Goal: Task Accomplishment & Management: Manage account settings

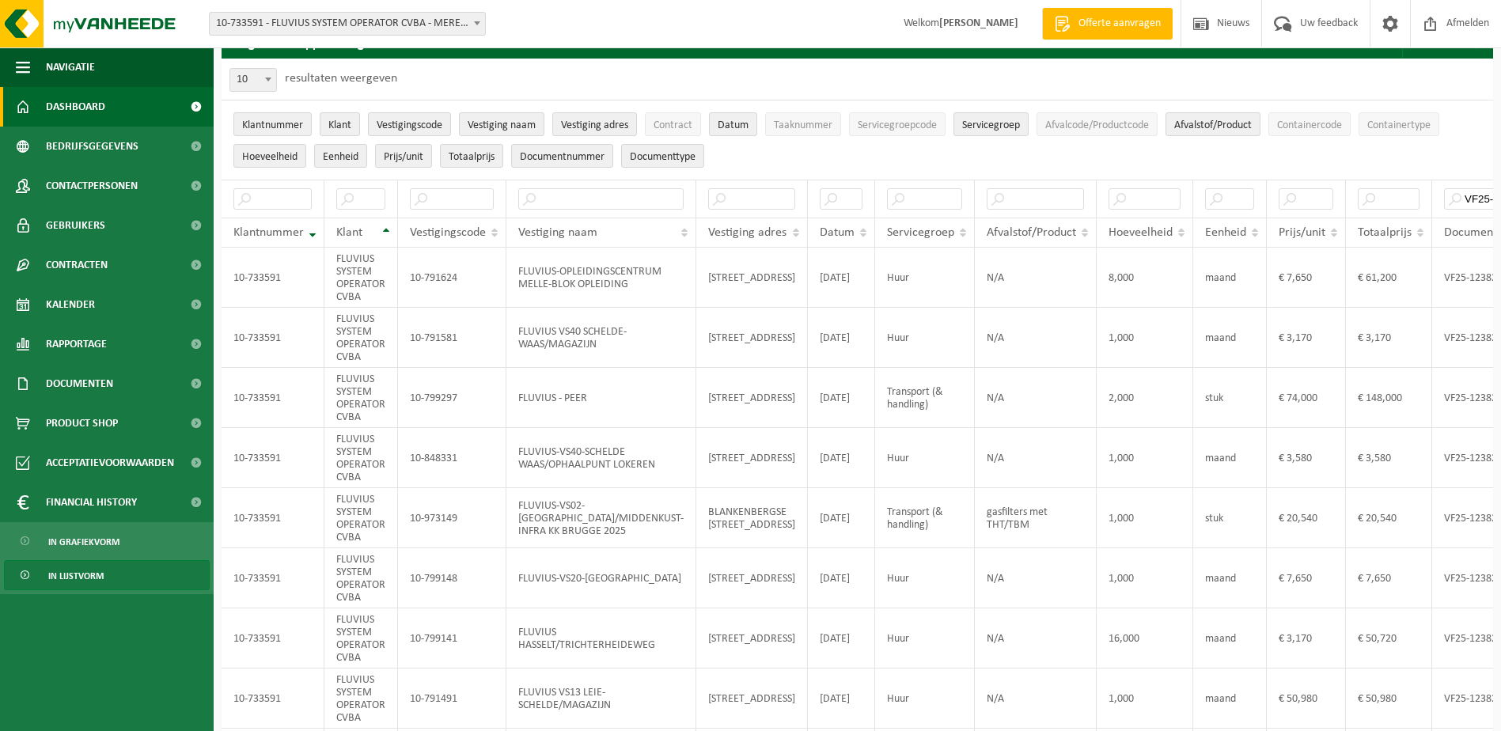
scroll to position [0, 96]
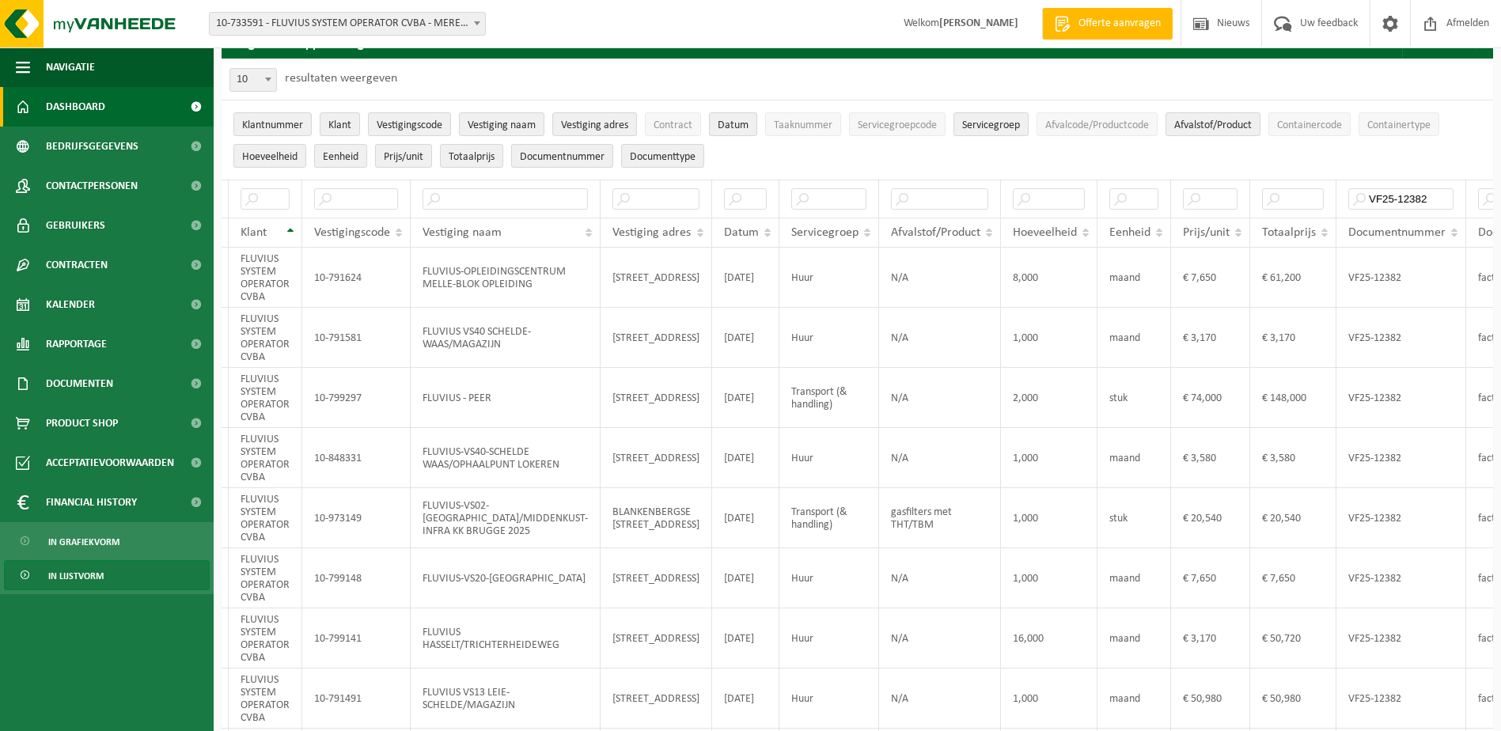
click at [74, 101] on span "Dashboard" at bounding box center [75, 107] width 59 height 40
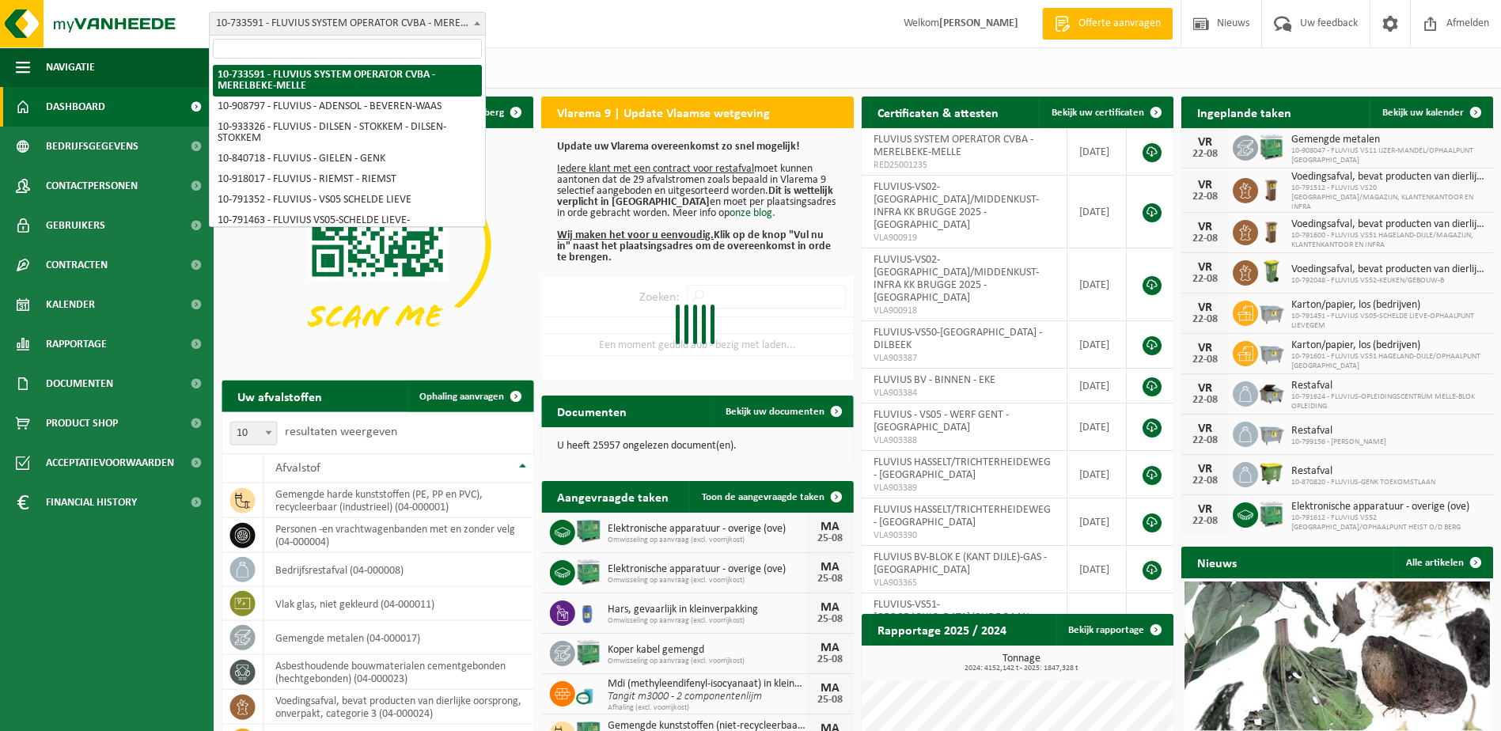
click at [472, 30] on span at bounding box center [477, 23] width 16 height 21
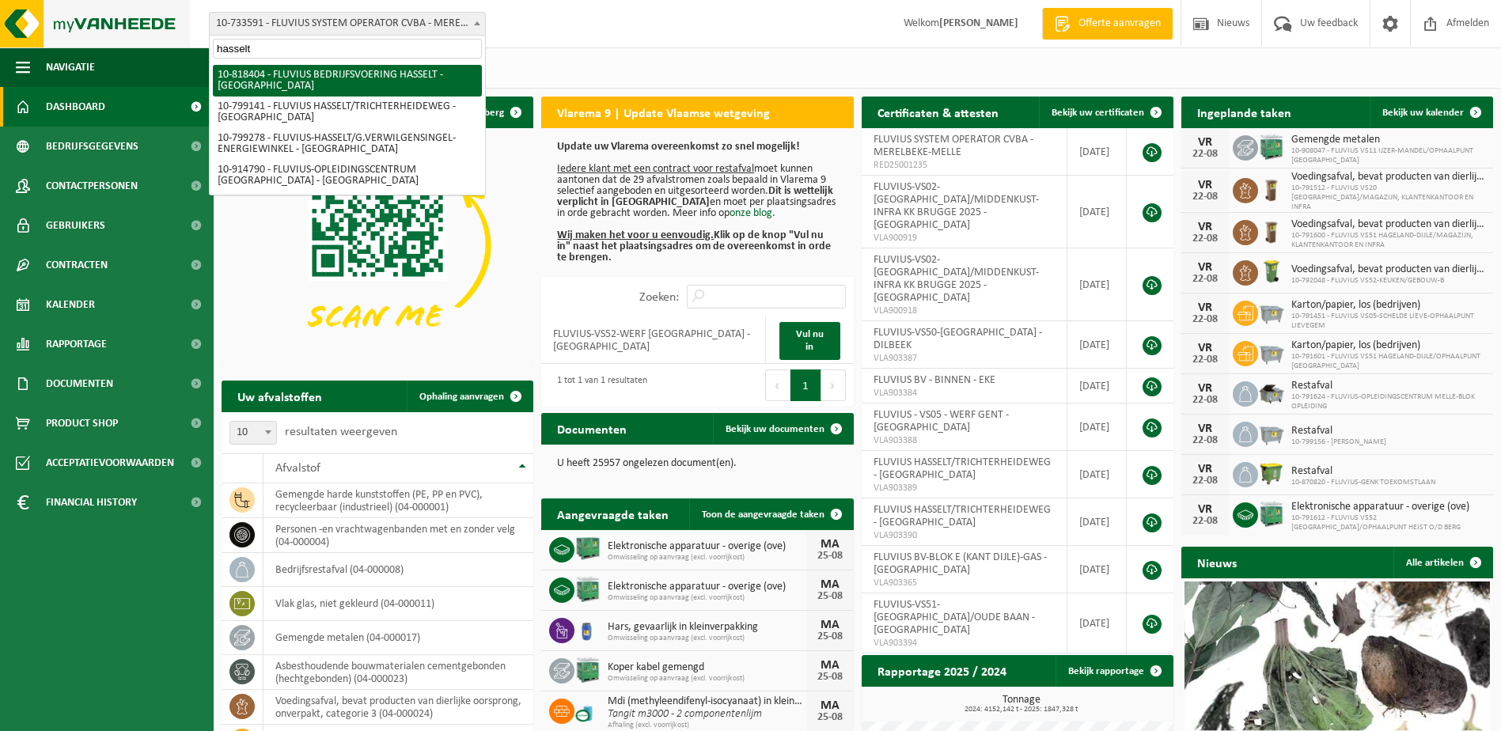
drag, startPoint x: 321, startPoint y: 47, endPoint x: 89, endPoint y: 26, distance: 233.5
click at [97, 32] on body "Vestiging: 10-733591 - FLUVIUS SYSTEM OPERATOR CVBA - MERELBEKE-MELLE 10-908797…" at bounding box center [750, 485] width 1501 height 970
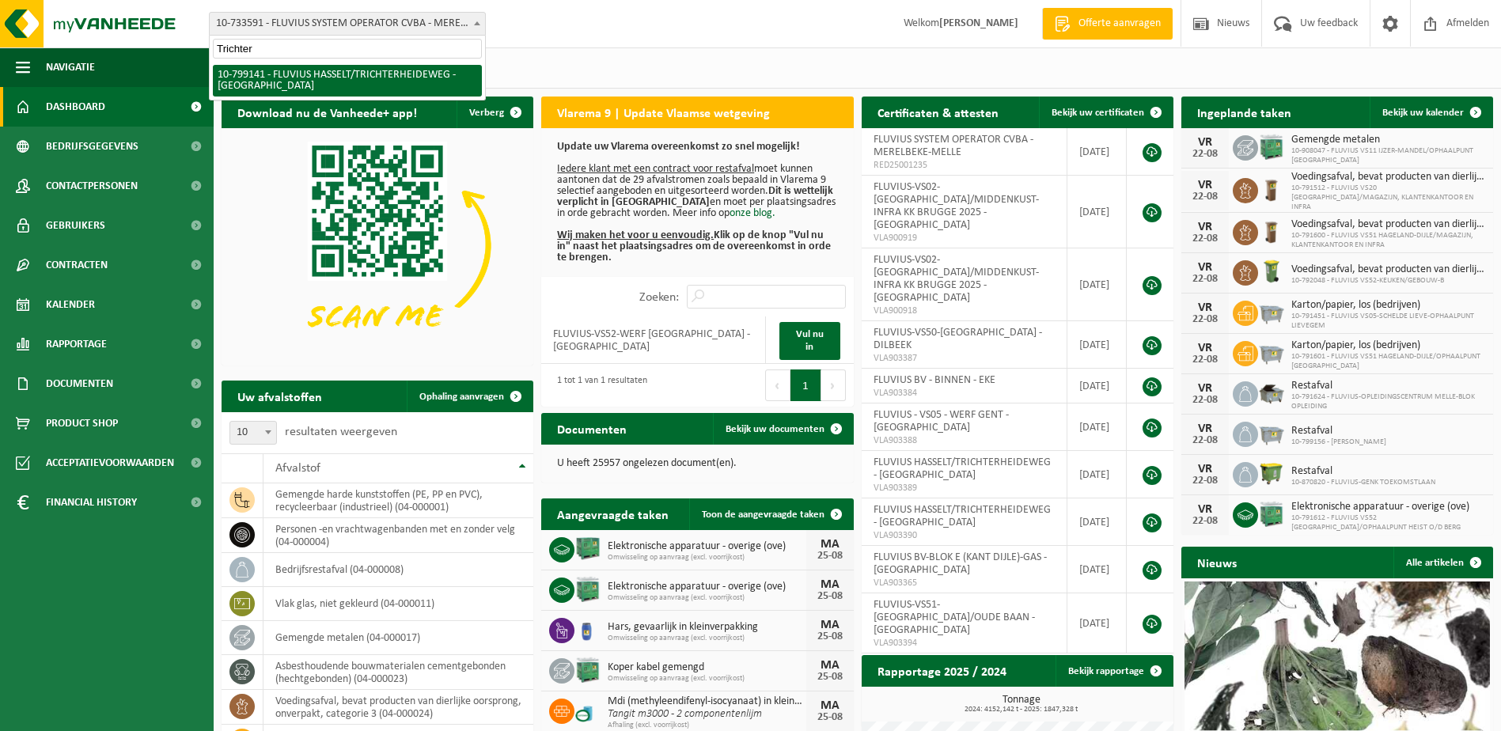
type input "Trichter"
select select "33188"
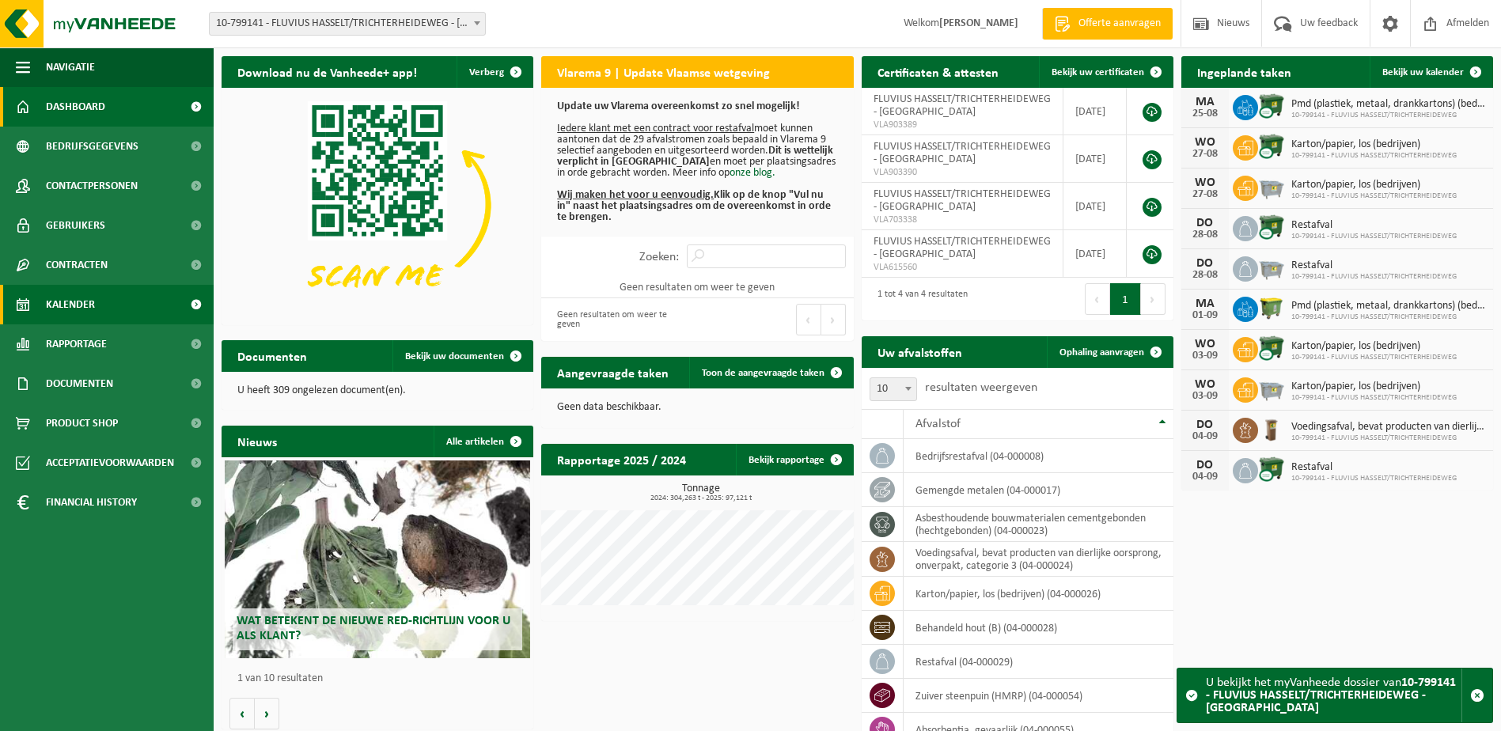
click at [77, 291] on span "Kalender" at bounding box center [70, 305] width 49 height 40
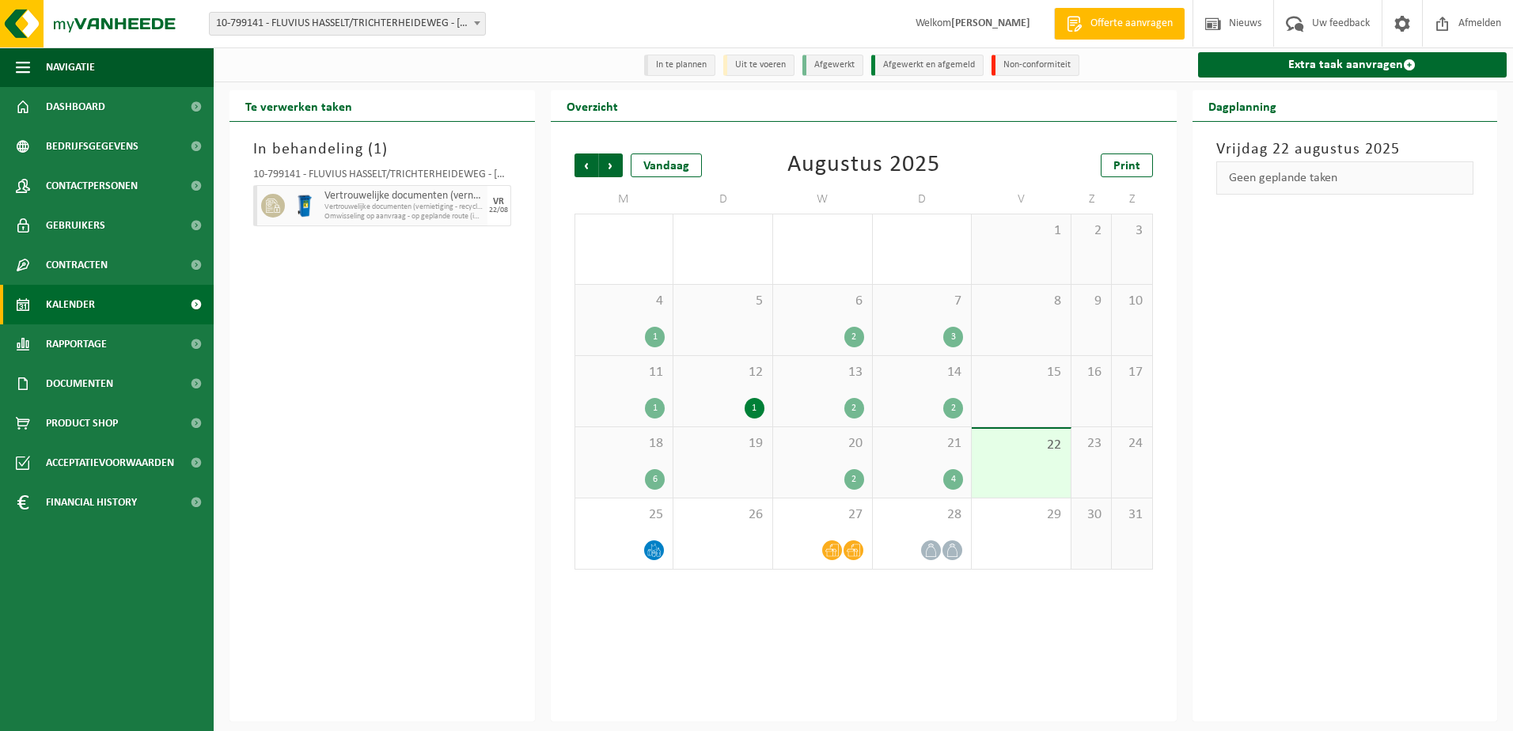
click at [444, 203] on span "Vertrouwelijke documenten (vernietiging - recyclage)" at bounding box center [403, 196] width 159 height 13
click at [506, 207] on div "22/08" at bounding box center [498, 211] width 19 height 8
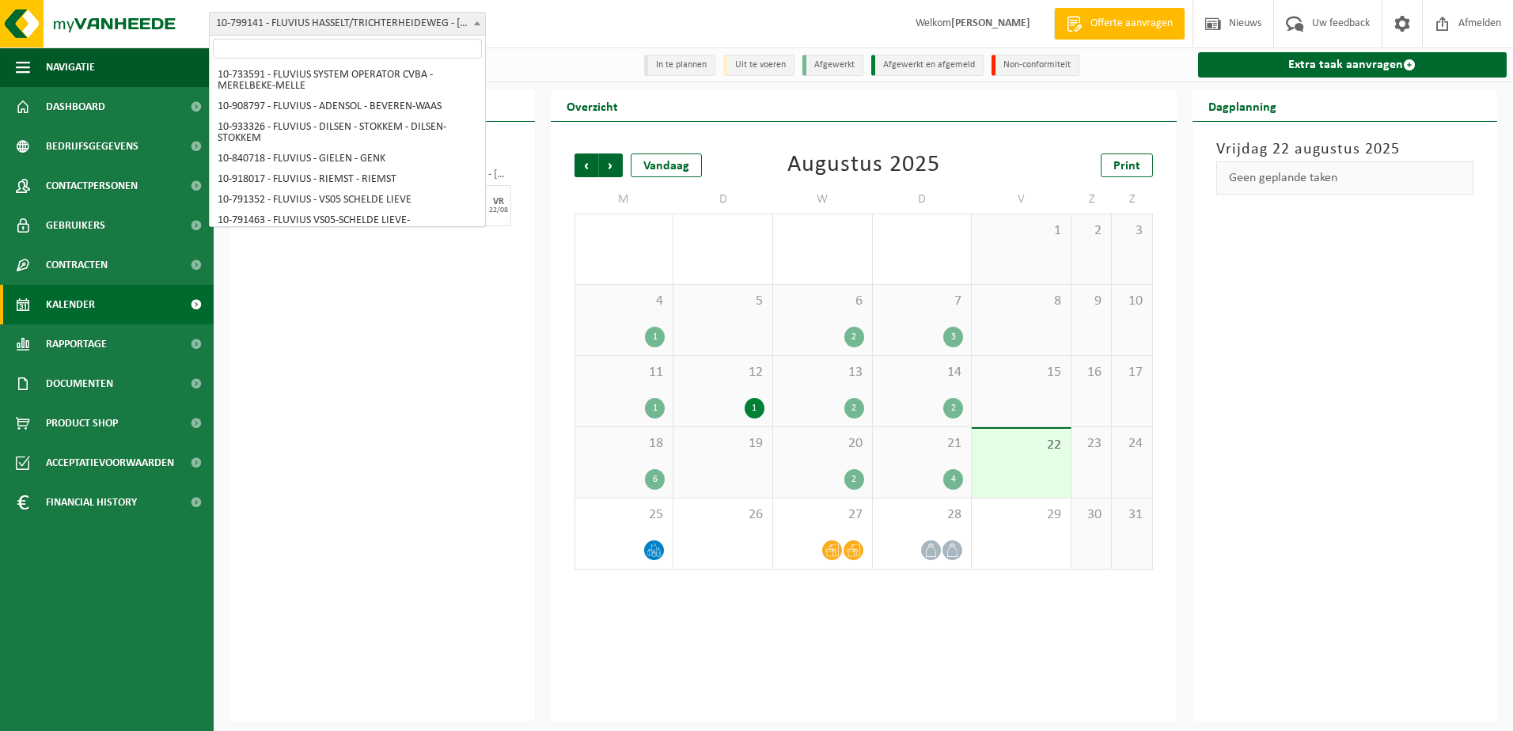
click at [478, 26] on span at bounding box center [477, 23] width 16 height 21
click at [298, 44] on input "search" at bounding box center [347, 49] width 269 height 20
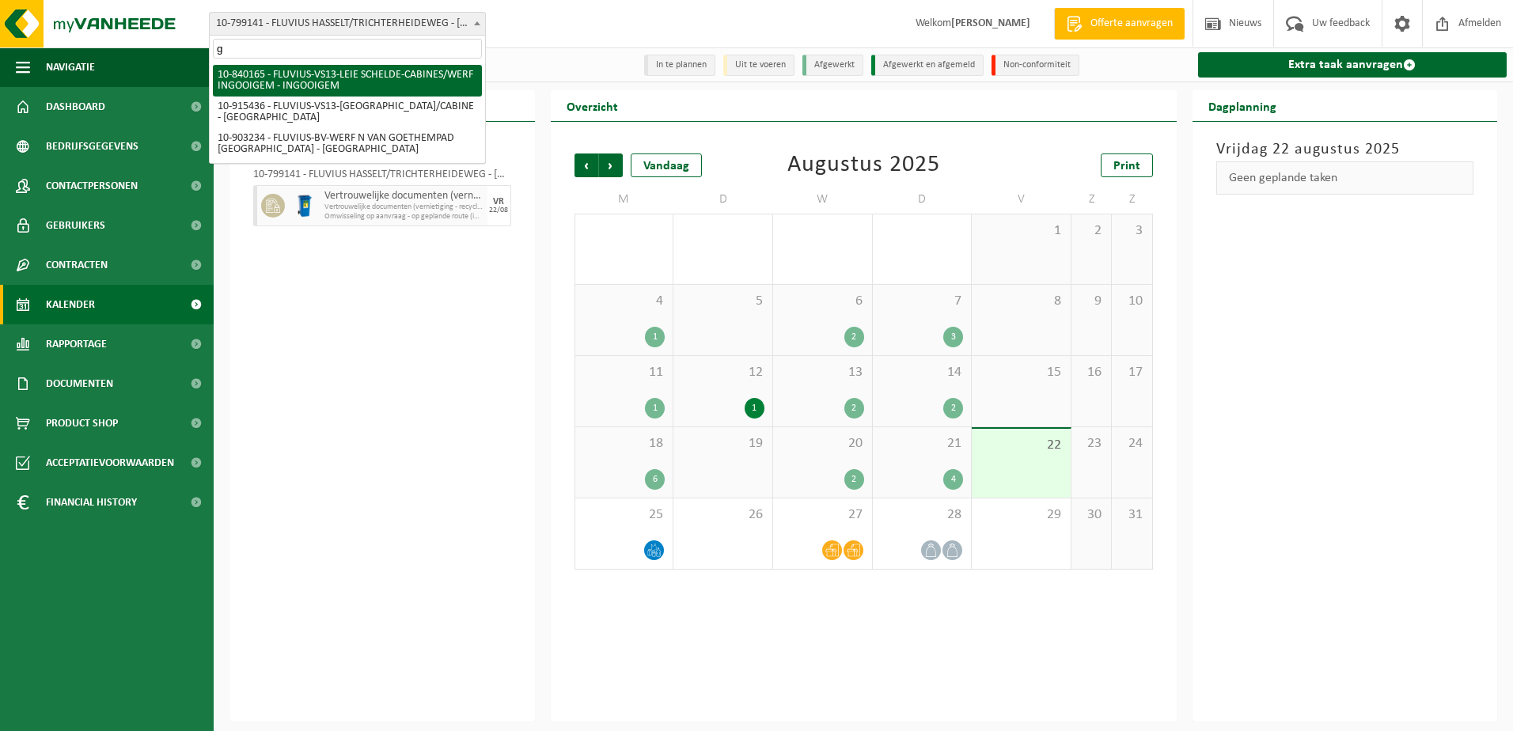
scroll to position [3185, 0]
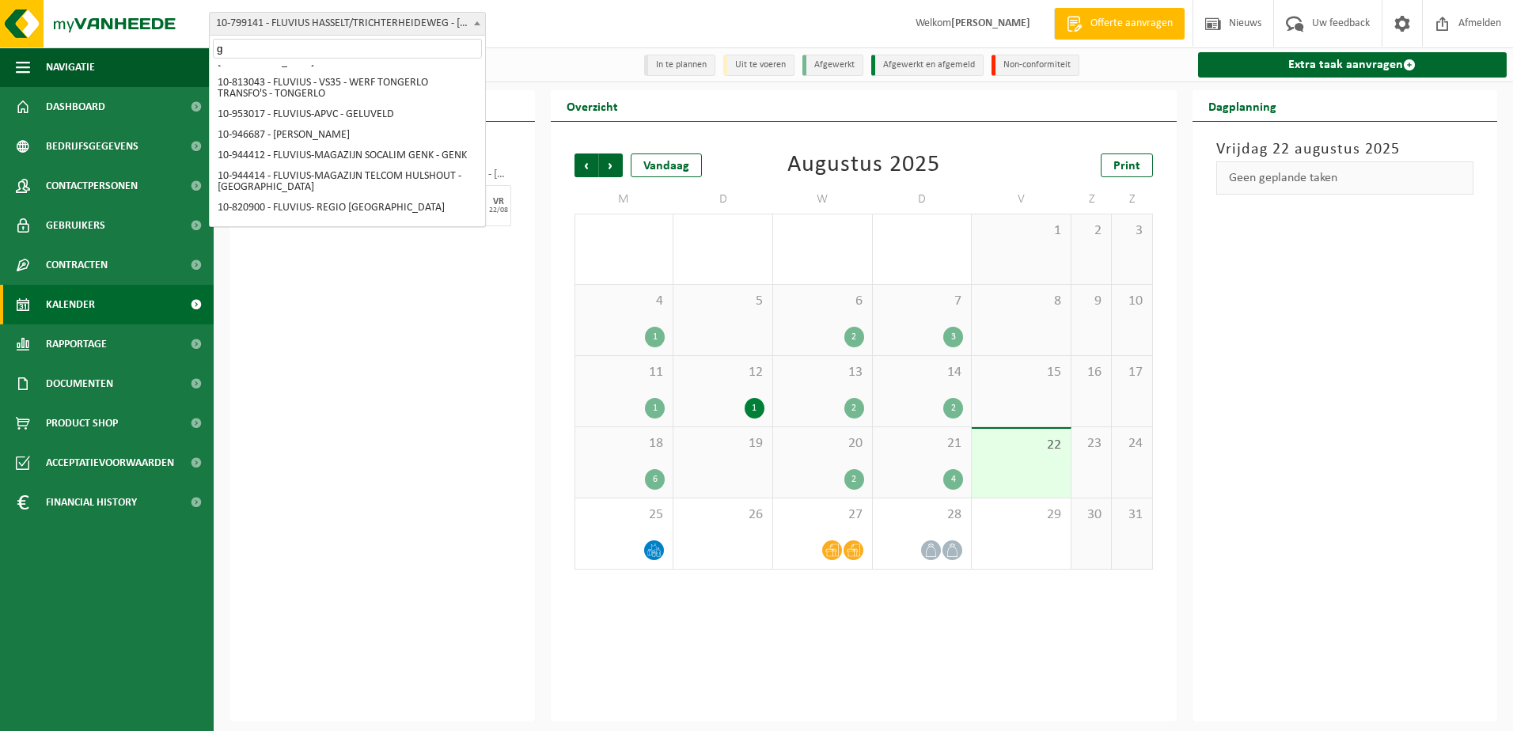
type input "g"
select select "33222"
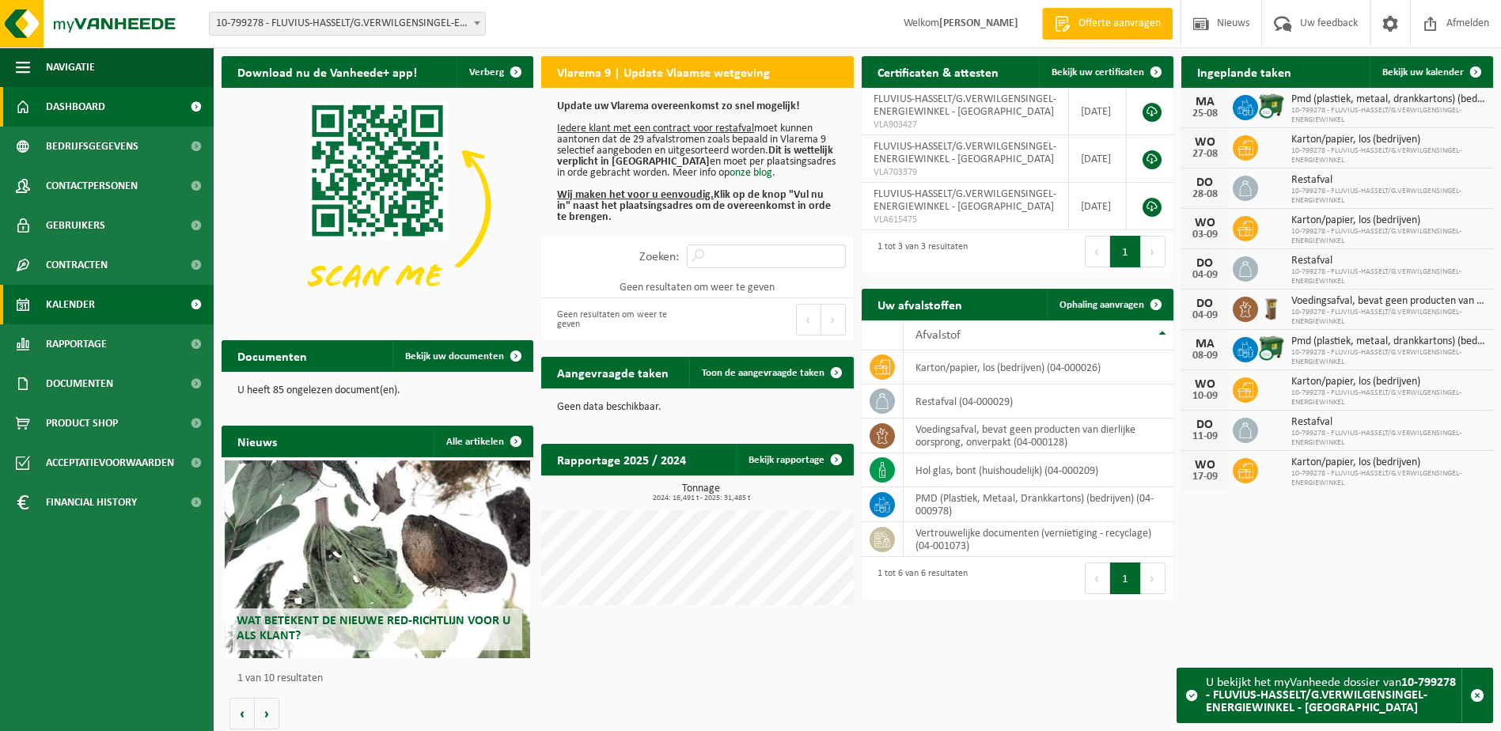
click at [88, 305] on span "Kalender" at bounding box center [70, 305] width 49 height 40
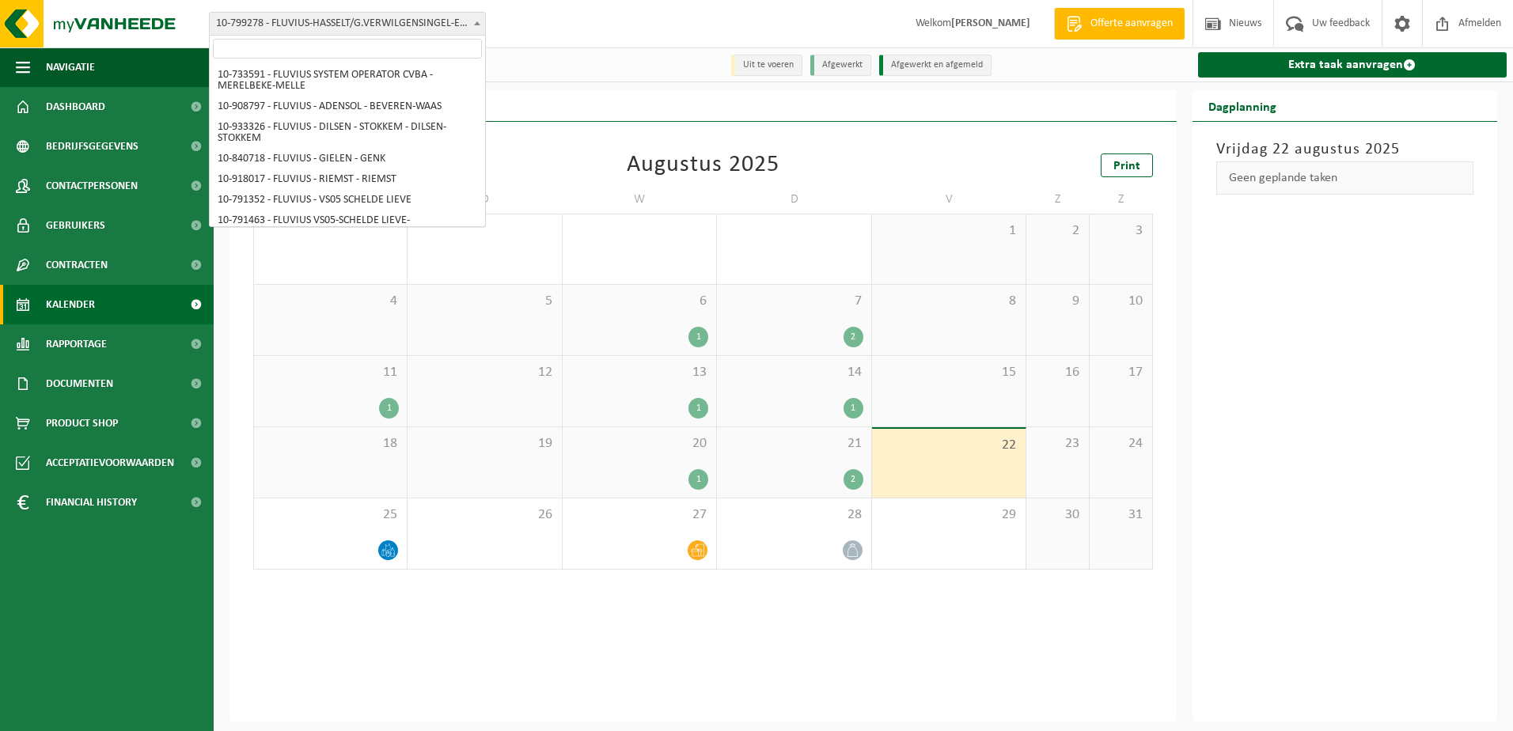
click at [460, 21] on span "10-799278 - FLUVIUS-HASSELT/G.VERWILGENSINGEL-ENERGIEWINKEL - [GEOGRAPHIC_DATA]" at bounding box center [347, 24] width 275 height 22
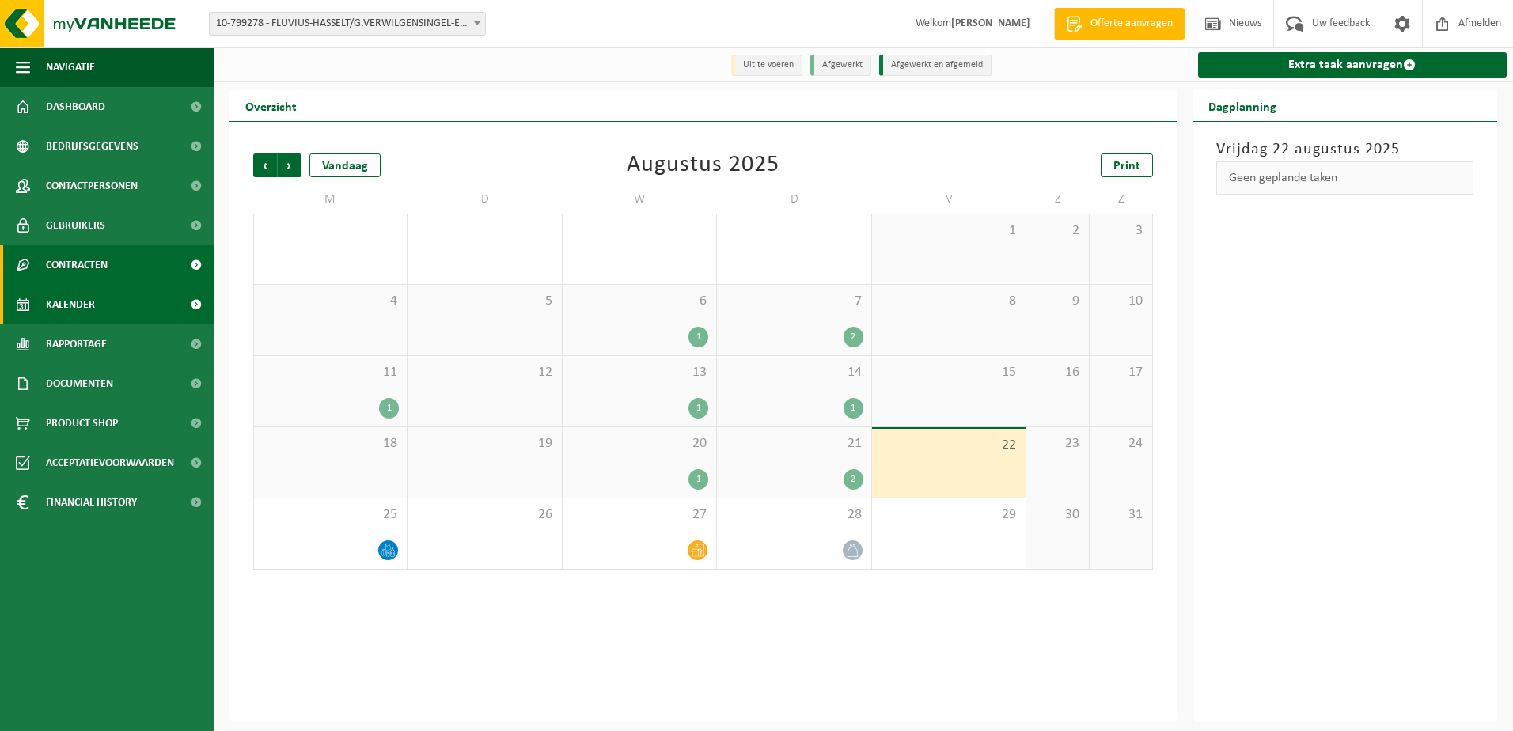
click at [104, 269] on span "Contracten" at bounding box center [77, 265] width 62 height 40
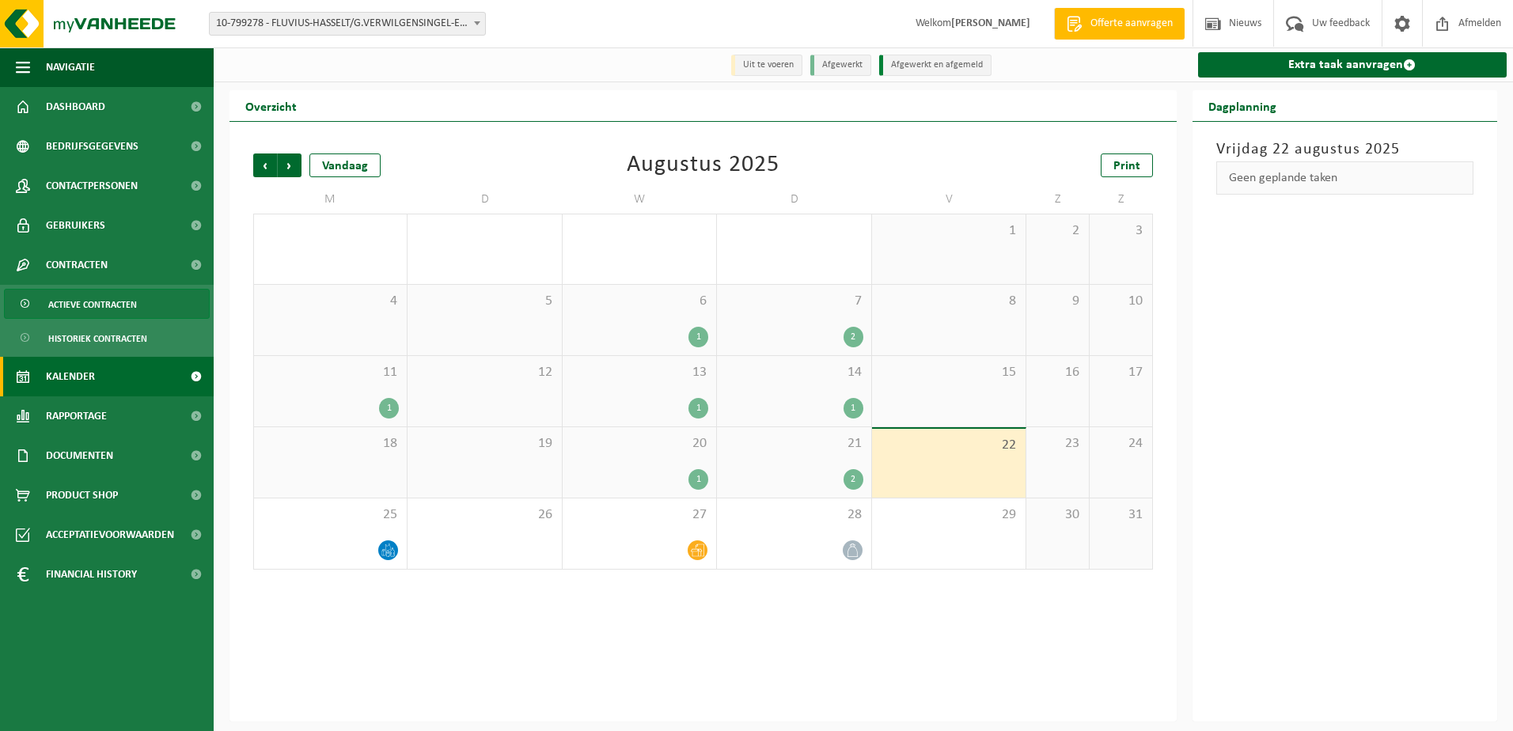
click at [103, 307] on span "Actieve contracten" at bounding box center [92, 305] width 89 height 30
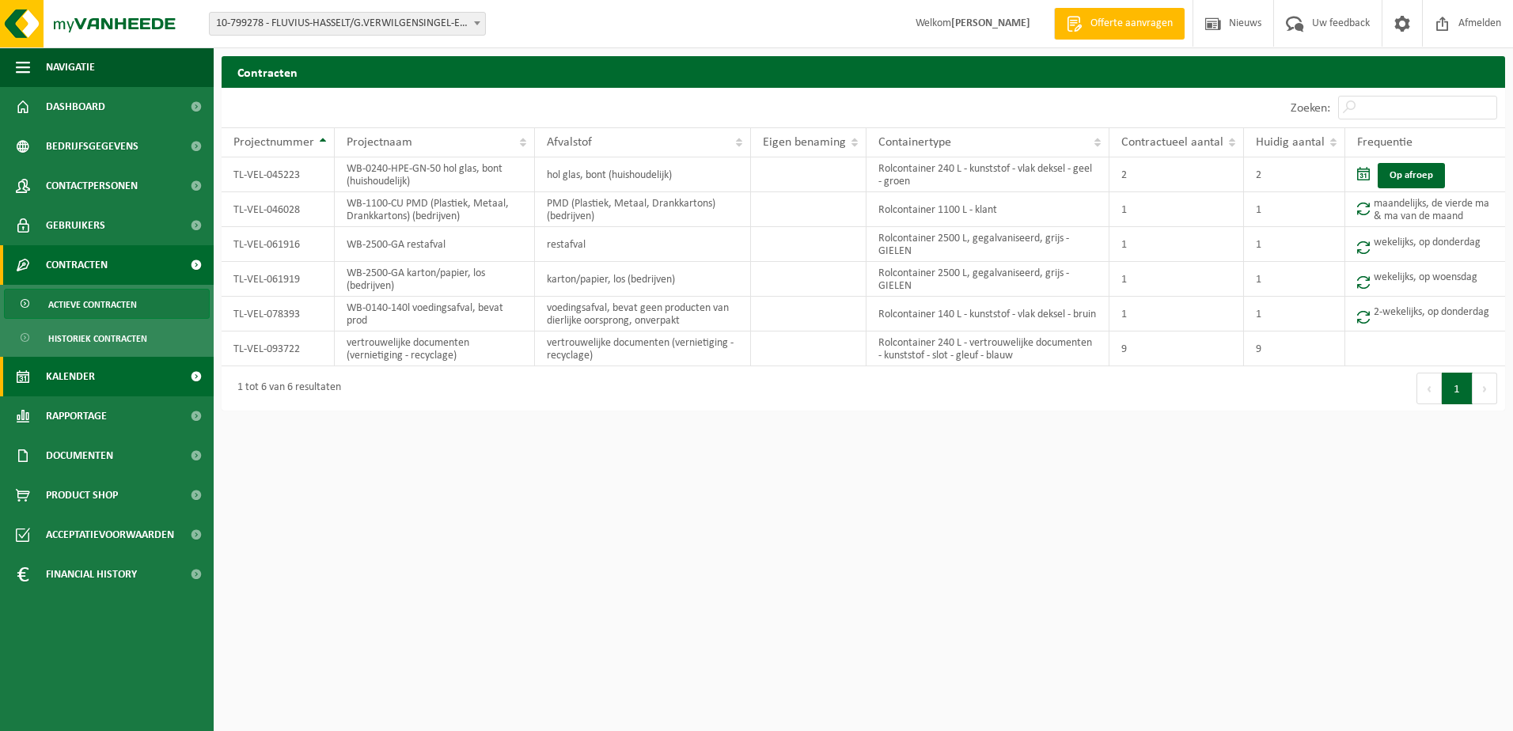
click at [103, 376] on link "Kalender" at bounding box center [107, 377] width 214 height 40
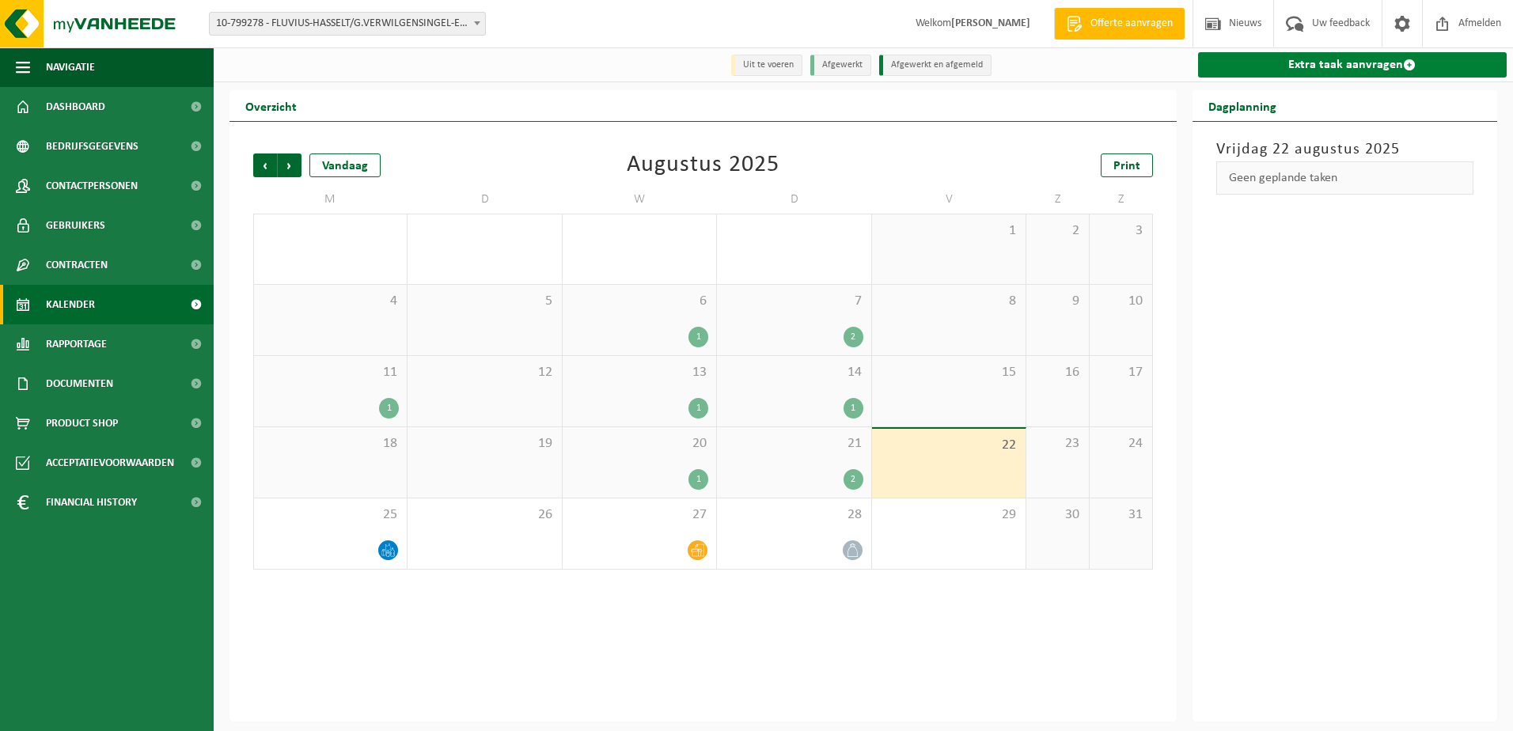
click at [1361, 65] on link "Extra taak aanvragen" at bounding box center [1352, 64] width 309 height 25
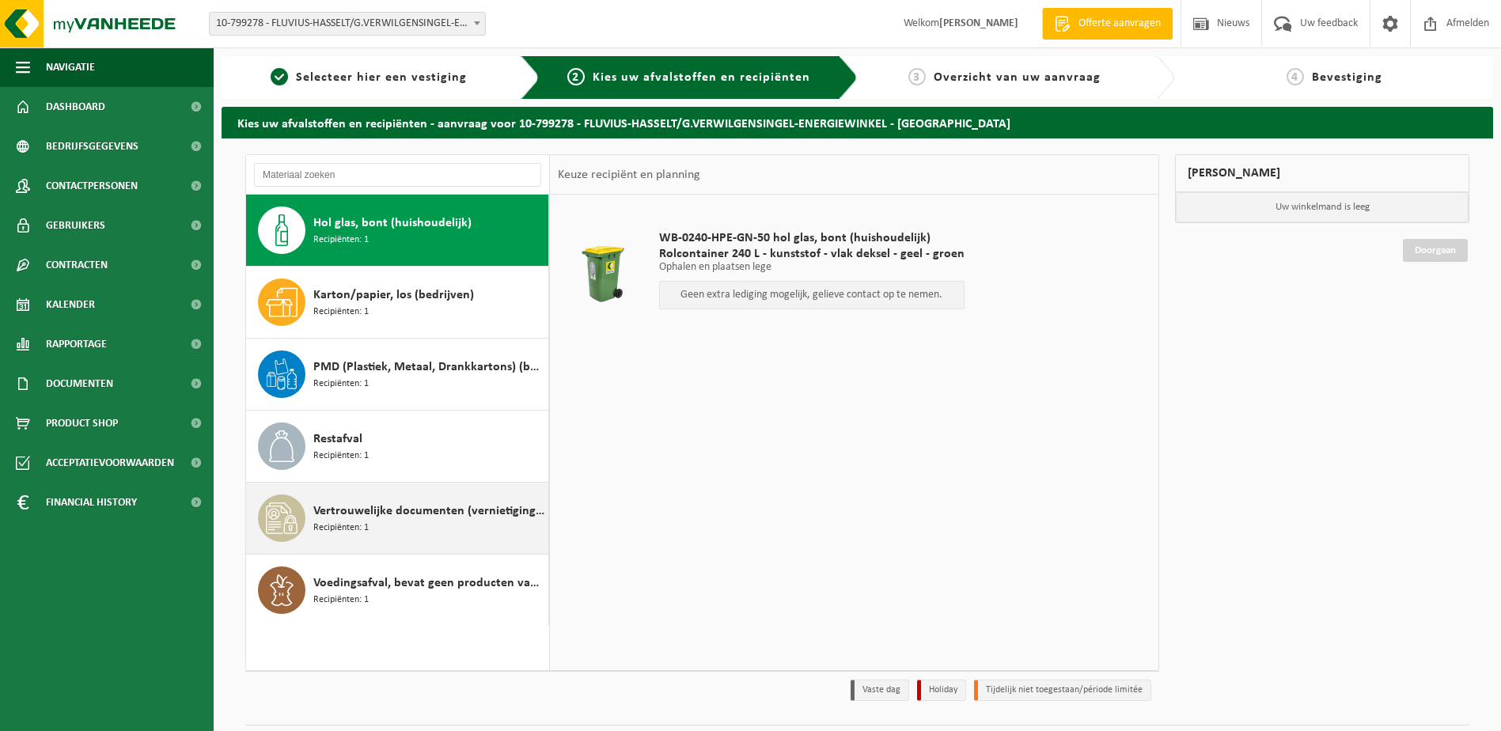
click at [447, 518] on span "Vertrouwelijke documenten (vernietiging - recyclage)" at bounding box center [428, 511] width 231 height 19
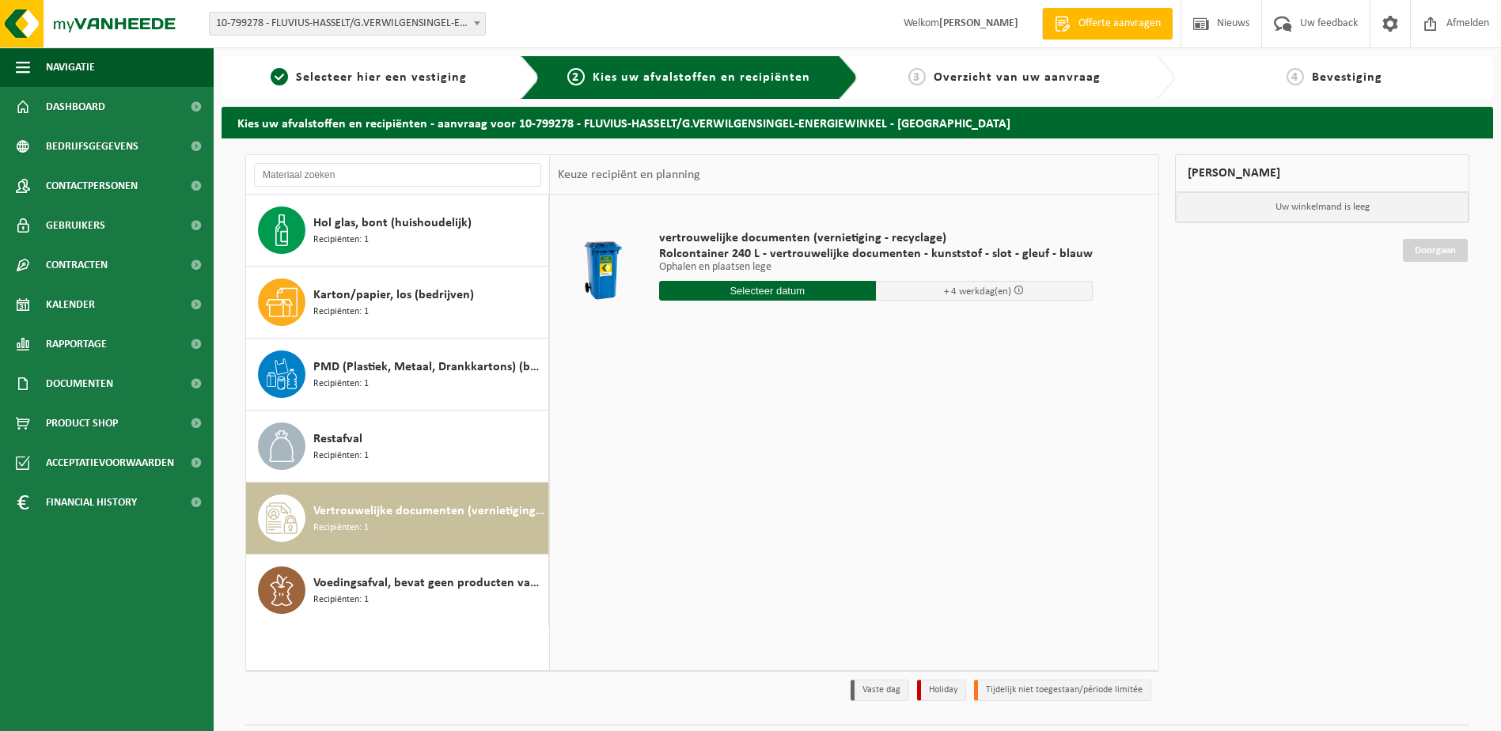
click at [766, 290] on input "text" at bounding box center [767, 291] width 217 height 20
click at [670, 483] on div "25" at bounding box center [674, 481] width 28 height 25
type input "Van 2025-08-25"
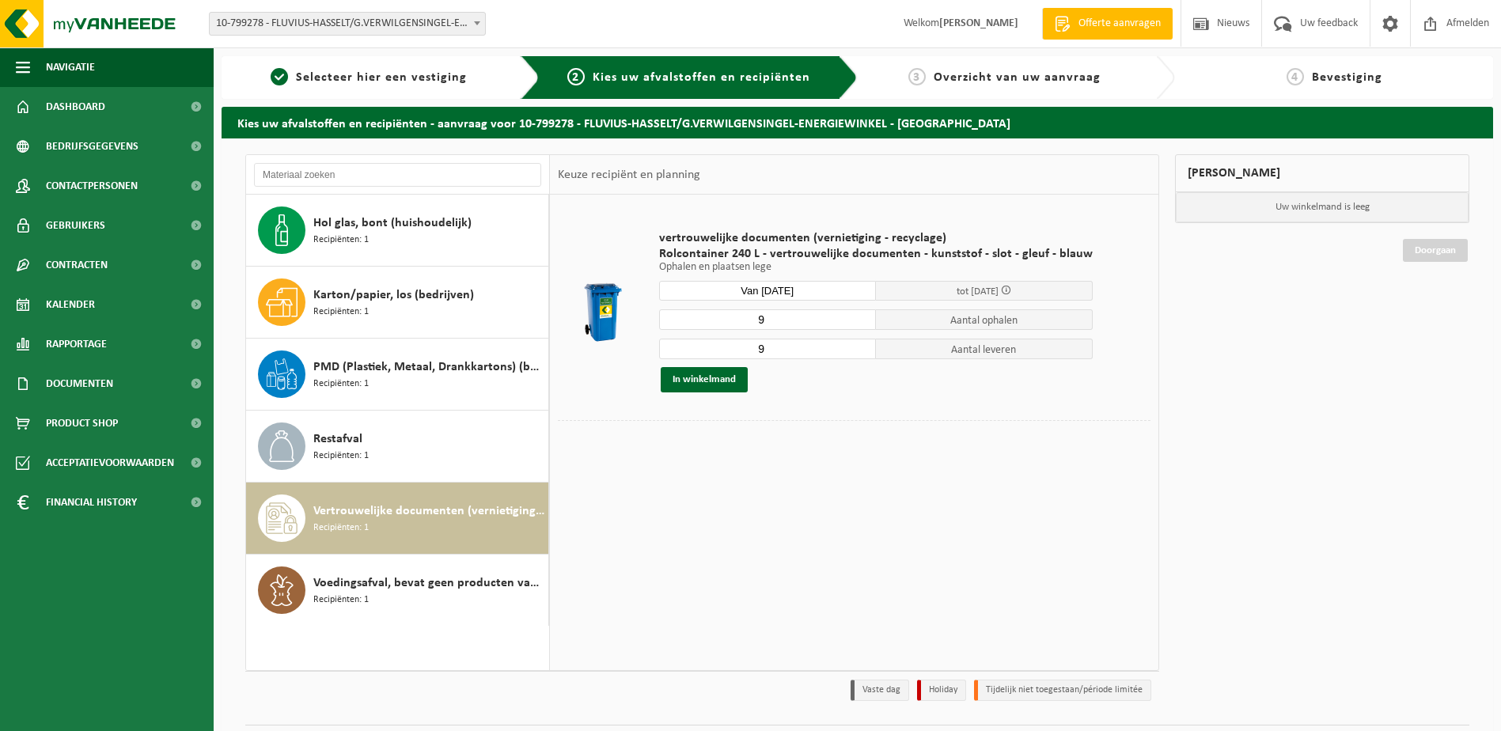
click at [792, 320] on input "9" at bounding box center [767, 319] width 217 height 21
type input "5"
click at [777, 344] on input "9" at bounding box center [767, 349] width 217 height 21
type input "5"
click at [706, 378] on button "In winkelmand" at bounding box center [704, 379] width 87 height 25
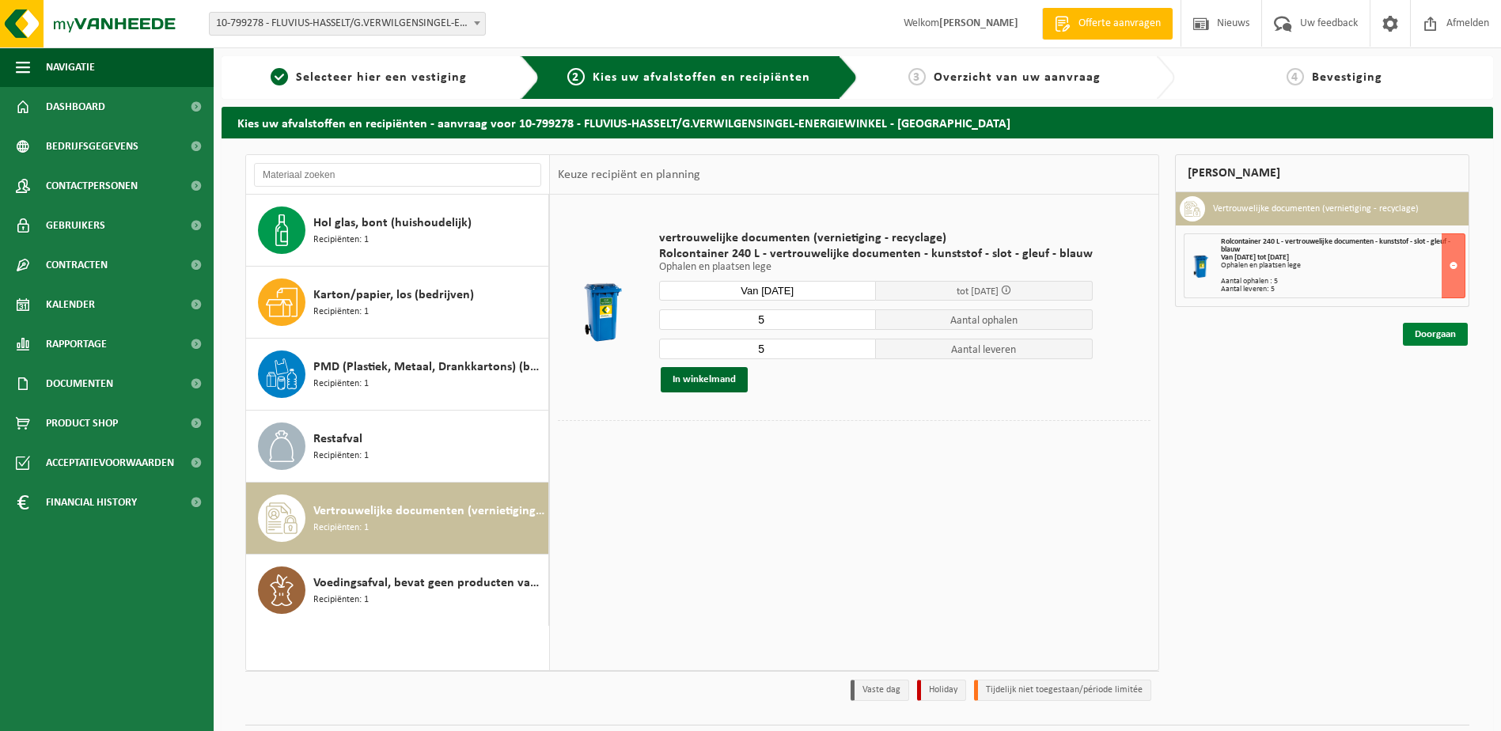
click at [1431, 332] on link "Doorgaan" at bounding box center [1435, 334] width 65 height 23
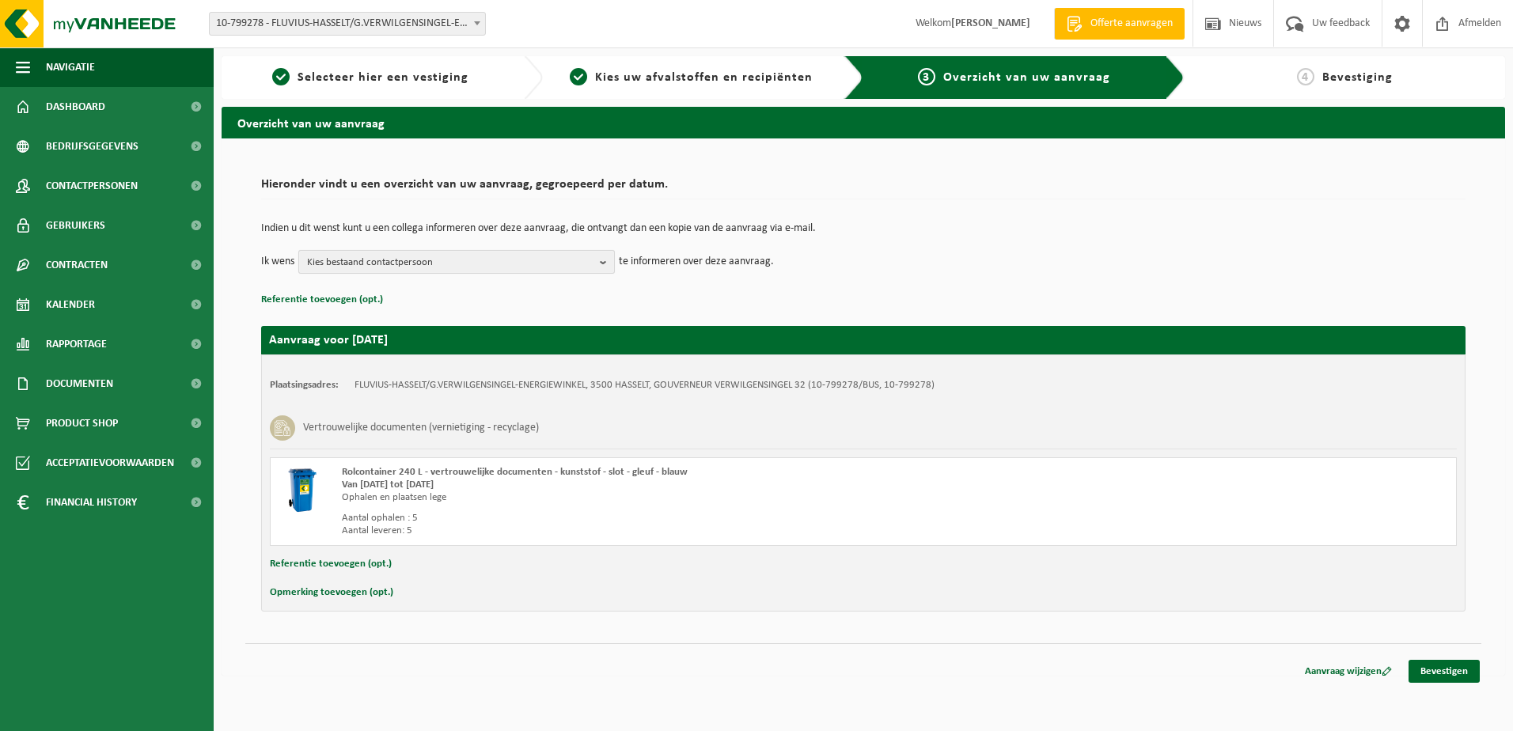
click at [599, 264] on button "Kies bestaand contactpersoon" at bounding box center [456, 262] width 316 height 24
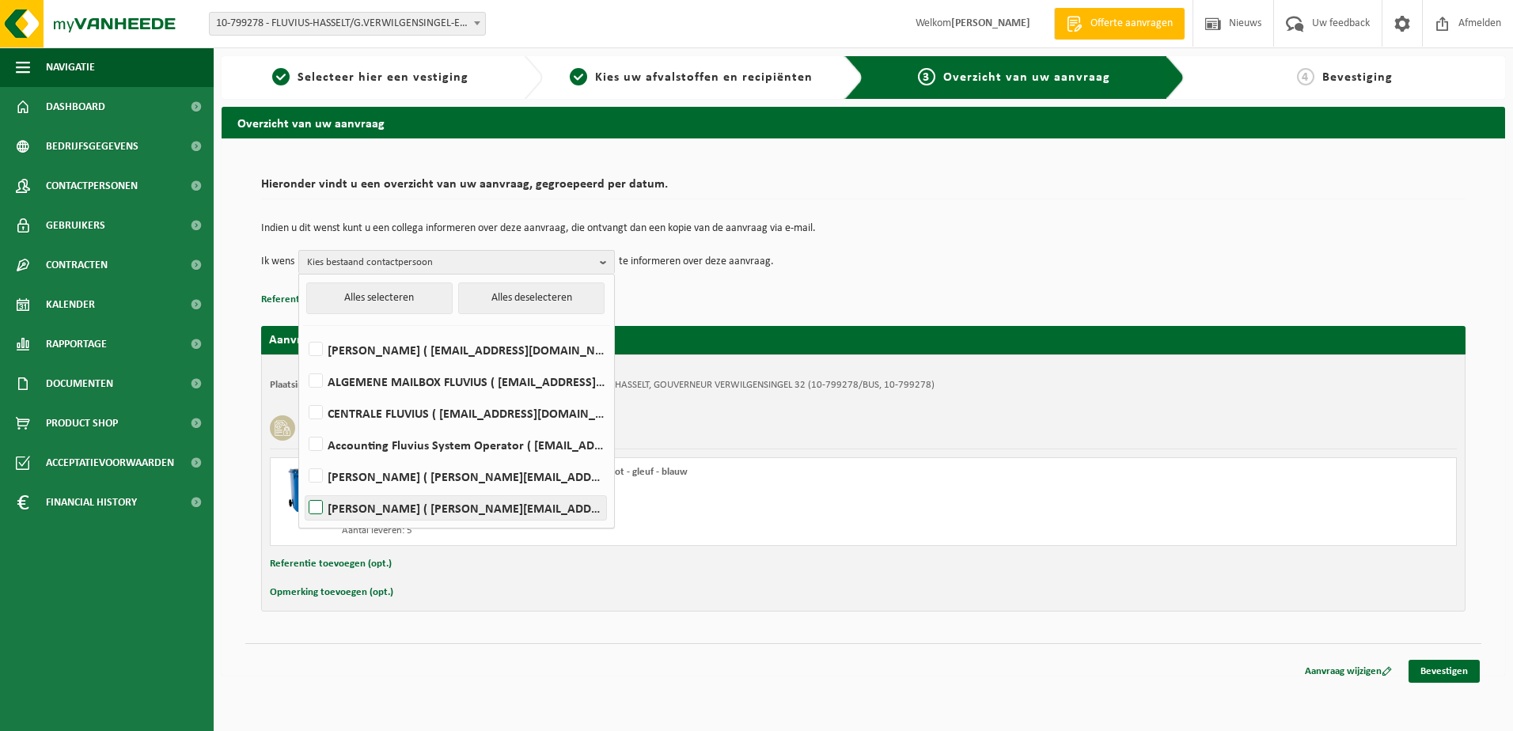
click at [318, 511] on label "[PERSON_NAME] ( [PERSON_NAME][EMAIL_ADDRESS][DOMAIN_NAME] )" at bounding box center [455, 508] width 301 height 24
click at [303, 488] on input "[PERSON_NAME] ( [PERSON_NAME][EMAIL_ADDRESS][DOMAIN_NAME] )" at bounding box center [302, 487] width 1 height 1
click at [318, 511] on label "[PERSON_NAME] ( [PERSON_NAME][EMAIL_ADDRESS][DOMAIN_NAME] )" at bounding box center [455, 508] width 301 height 24
click at [303, 488] on input "[PERSON_NAME] ( [PERSON_NAME][EMAIL_ADDRESS][DOMAIN_NAME] )" at bounding box center [302, 487] width 1 height 1
checkbox input "false"
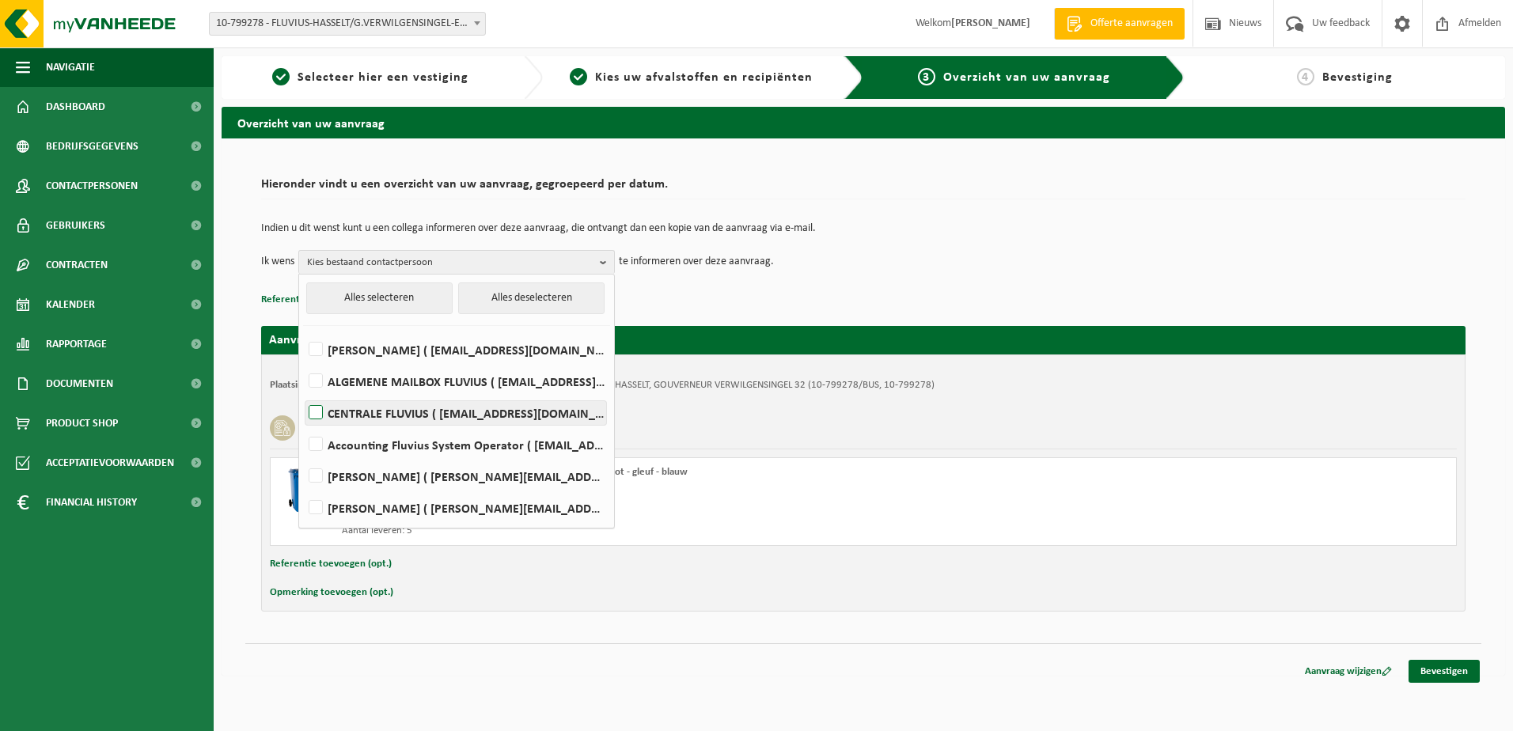
click at [320, 407] on label "CENTRALE FLUVIUS ( [EMAIL_ADDRESS][DOMAIN_NAME] )" at bounding box center [455, 413] width 301 height 24
click at [303, 393] on input "CENTRALE FLUVIUS ( [EMAIL_ADDRESS][DOMAIN_NAME] )" at bounding box center [302, 392] width 1 height 1
checkbox input "true"
click at [1256, 430] on div "Vertrouwelijke documenten (vernietiging - recyclage)" at bounding box center [863, 427] width 1187 height 41
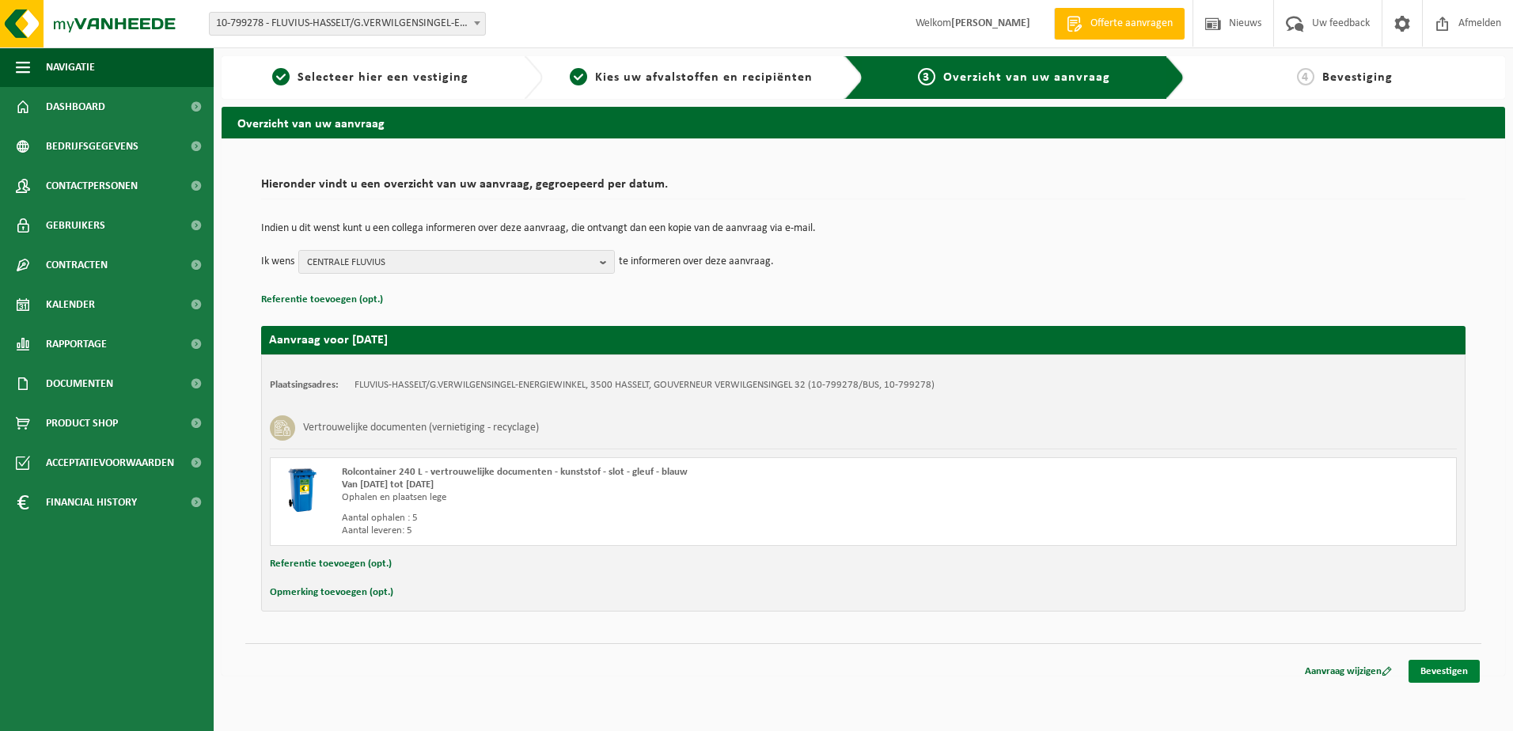
click at [1427, 669] on link "Bevestigen" at bounding box center [1443, 671] width 71 height 23
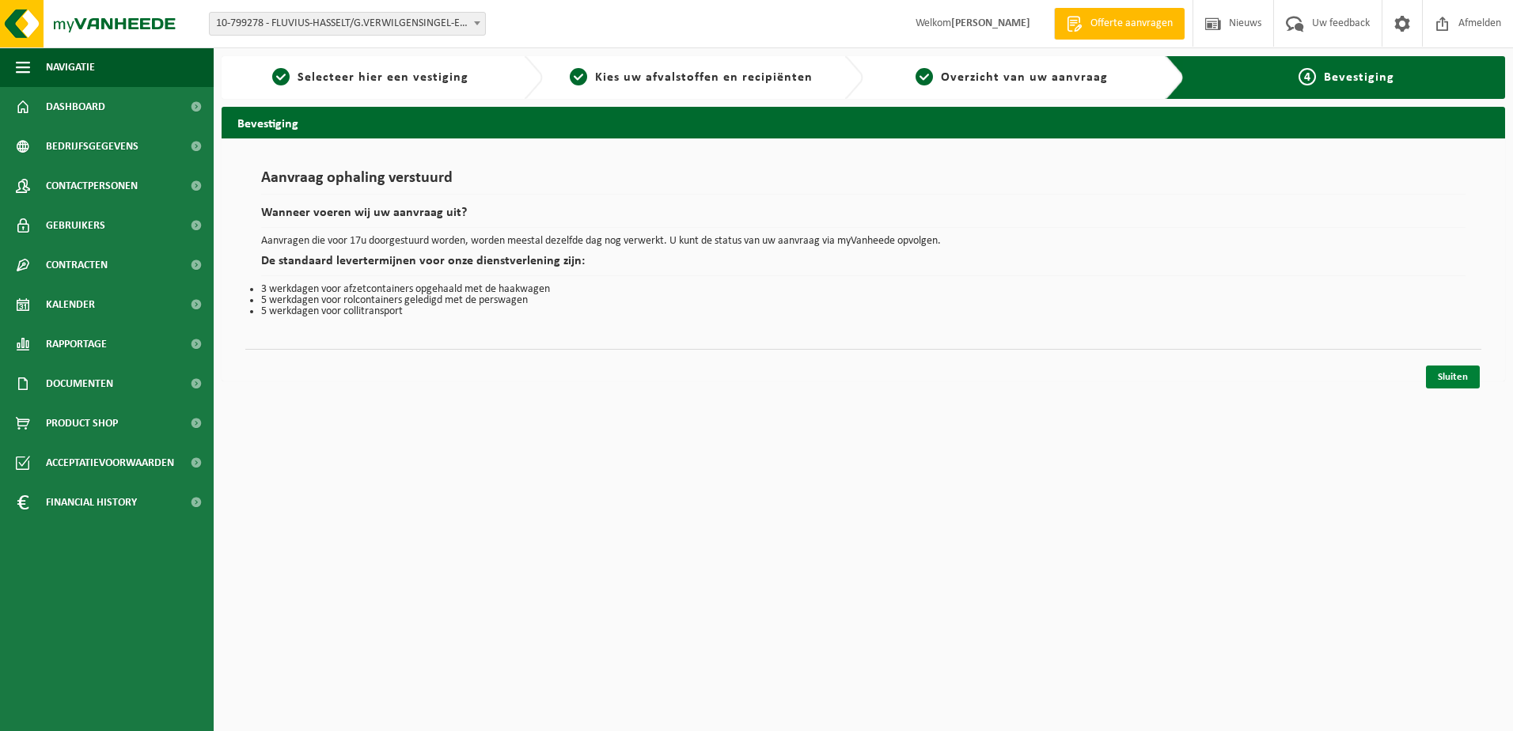
click at [1450, 381] on link "Sluiten" at bounding box center [1453, 377] width 54 height 23
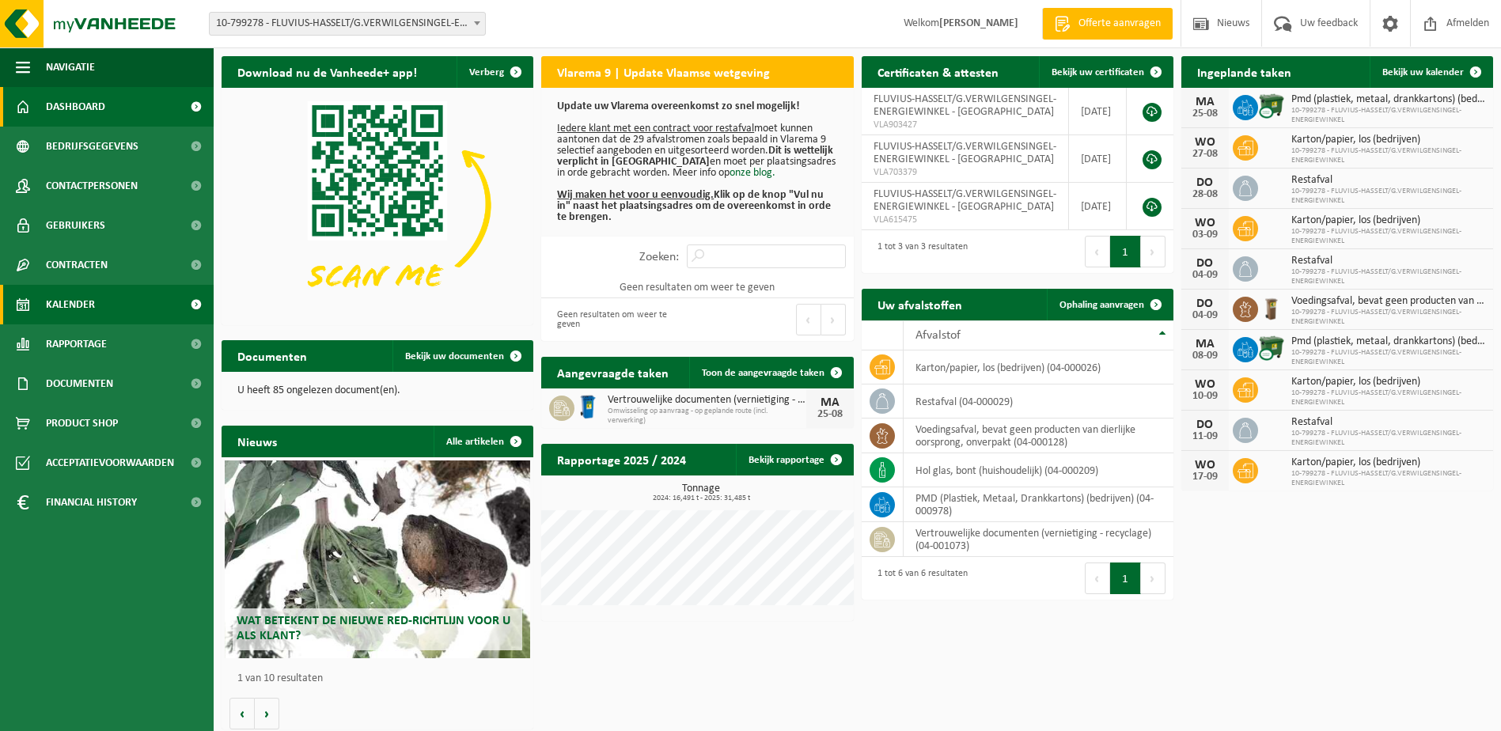
click at [68, 315] on span "Kalender" at bounding box center [70, 305] width 49 height 40
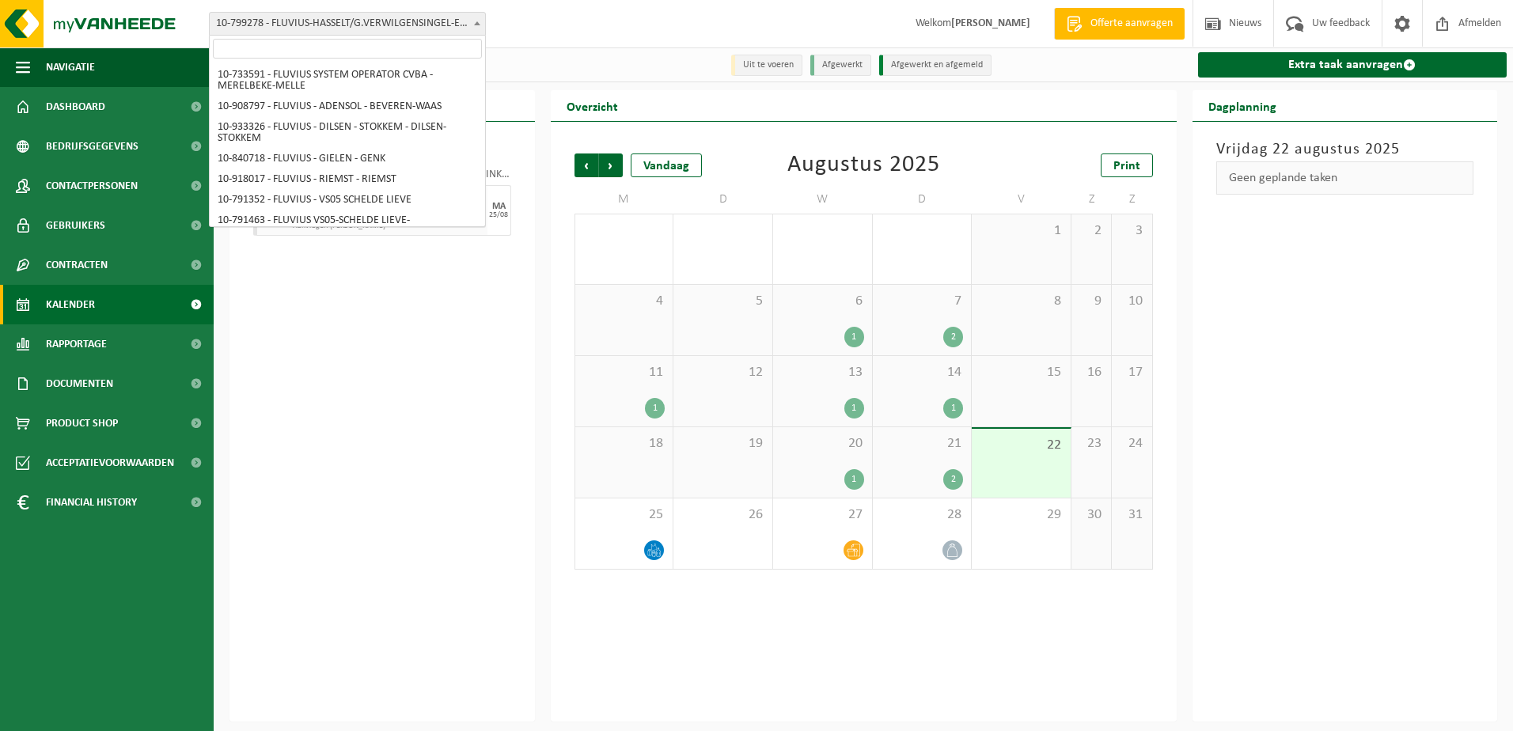
scroll to position [9376, 0]
click at [475, 25] on b at bounding box center [477, 23] width 6 height 4
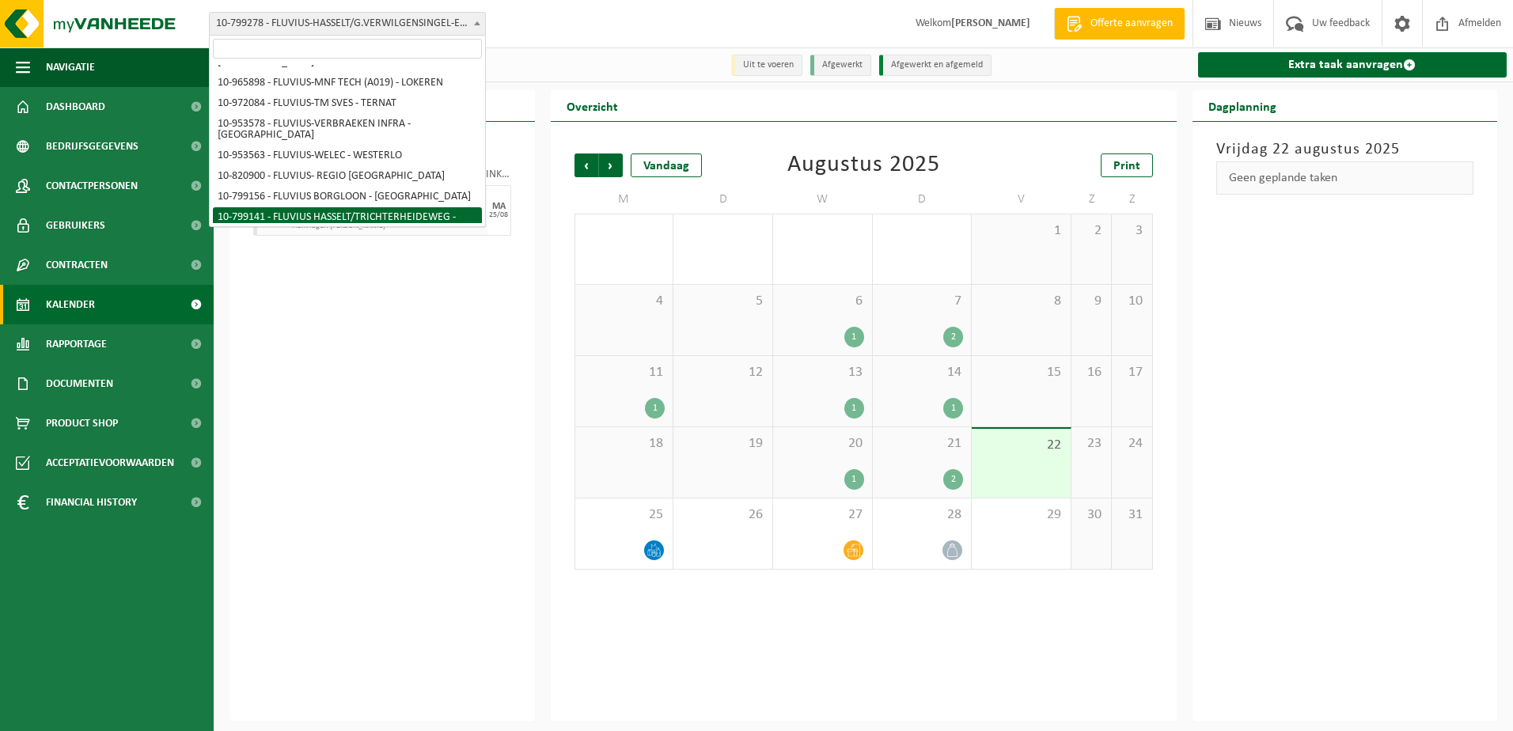
select select "33188"
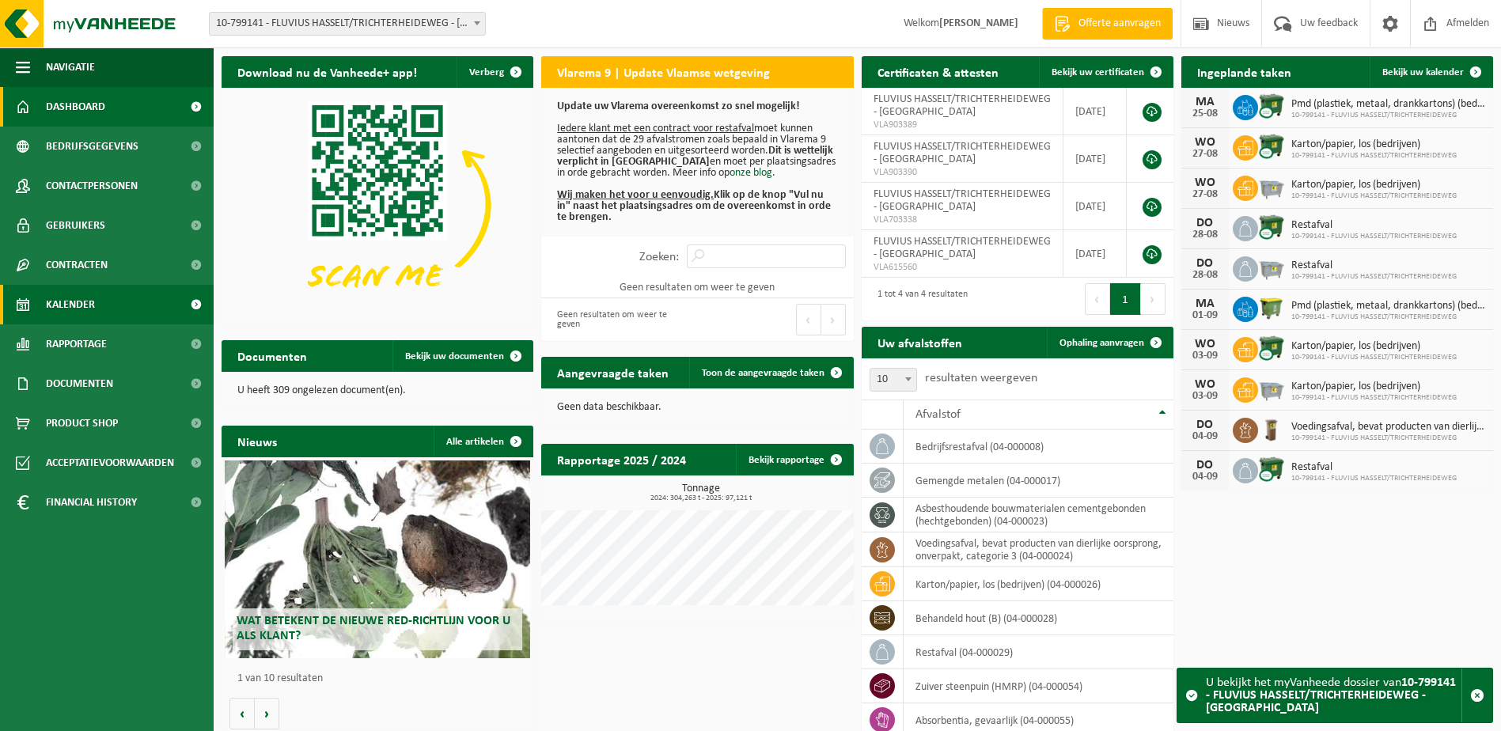
click at [73, 302] on span "Kalender" at bounding box center [70, 305] width 49 height 40
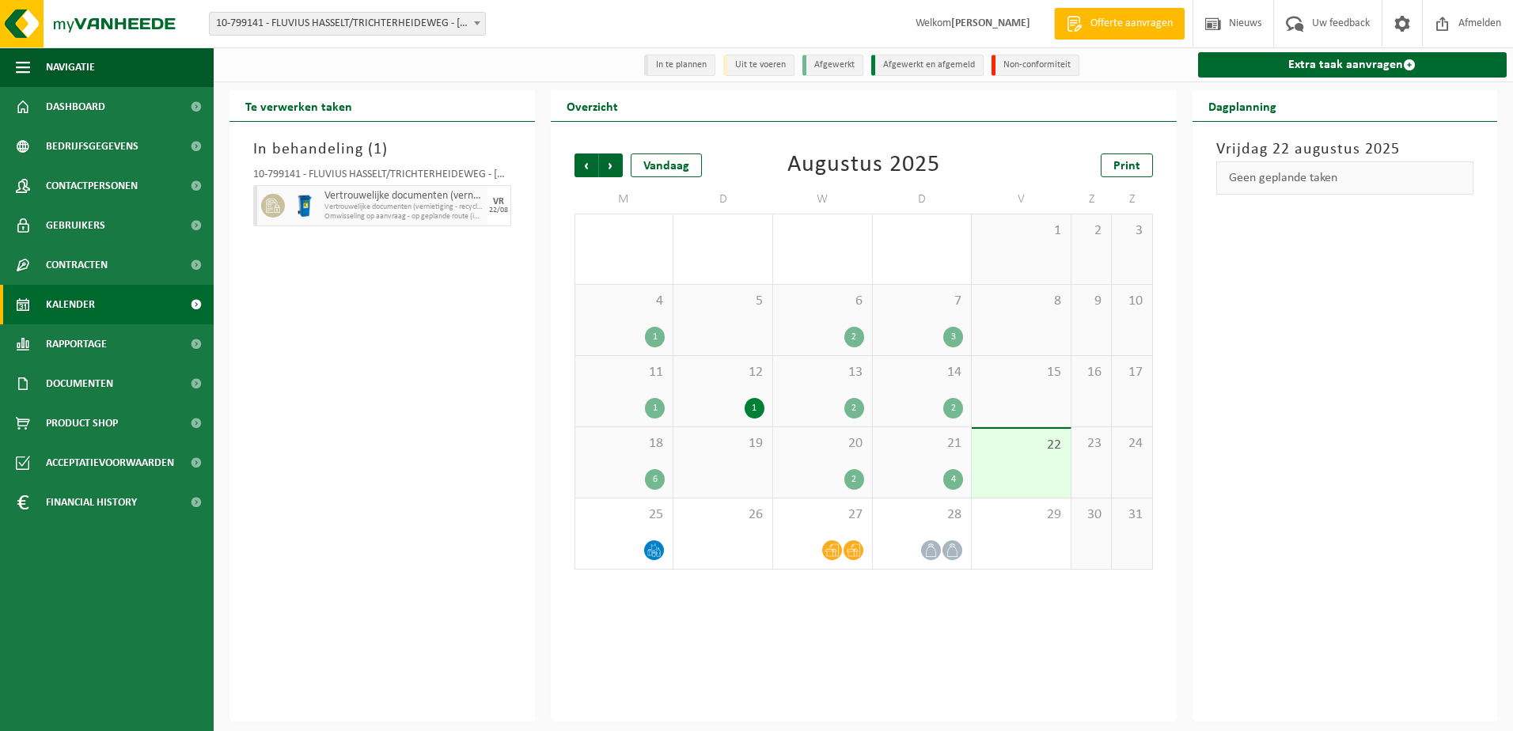
click at [395, 199] on span "Vertrouwelijke documenten (vernietiging - recyclage)" at bounding box center [403, 196] width 159 height 13
click at [490, 175] on div "10-799141 - FLUVIUS HASSELT/TRICHTERHEIDEWEG - [GEOGRAPHIC_DATA]" at bounding box center [382, 177] width 258 height 16
click at [502, 209] on div "22/08" at bounding box center [498, 211] width 19 height 8
click at [632, 528] on div "25" at bounding box center [624, 533] width 98 height 70
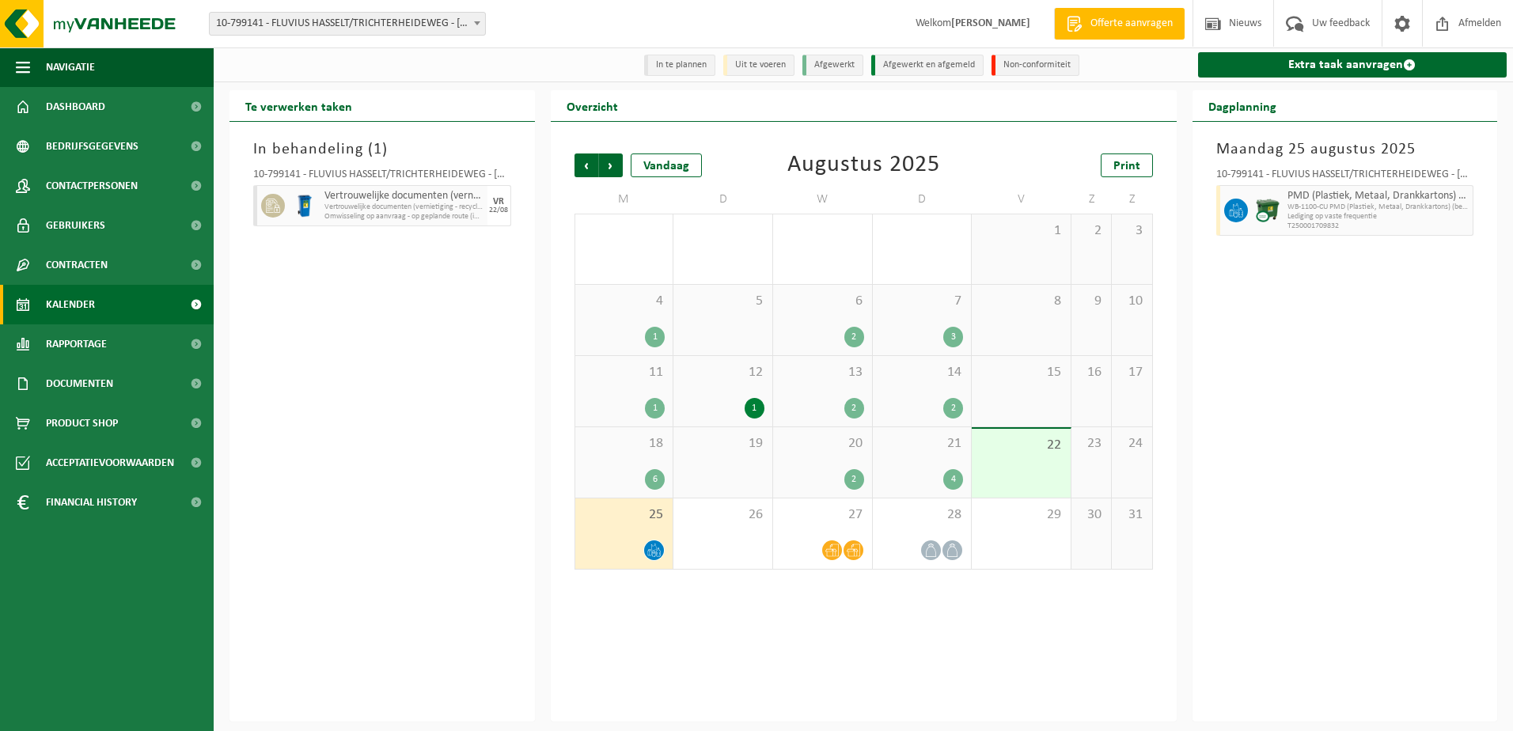
click at [1033, 464] on div "22" at bounding box center [1021, 463] width 99 height 69
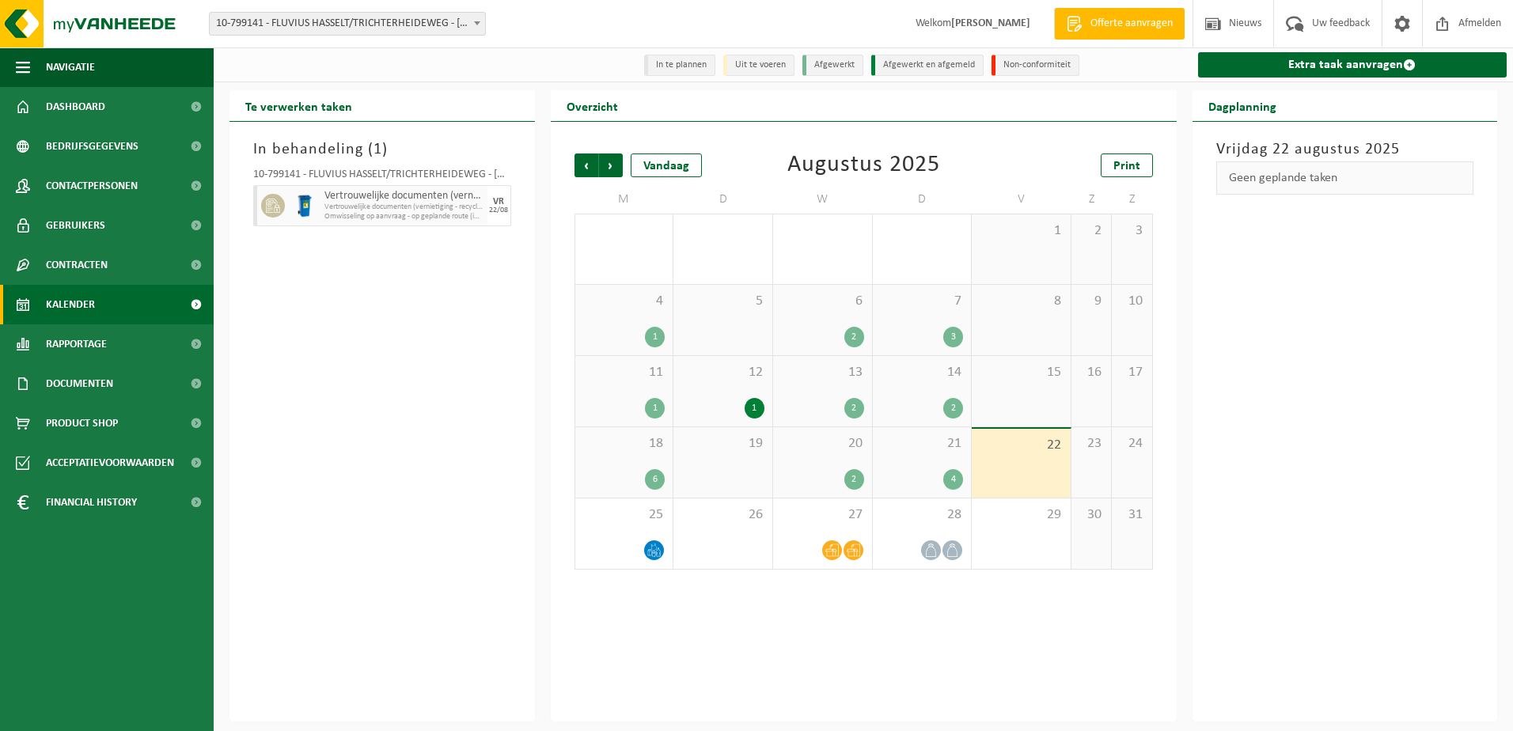
click at [493, 196] on div "VR 22/08" at bounding box center [499, 205] width 24 height 41
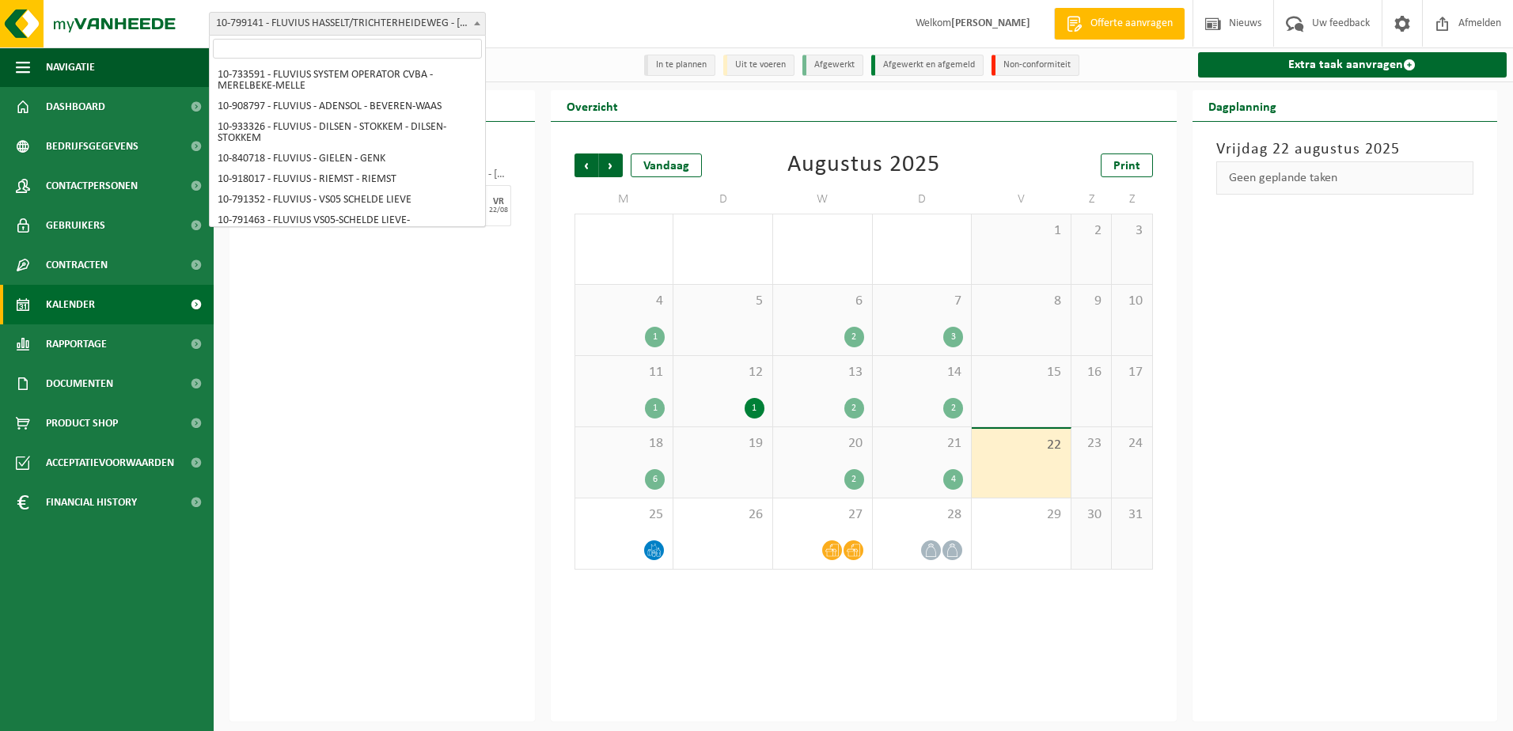
click at [484, 21] on span at bounding box center [477, 23] width 16 height 21
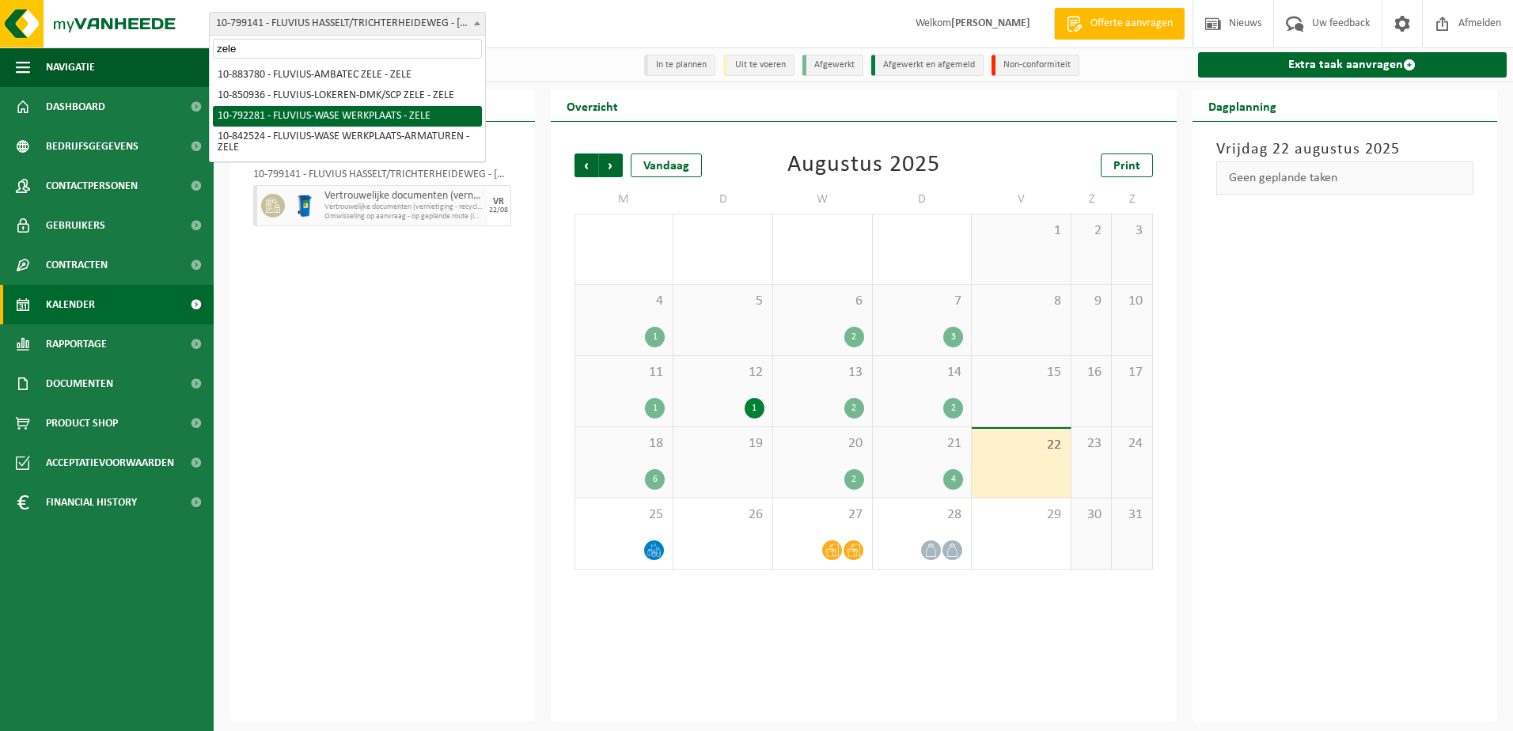
type input "zele"
select select "30509"
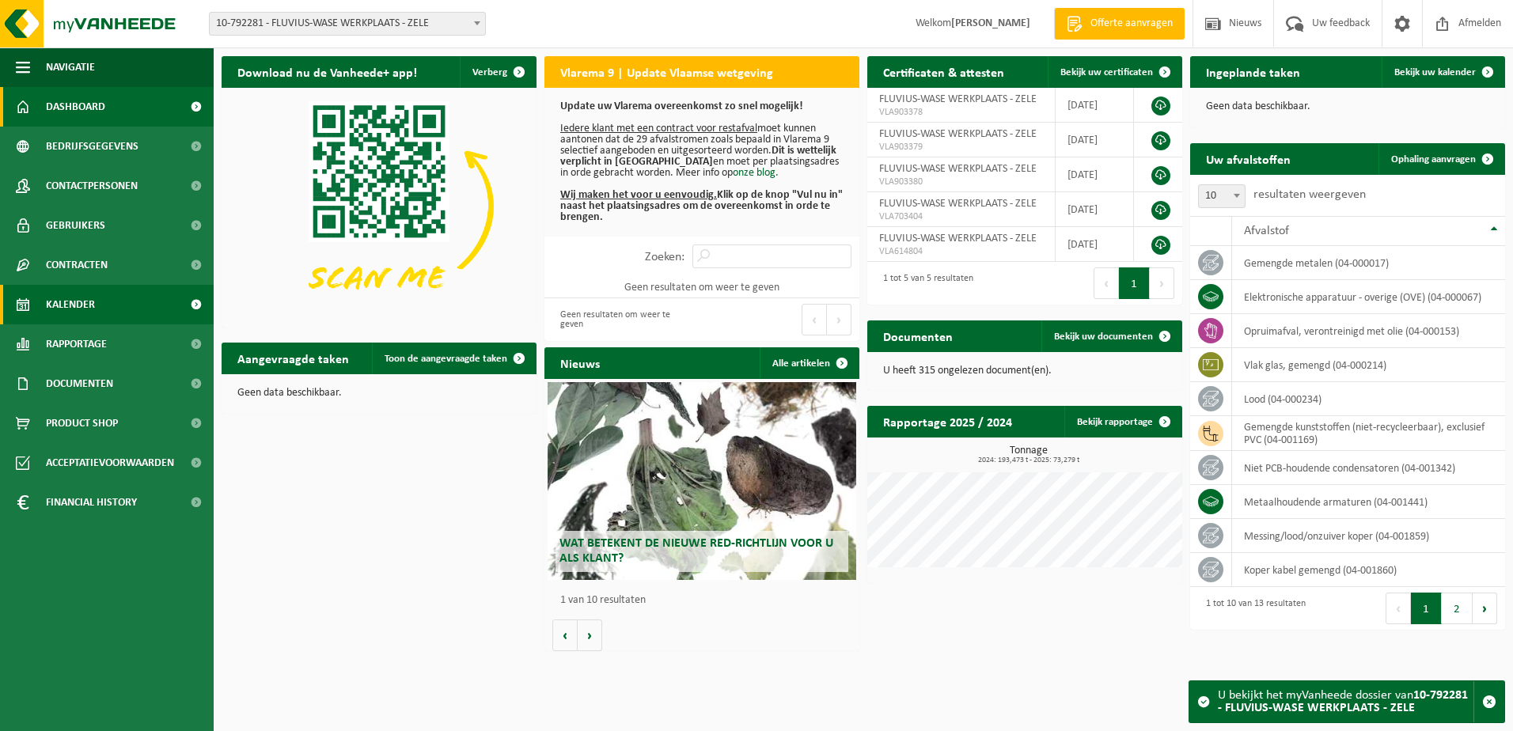
click at [63, 300] on span "Kalender" at bounding box center [70, 305] width 49 height 40
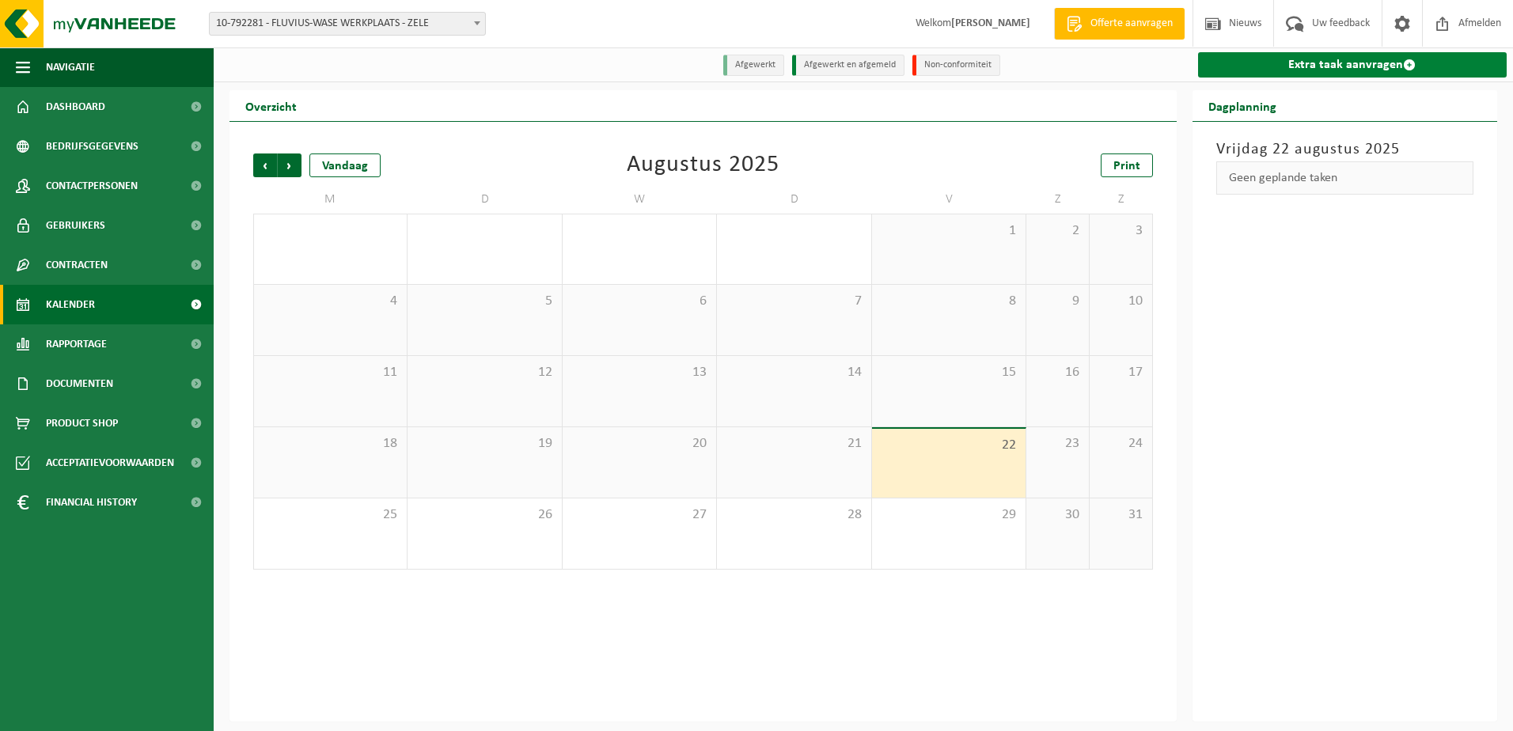
click at [1352, 60] on link "Extra taak aanvragen" at bounding box center [1352, 64] width 309 height 25
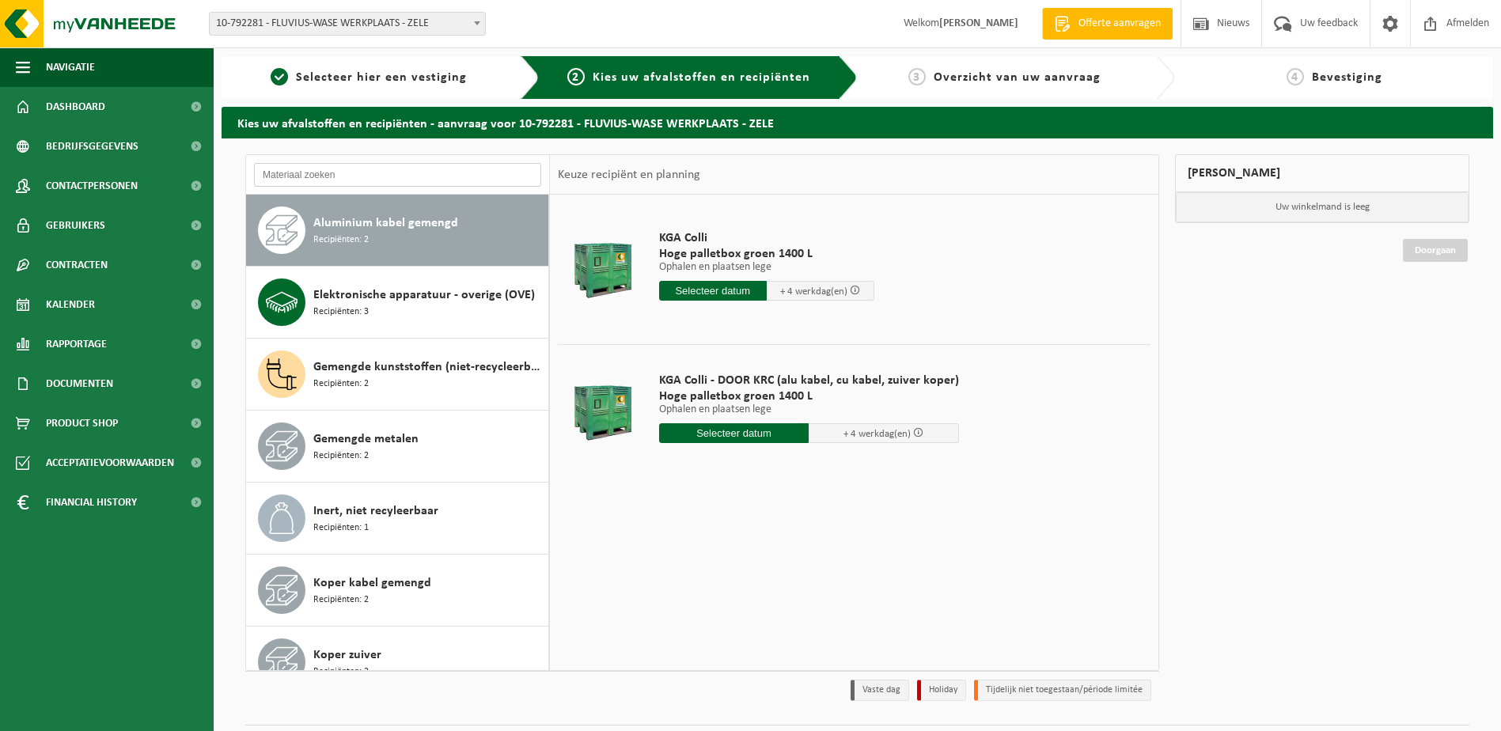
click at [324, 175] on input "text" at bounding box center [397, 175] width 287 height 24
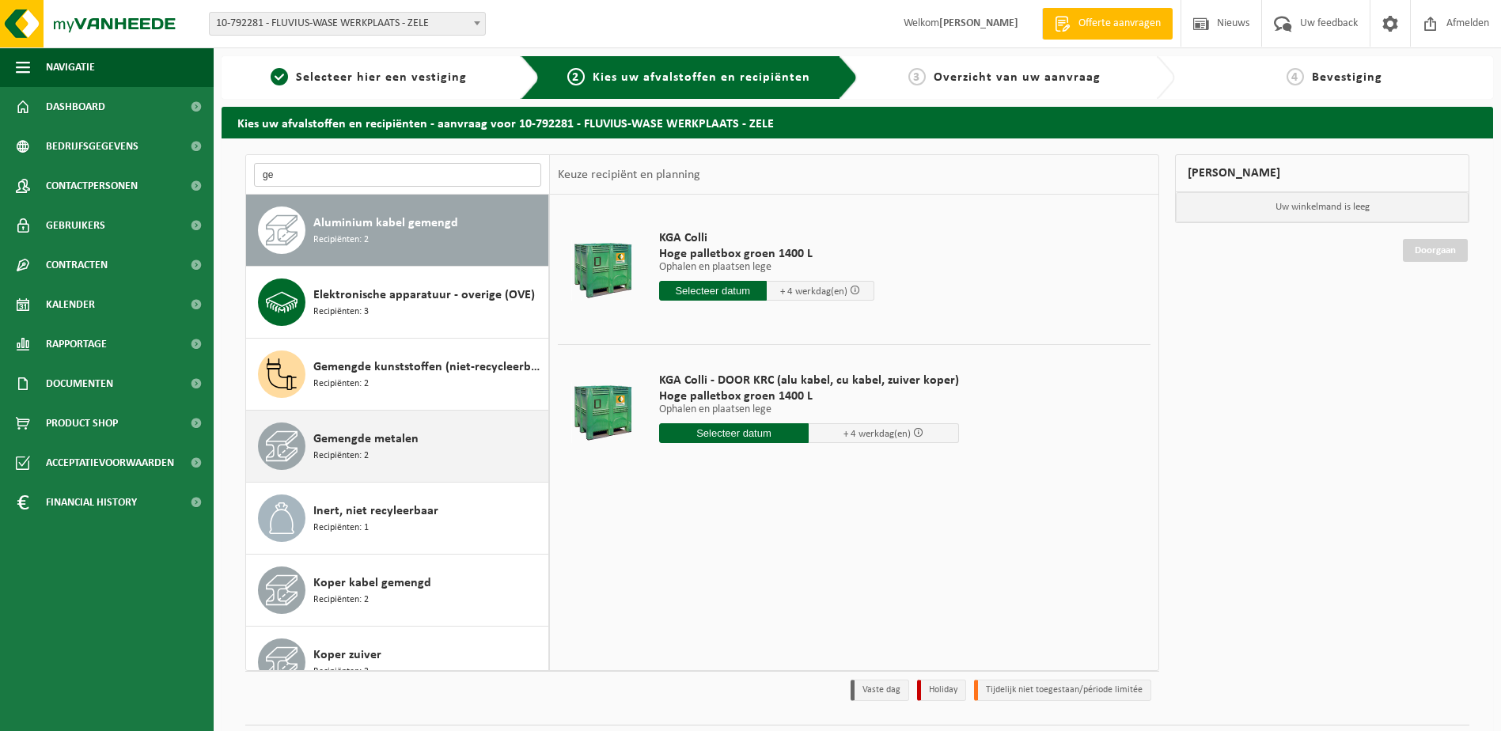
type input "ge"
click at [415, 447] on span "Gemengde metalen" at bounding box center [365, 439] width 105 height 19
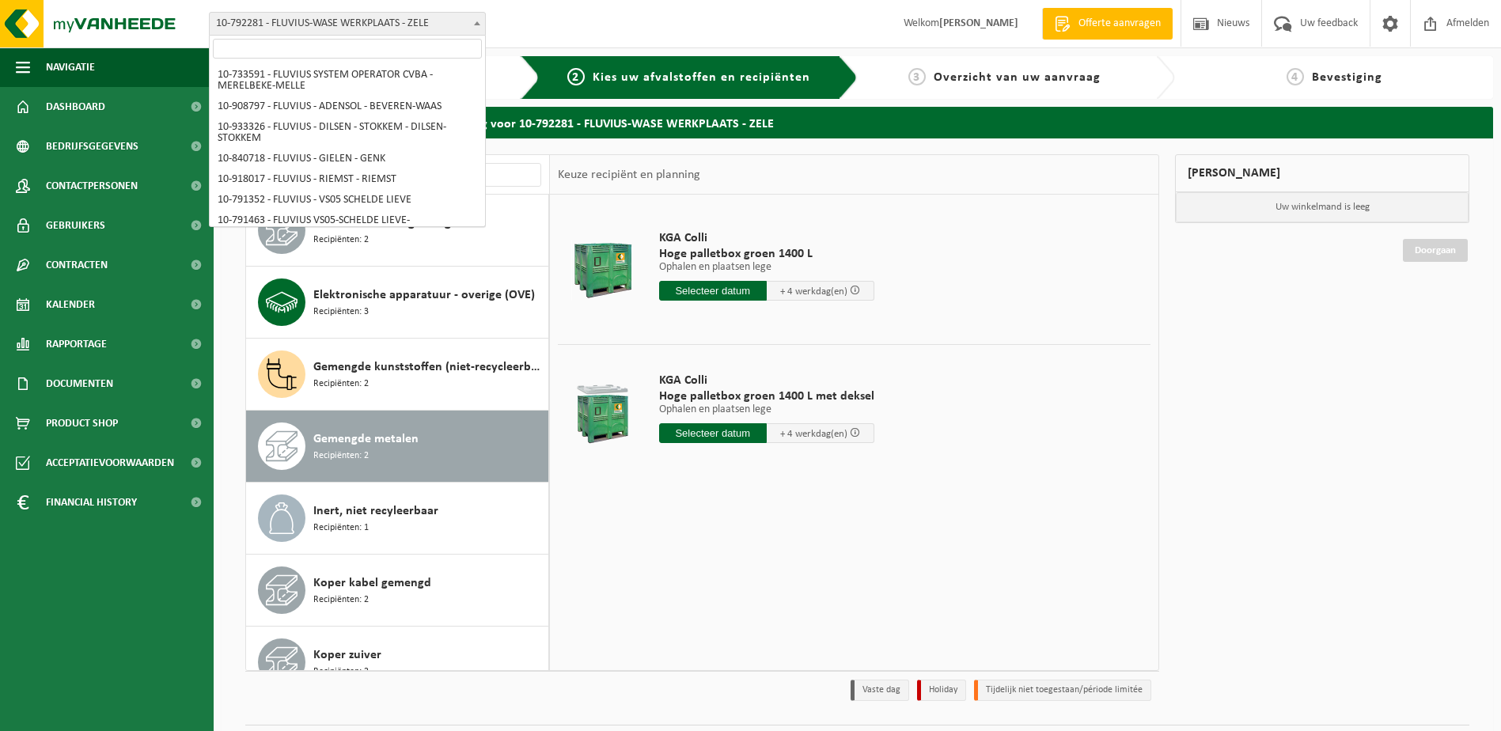
click at [468, 29] on span "10-792281 - FLUVIUS-WASE WERKPLAATS - ZELE" at bounding box center [347, 24] width 275 height 22
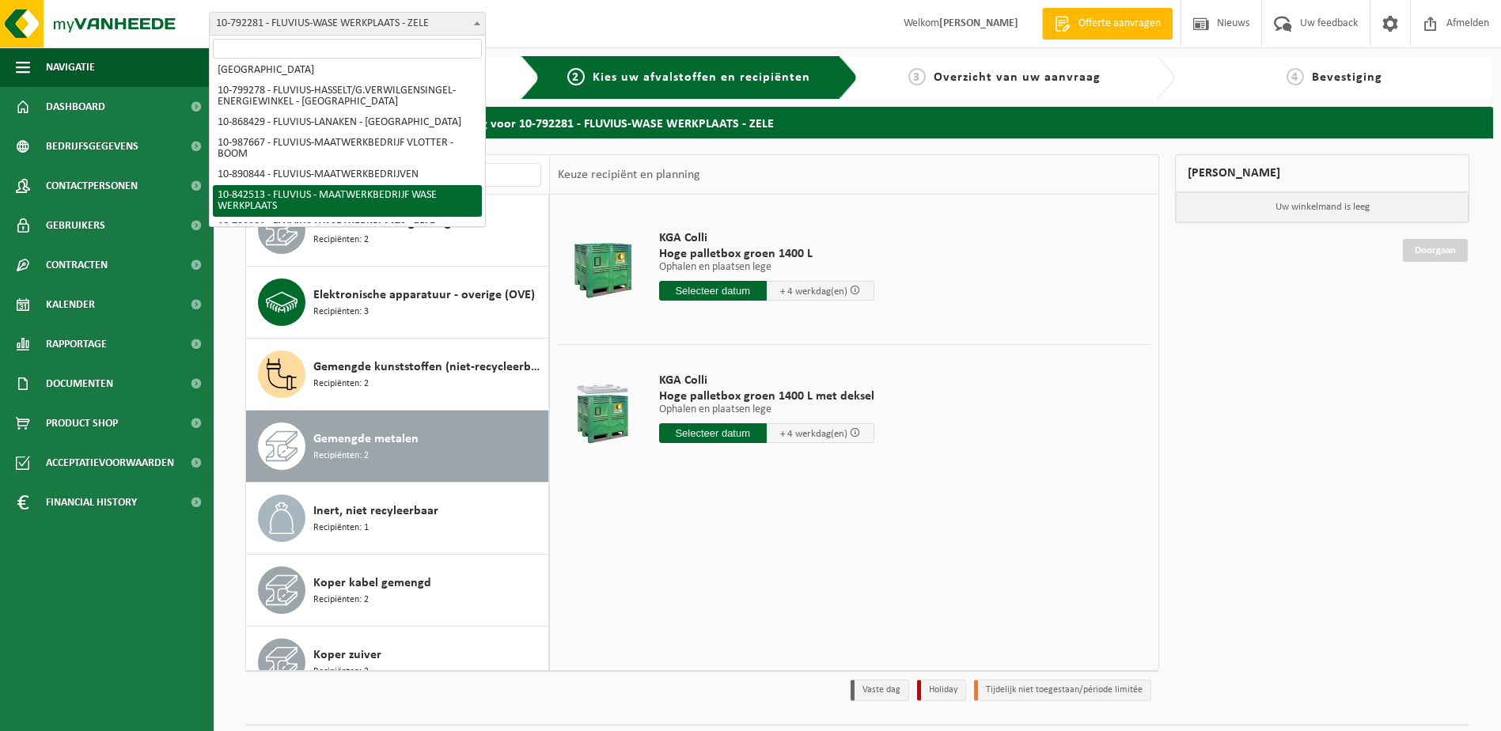
select select "92553"
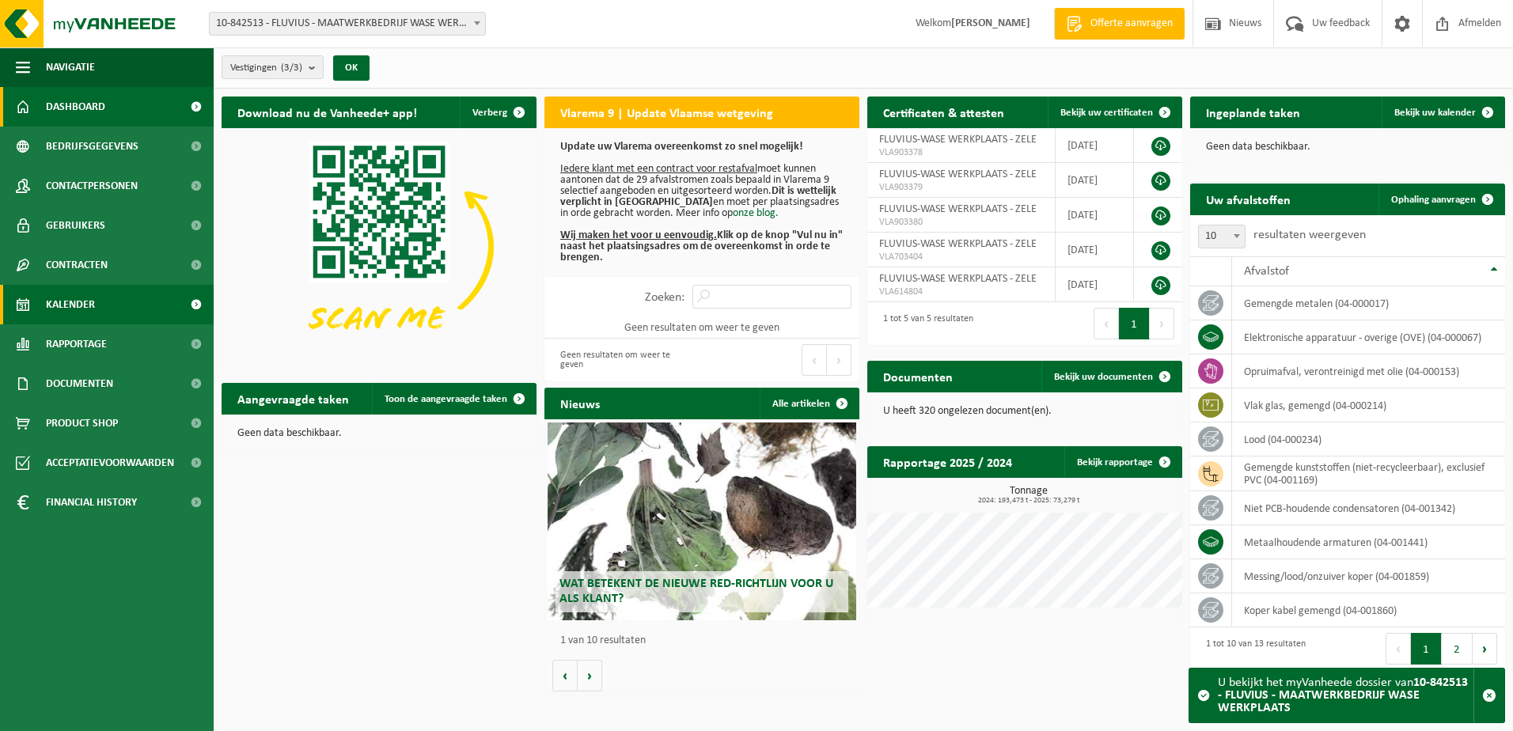
click at [93, 298] on span "Kalender" at bounding box center [70, 305] width 49 height 40
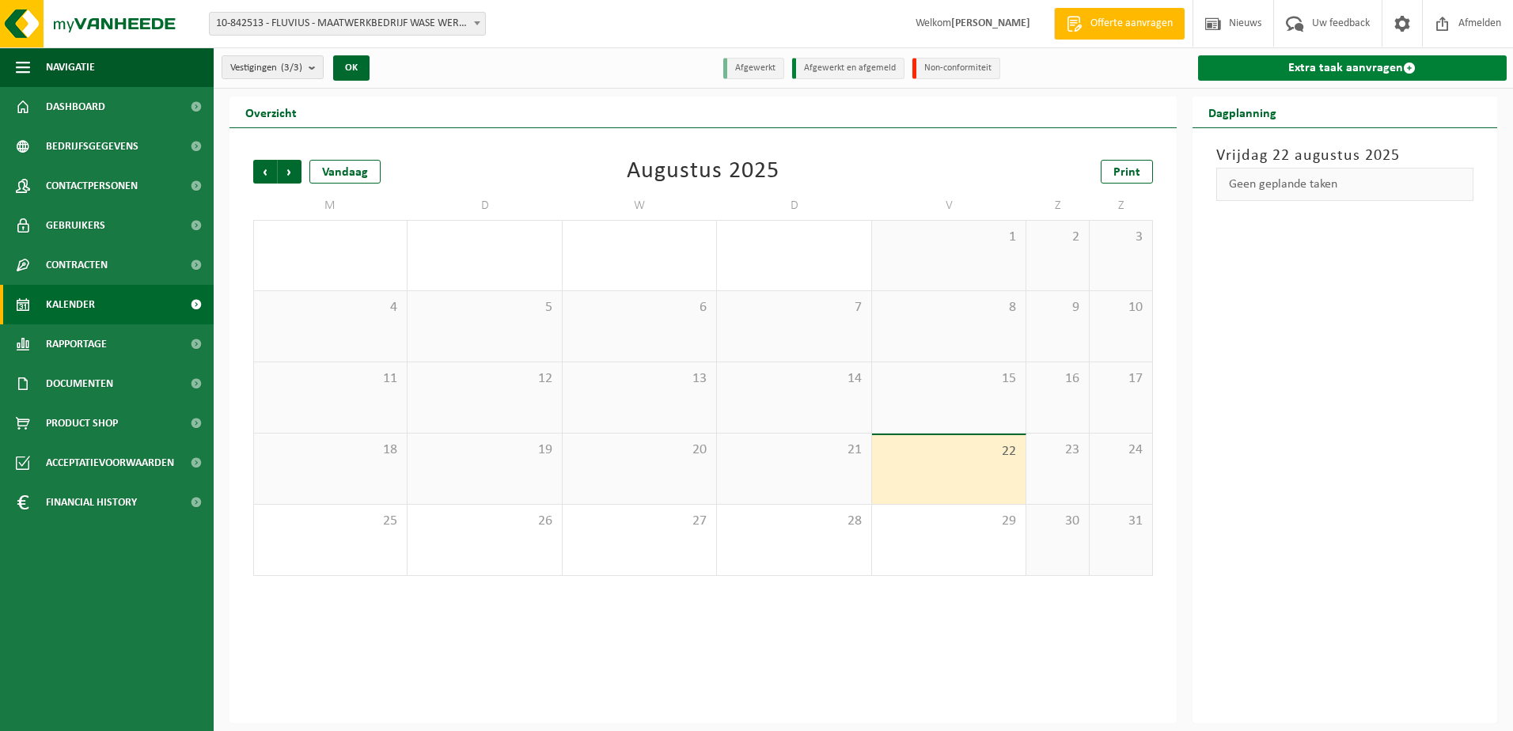
click at [1277, 68] on link "Extra taak aanvragen" at bounding box center [1352, 67] width 309 height 25
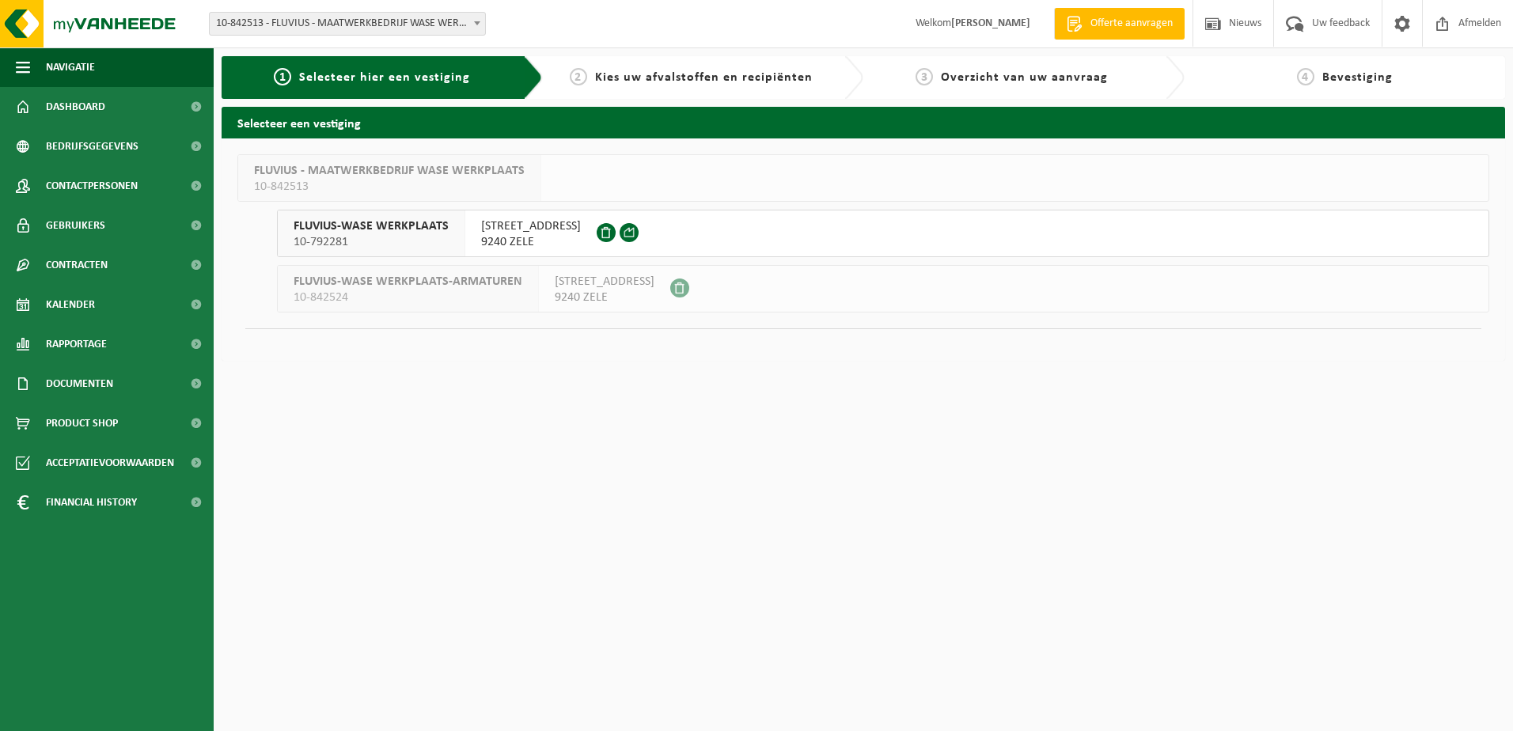
click at [560, 232] on div "LINDESTRAAT 6 9240 ZELE" at bounding box center [530, 233] width 131 height 46
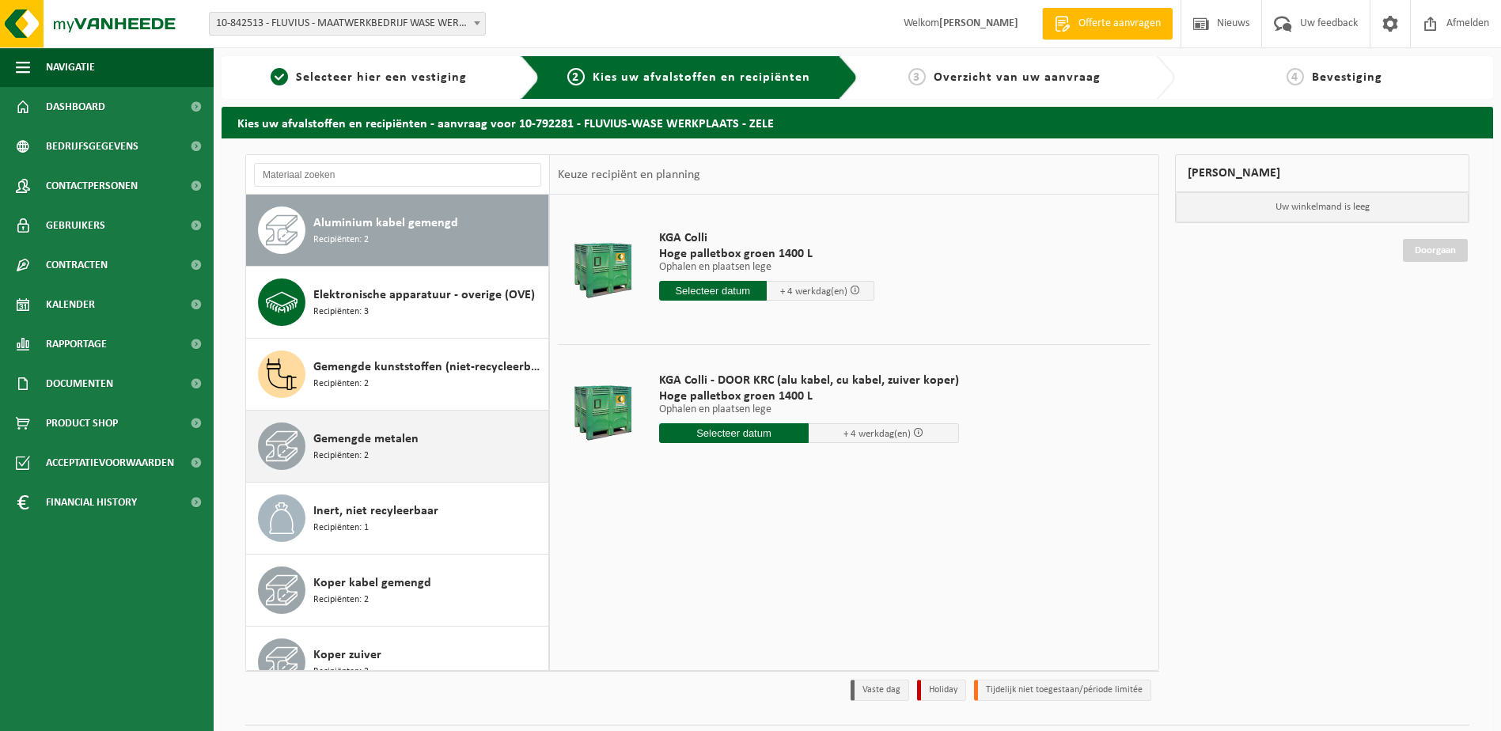
click at [396, 449] on div "Gemengde metalen Recipiënten: 2" at bounding box center [428, 446] width 231 height 47
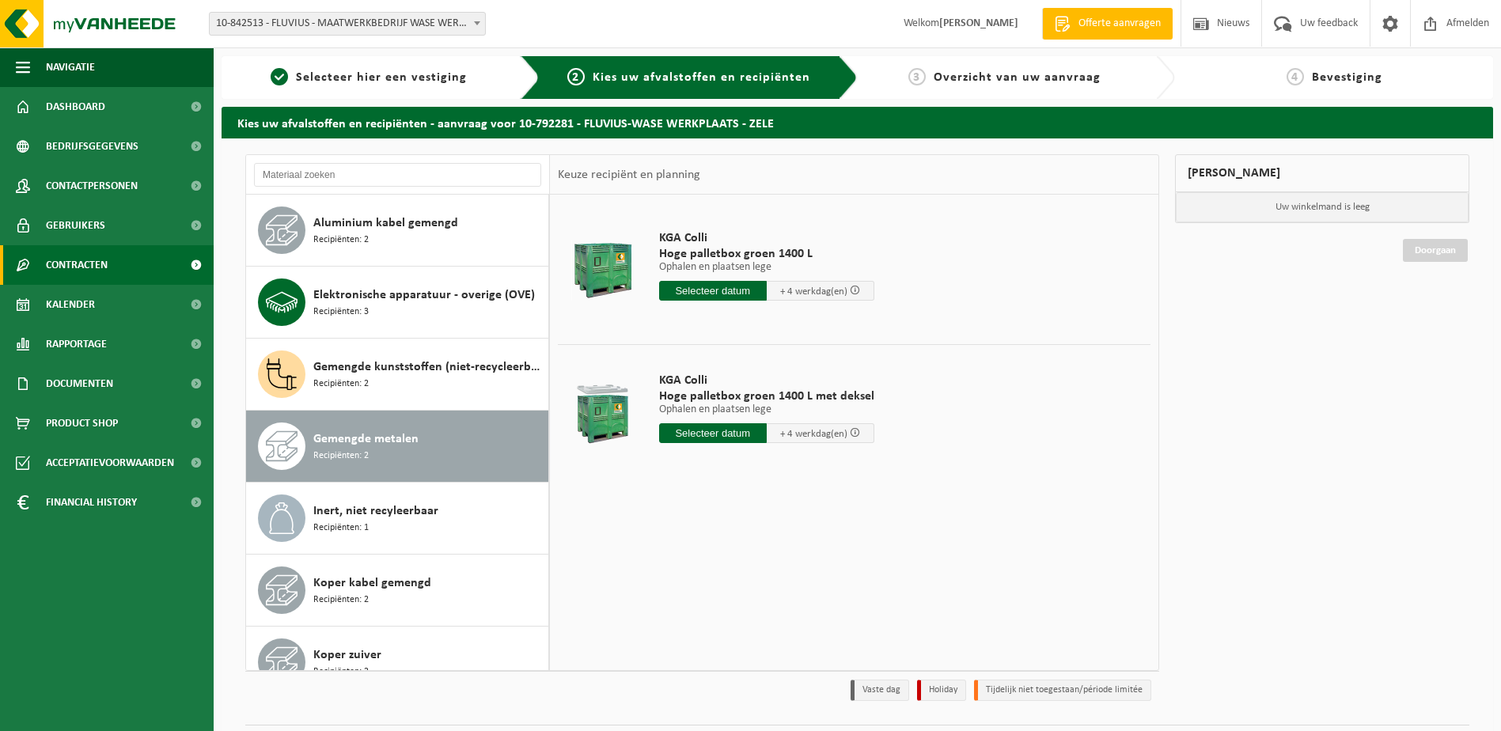
click at [98, 262] on span "Contracten" at bounding box center [77, 265] width 62 height 40
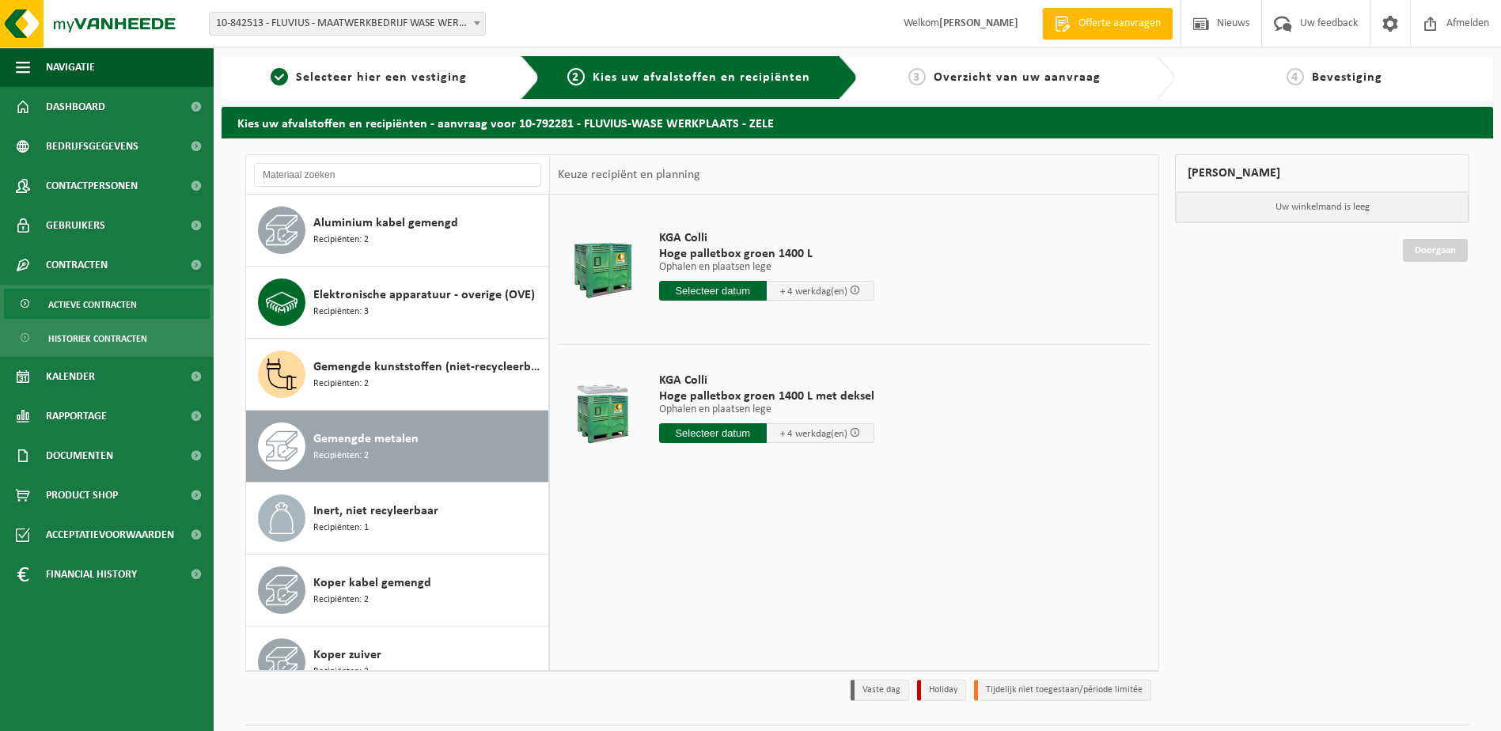
click at [96, 302] on span "Actieve contracten" at bounding box center [92, 305] width 89 height 30
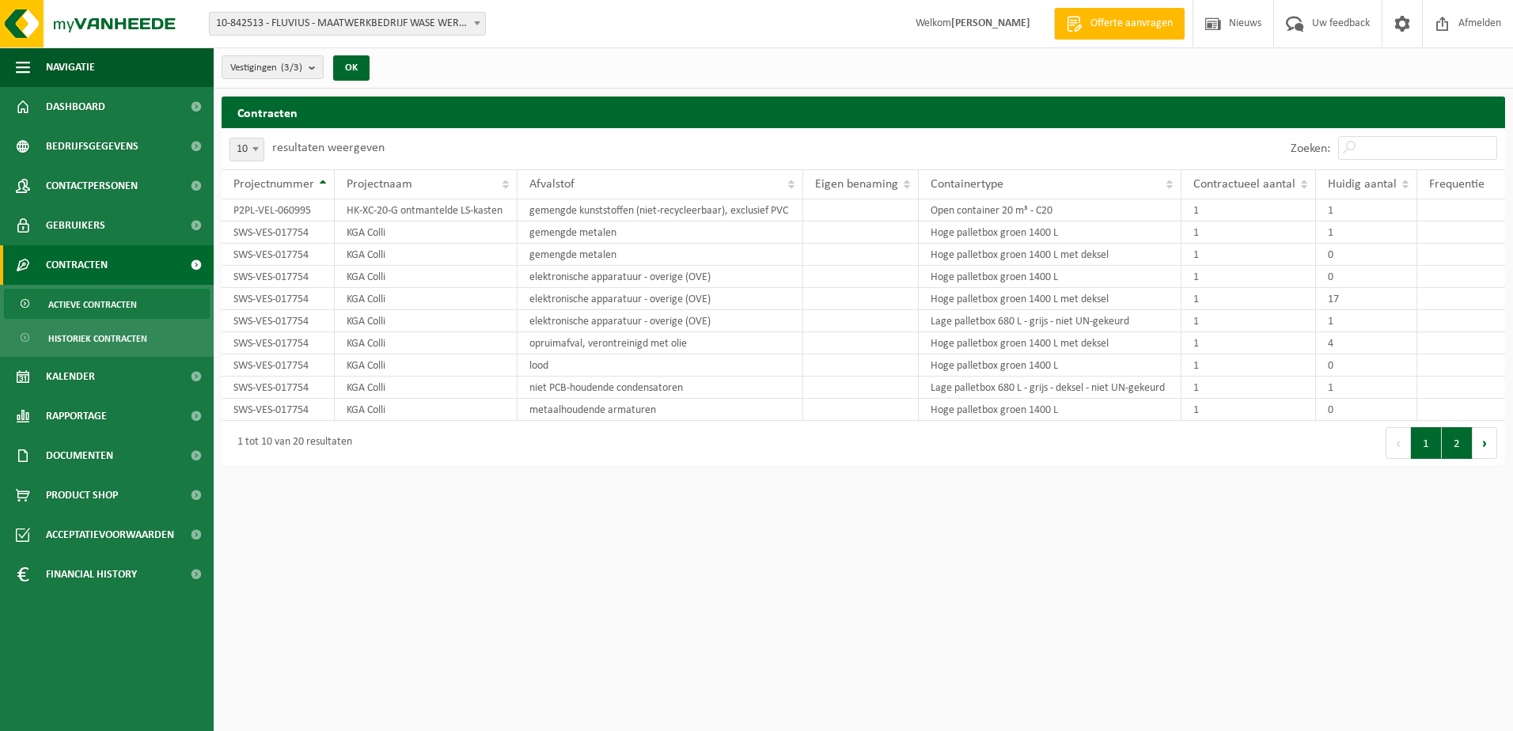
click at [1457, 447] on button "2" at bounding box center [1457, 443] width 31 height 32
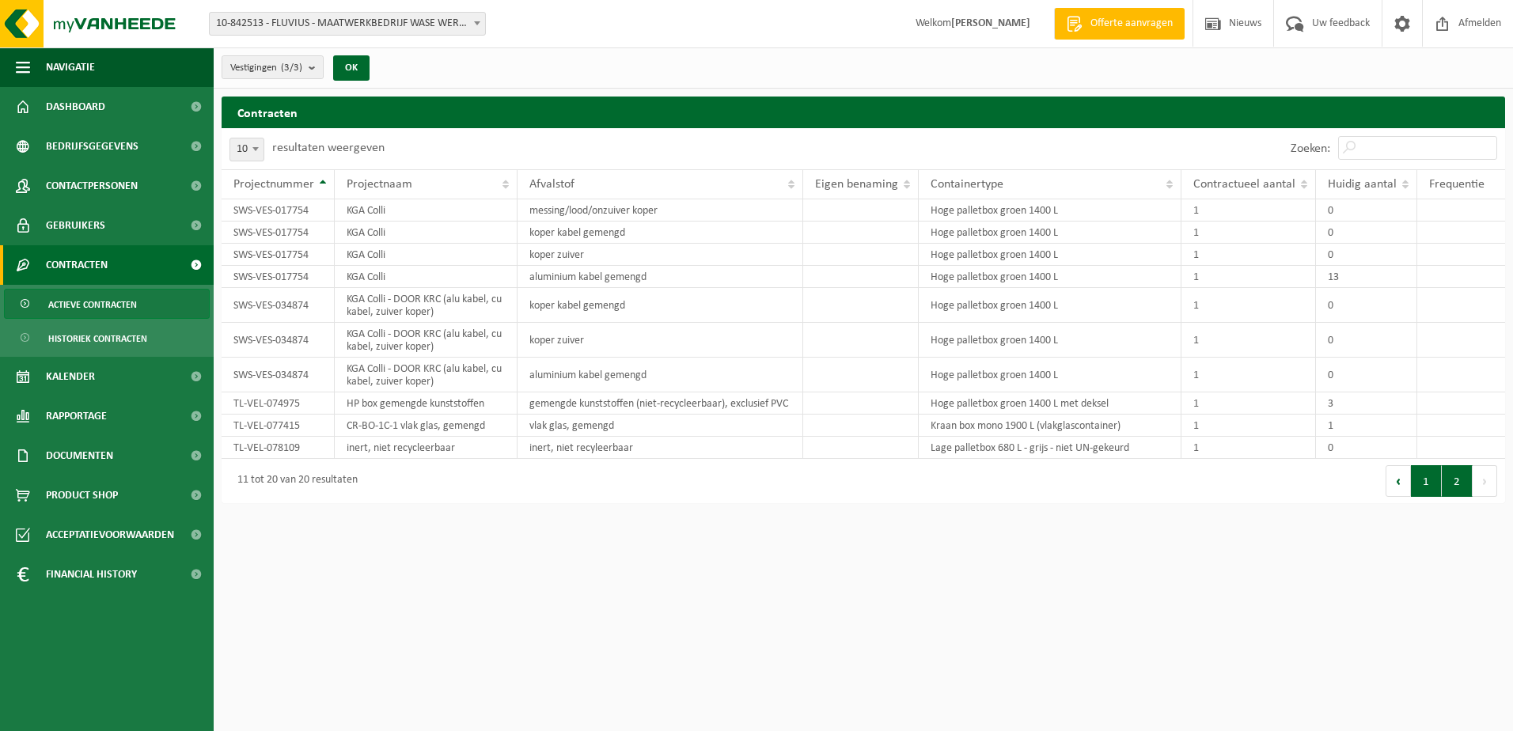
click at [1431, 476] on button "1" at bounding box center [1426, 481] width 31 height 32
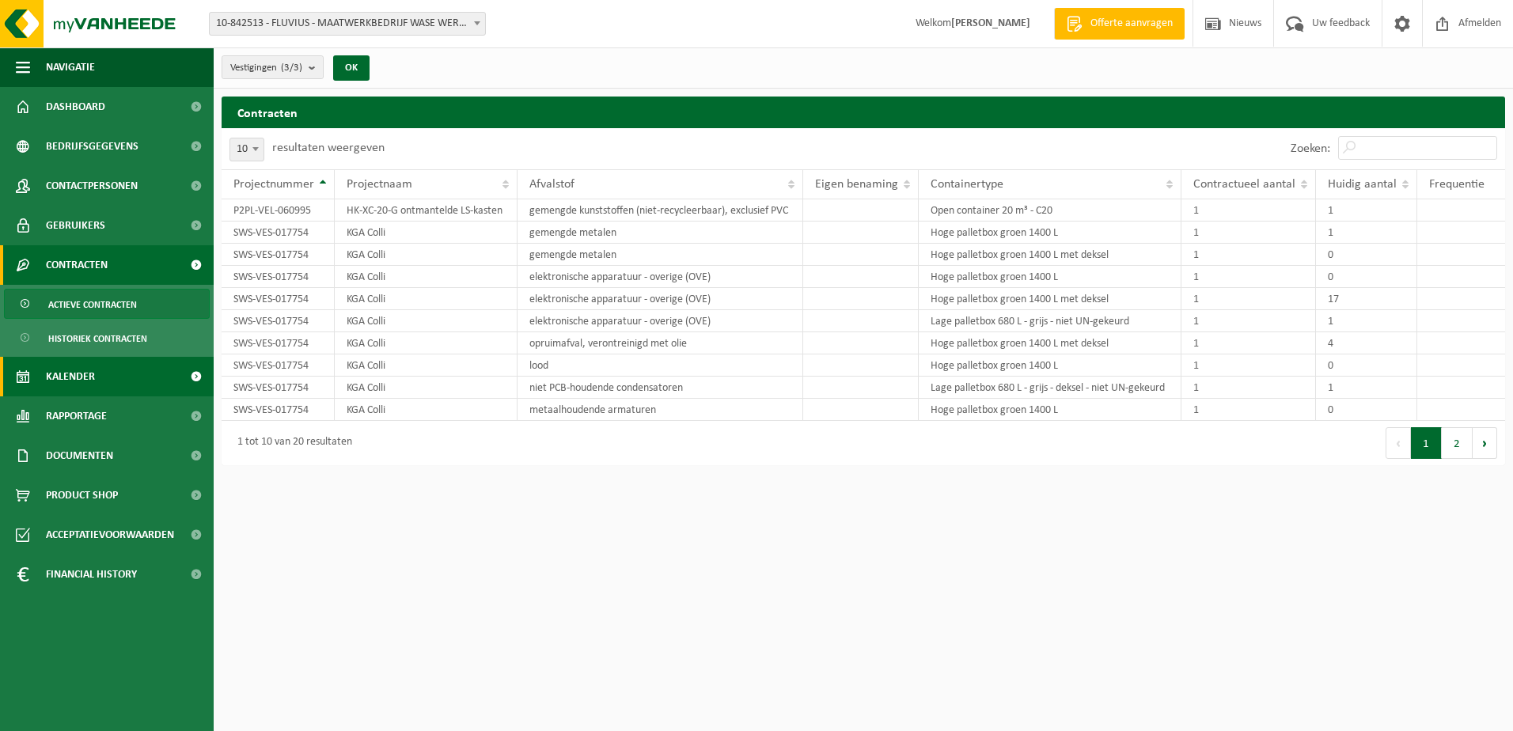
click at [83, 382] on span "Kalender" at bounding box center [70, 377] width 49 height 40
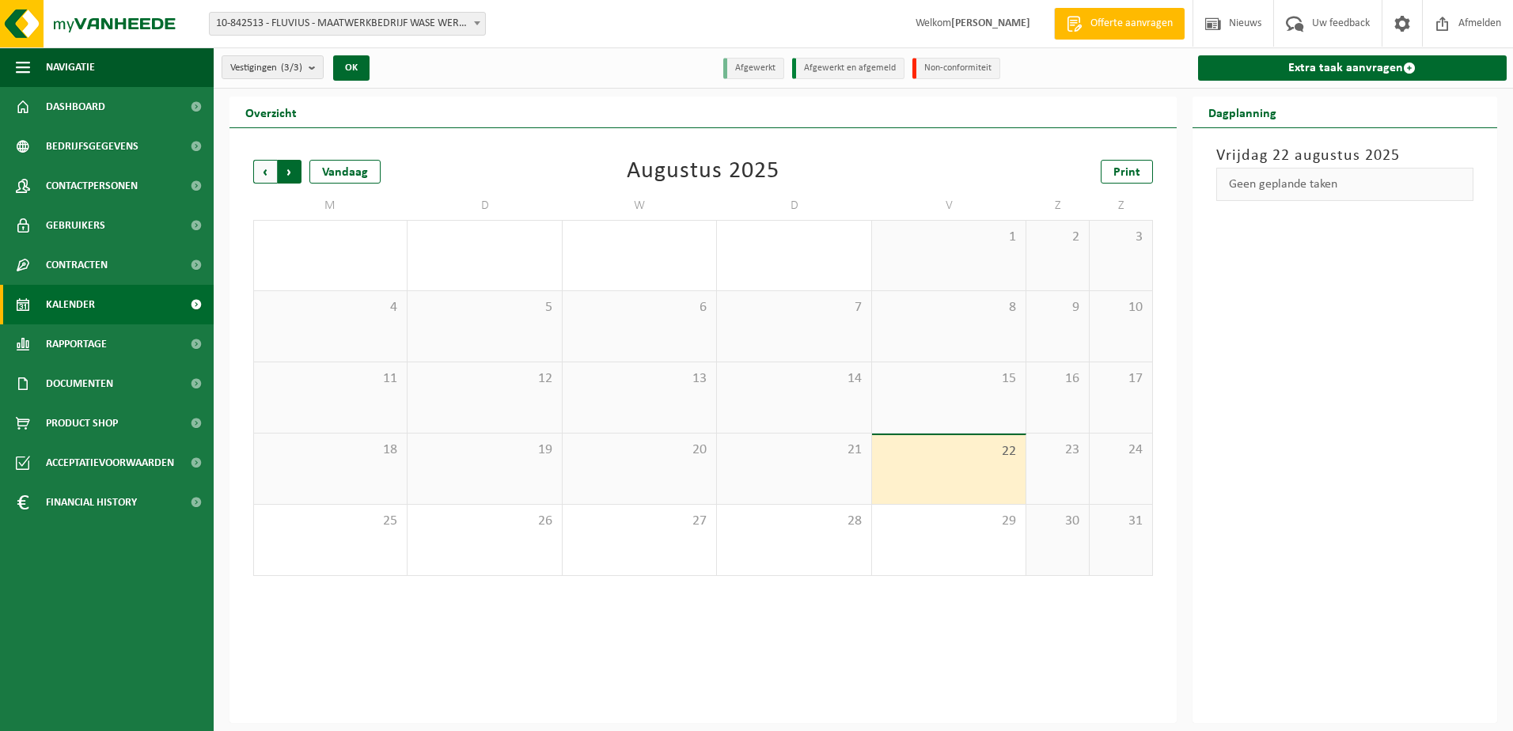
click at [256, 178] on span "Vorige" at bounding box center [265, 172] width 24 height 24
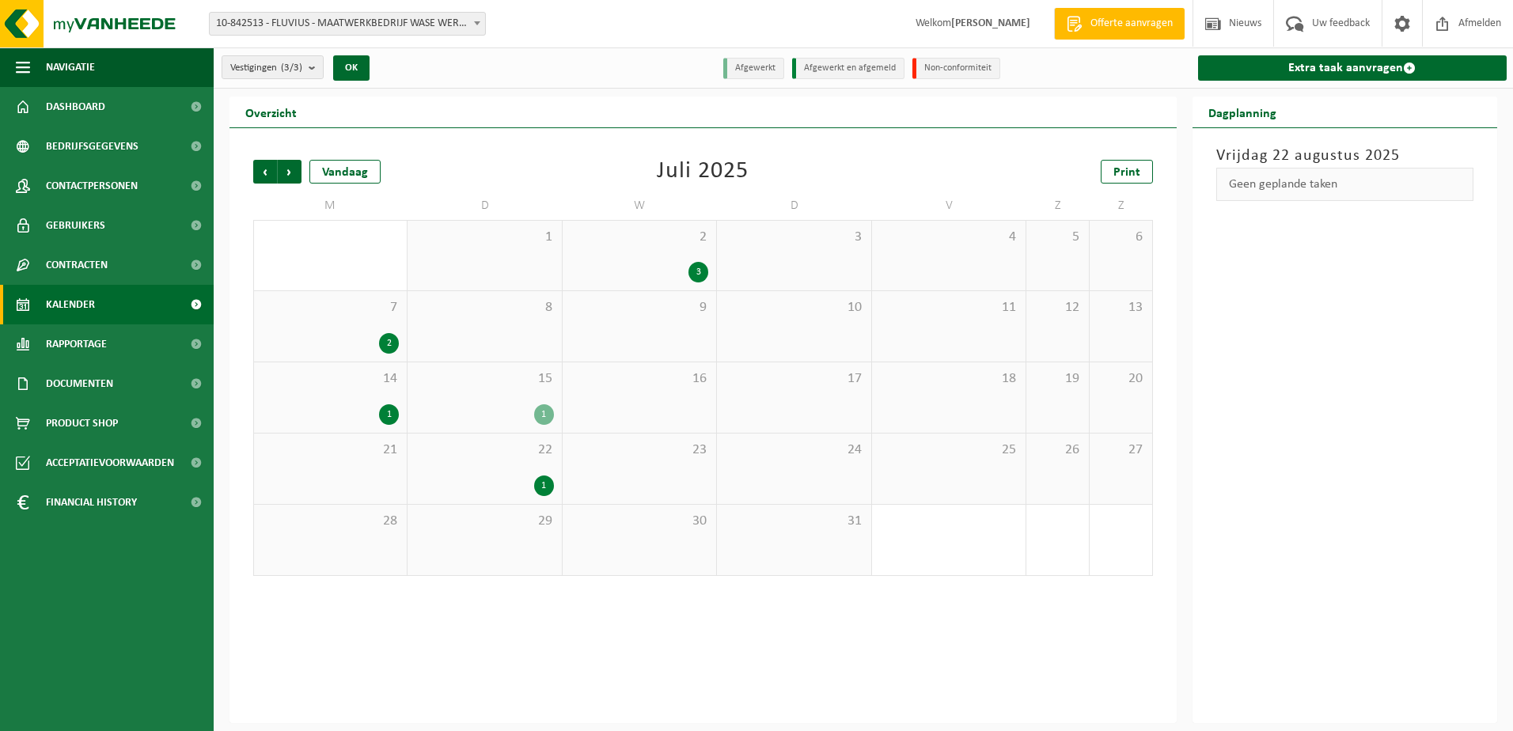
click at [639, 250] on div "2 3" at bounding box center [639, 256] width 153 height 70
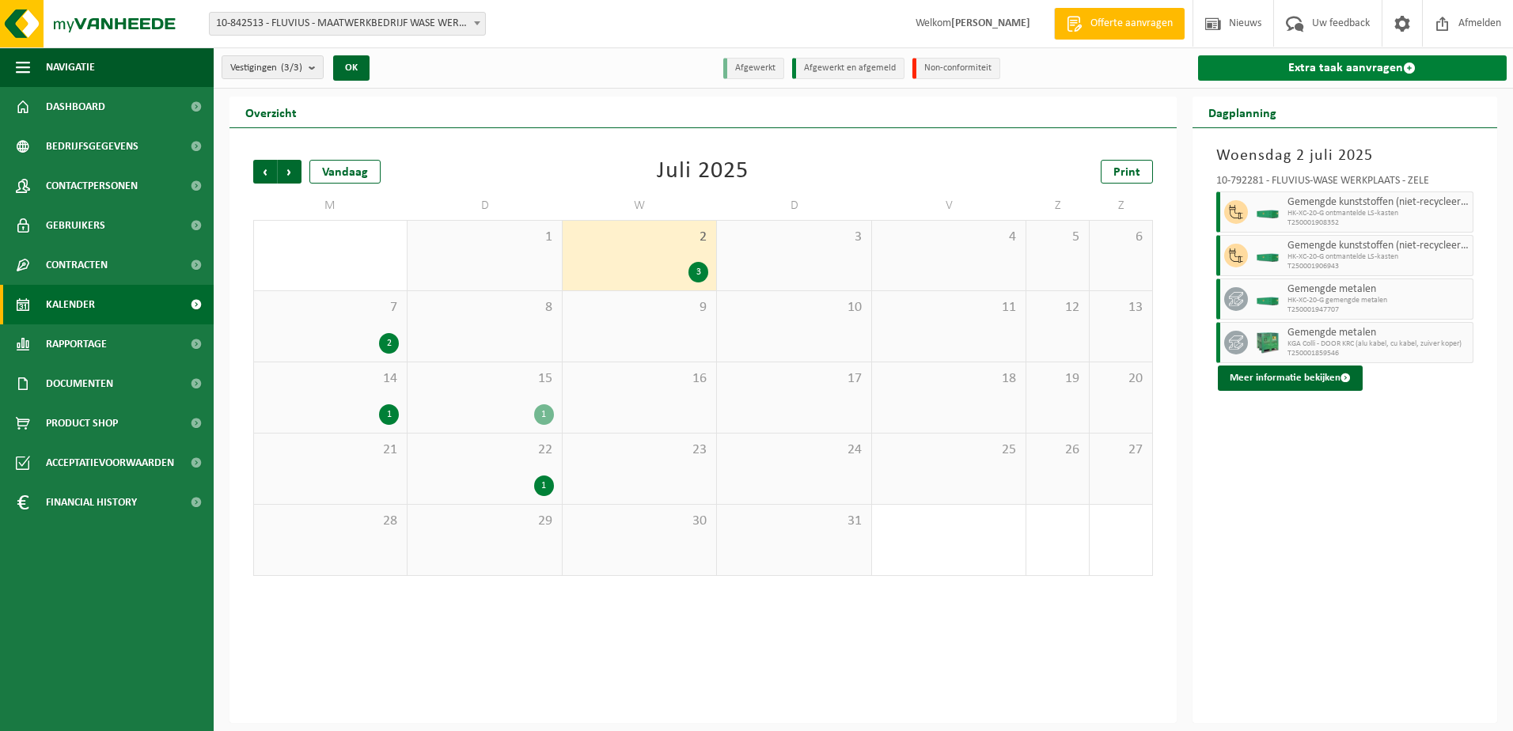
click at [1325, 72] on link "Extra taak aanvragen" at bounding box center [1352, 67] width 309 height 25
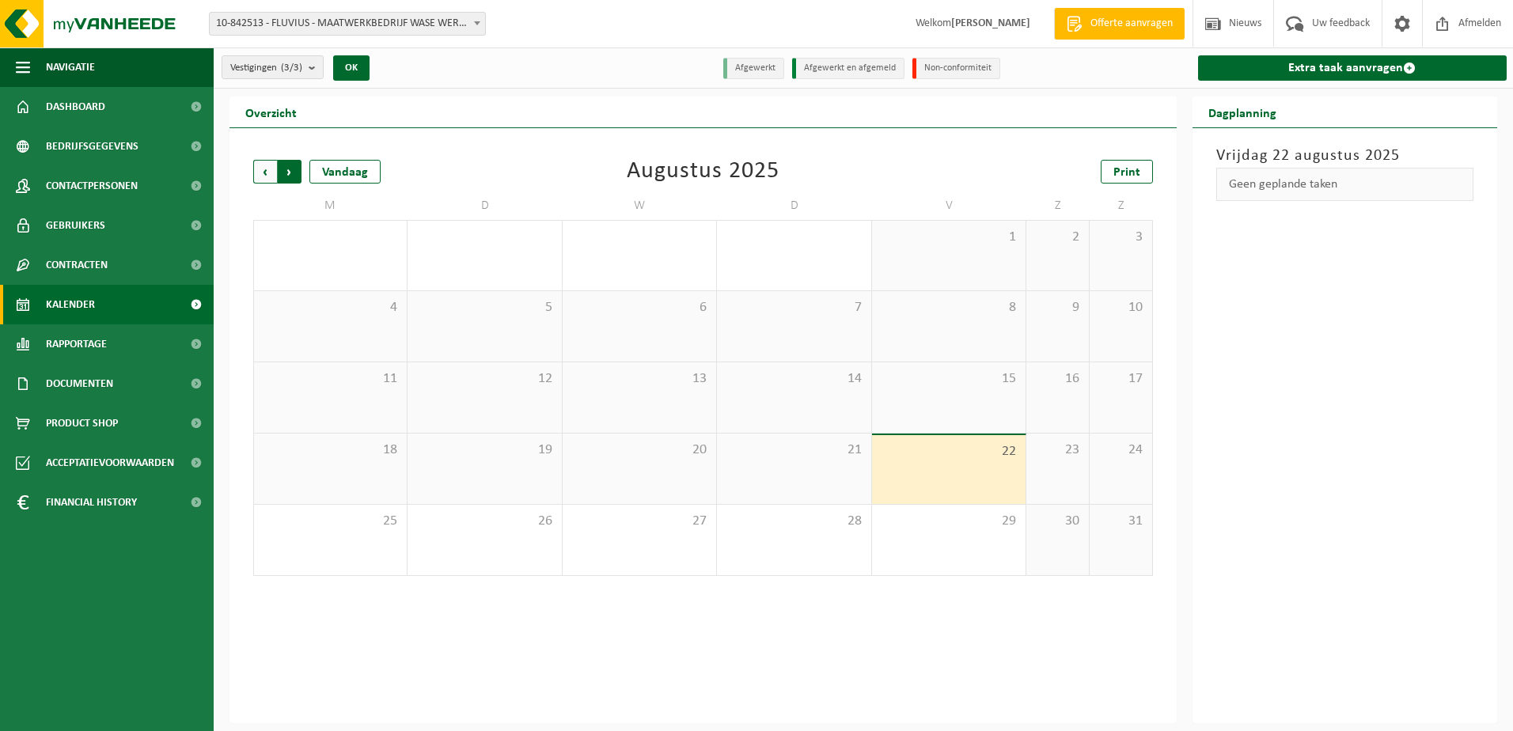
click at [273, 167] on span "Vorige" at bounding box center [265, 172] width 24 height 24
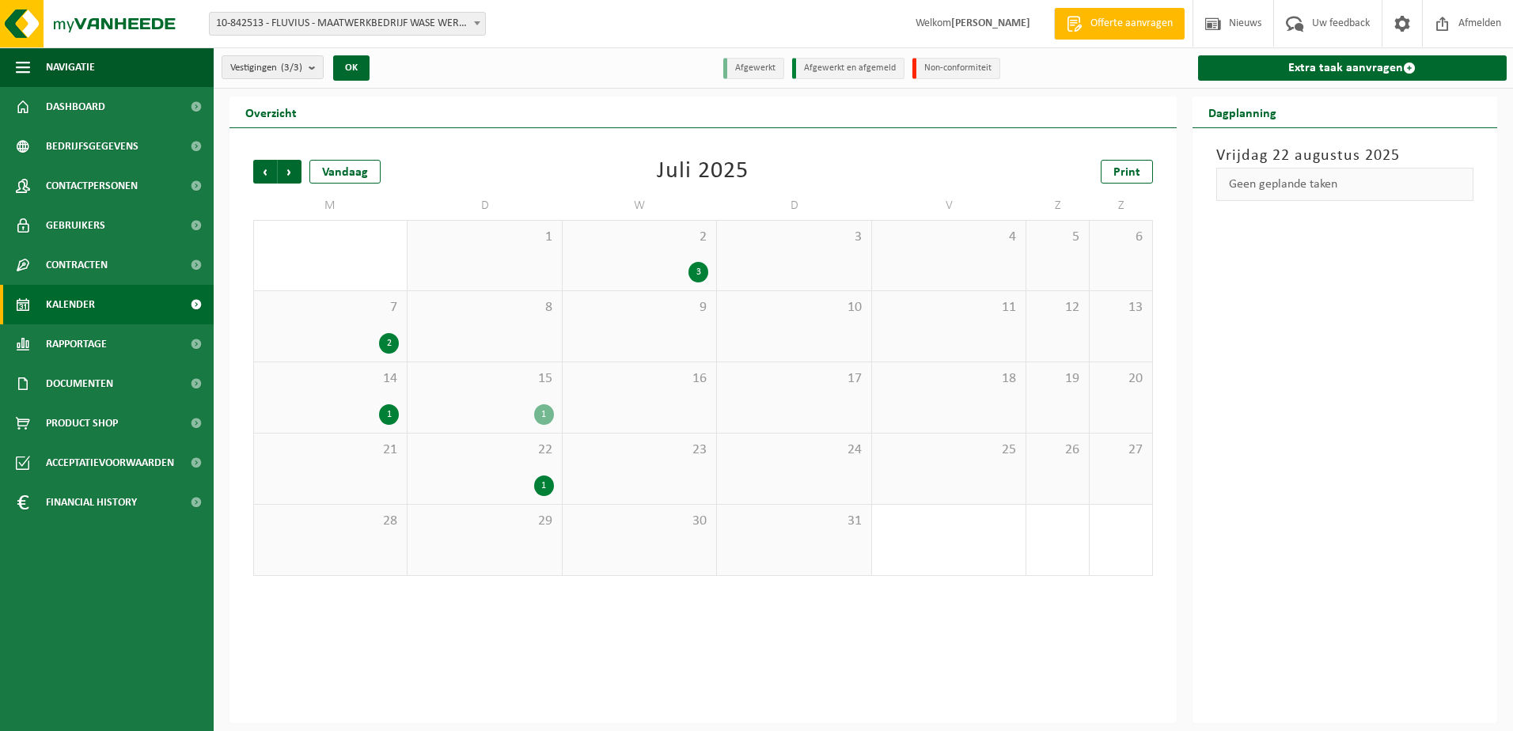
click at [646, 275] on div "3" at bounding box center [639, 272] width 138 height 21
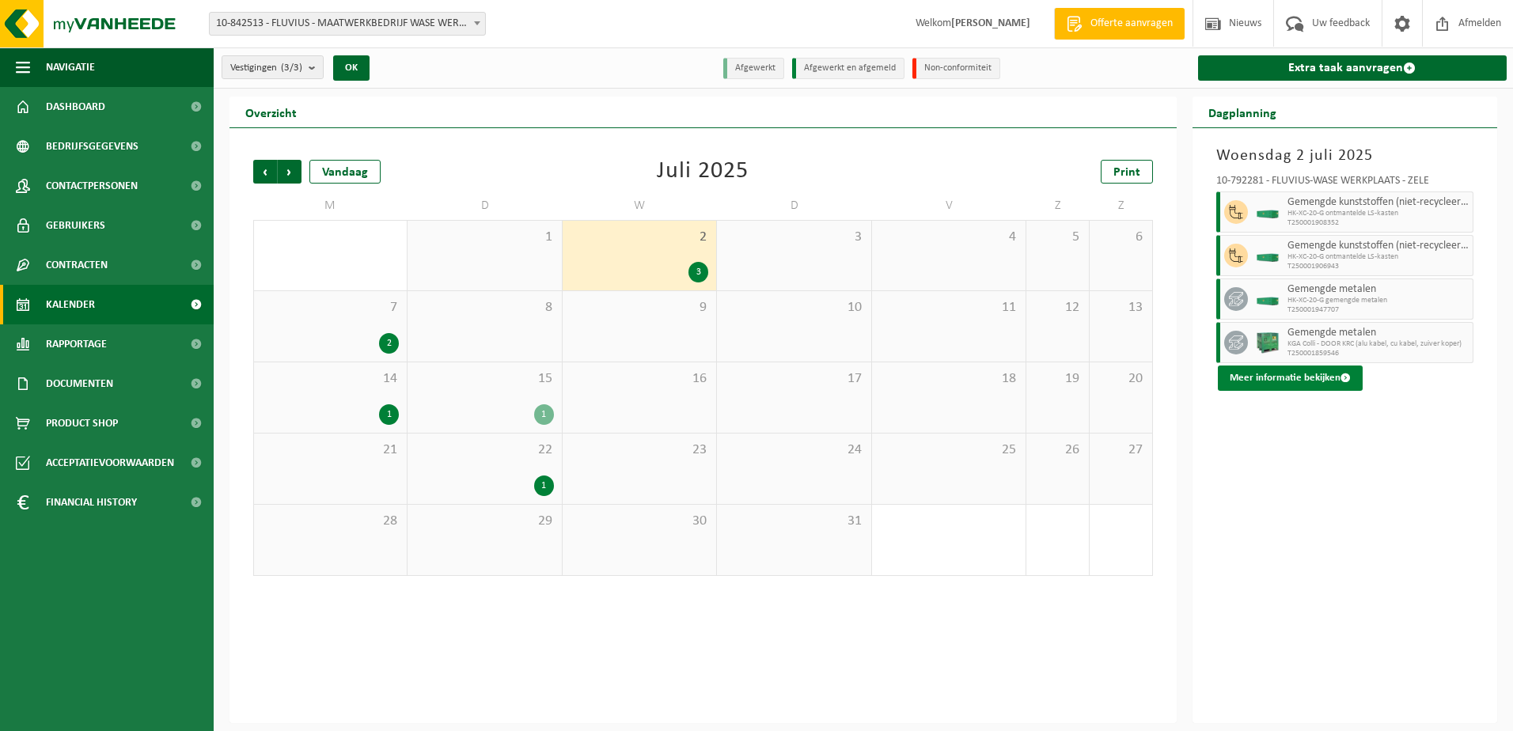
click at [1298, 378] on button "Meer informatie bekijken" at bounding box center [1290, 378] width 145 height 25
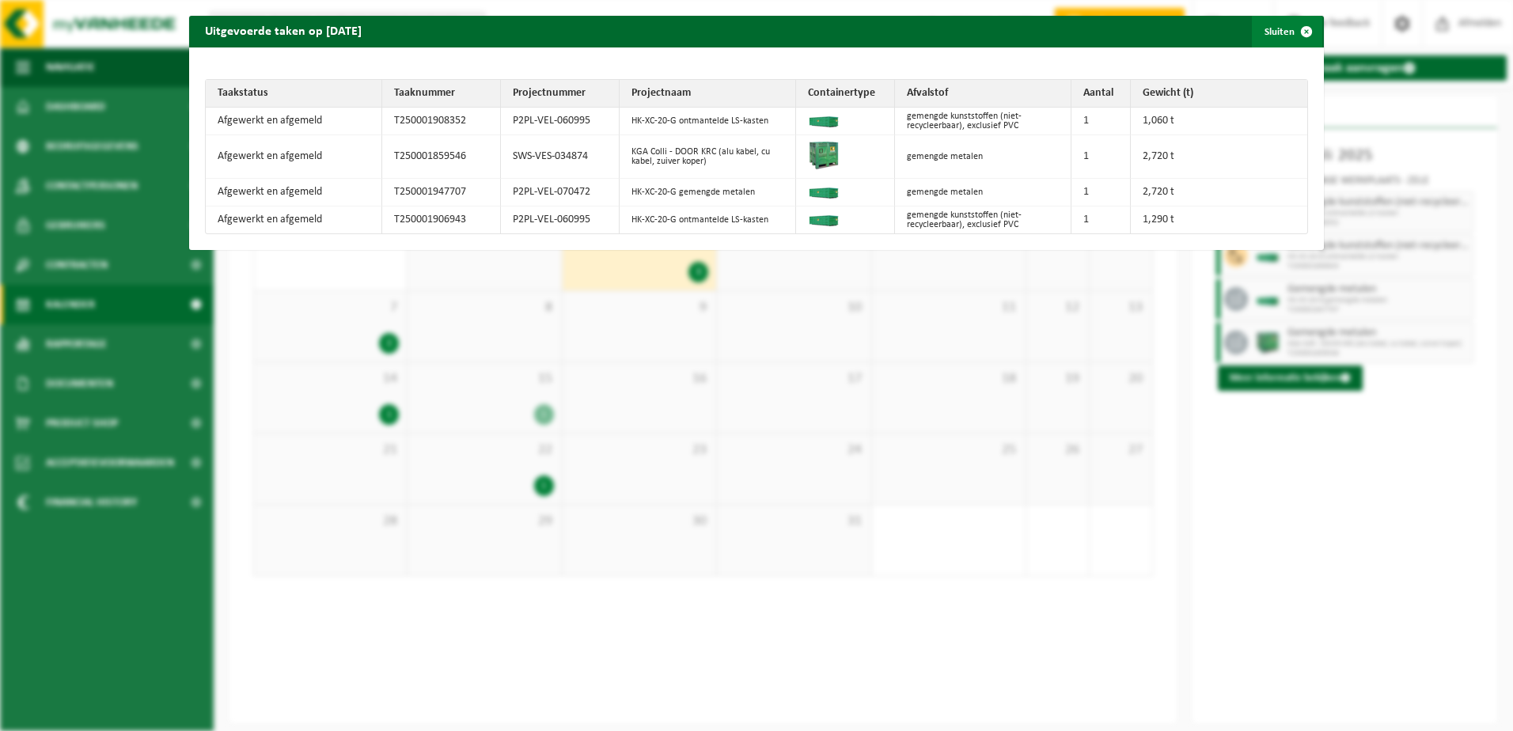
click at [1295, 28] on span "button" at bounding box center [1306, 32] width 32 height 32
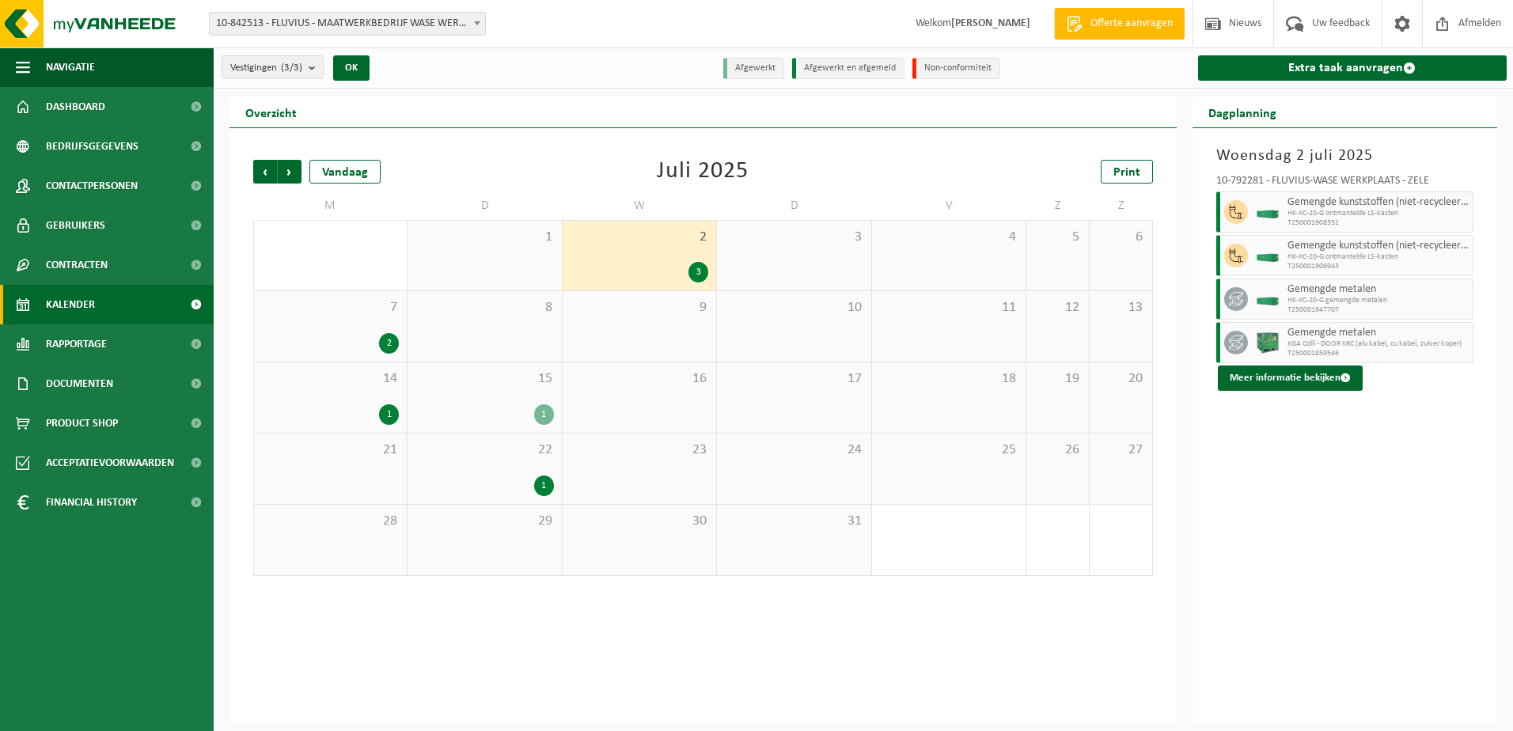
click at [654, 257] on div "2 3" at bounding box center [639, 256] width 153 height 70
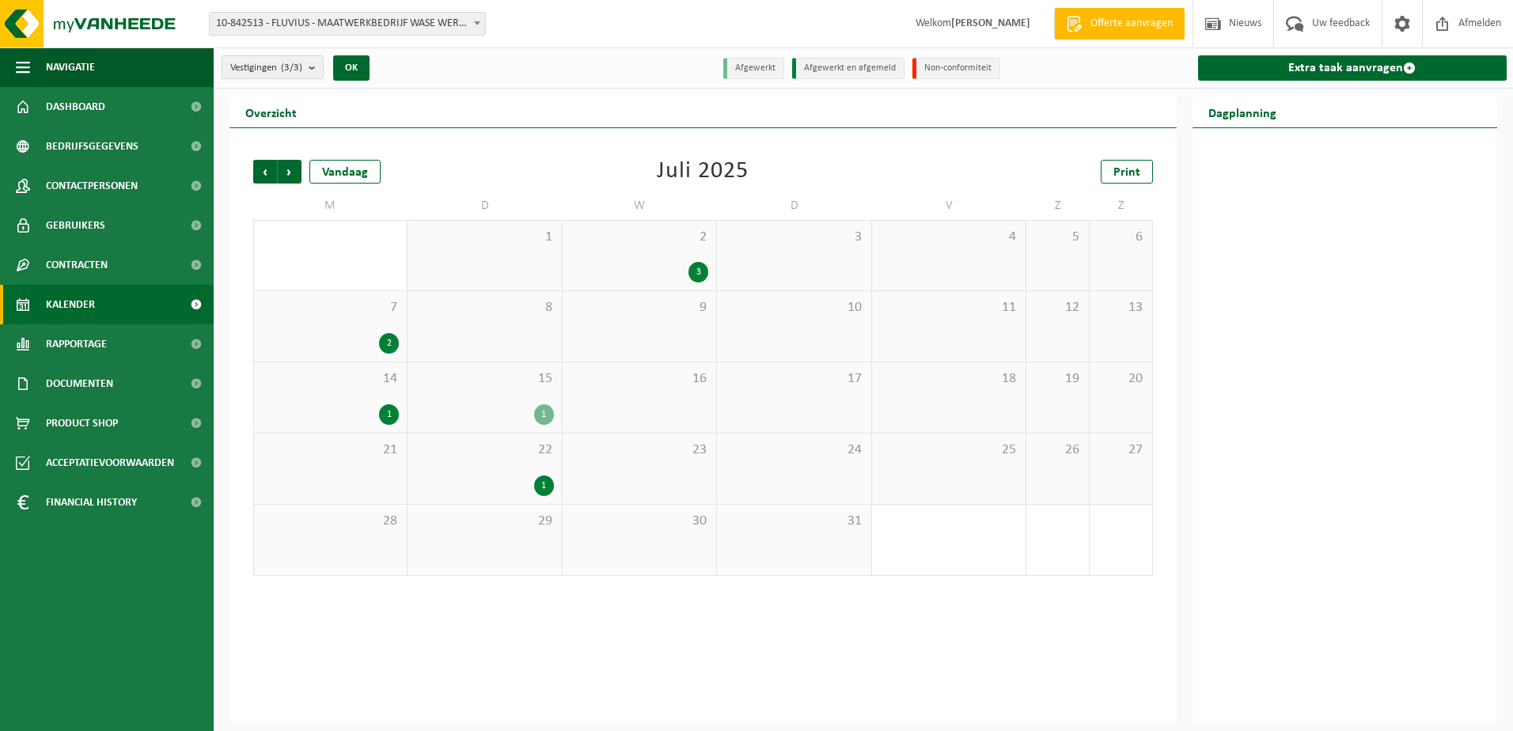
click at [653, 257] on div "2 3" at bounding box center [639, 256] width 153 height 70
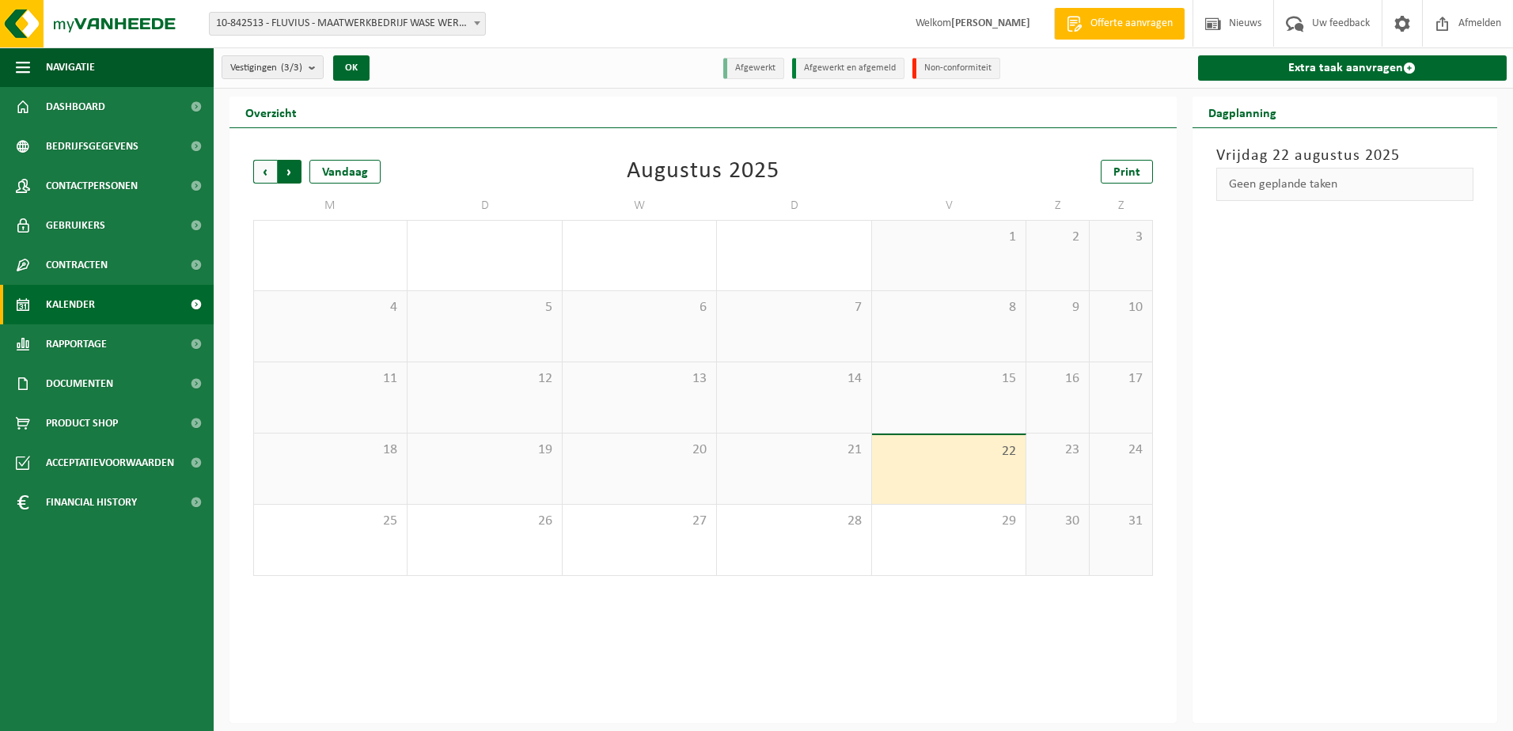
click at [267, 172] on span "Vorige" at bounding box center [265, 172] width 24 height 24
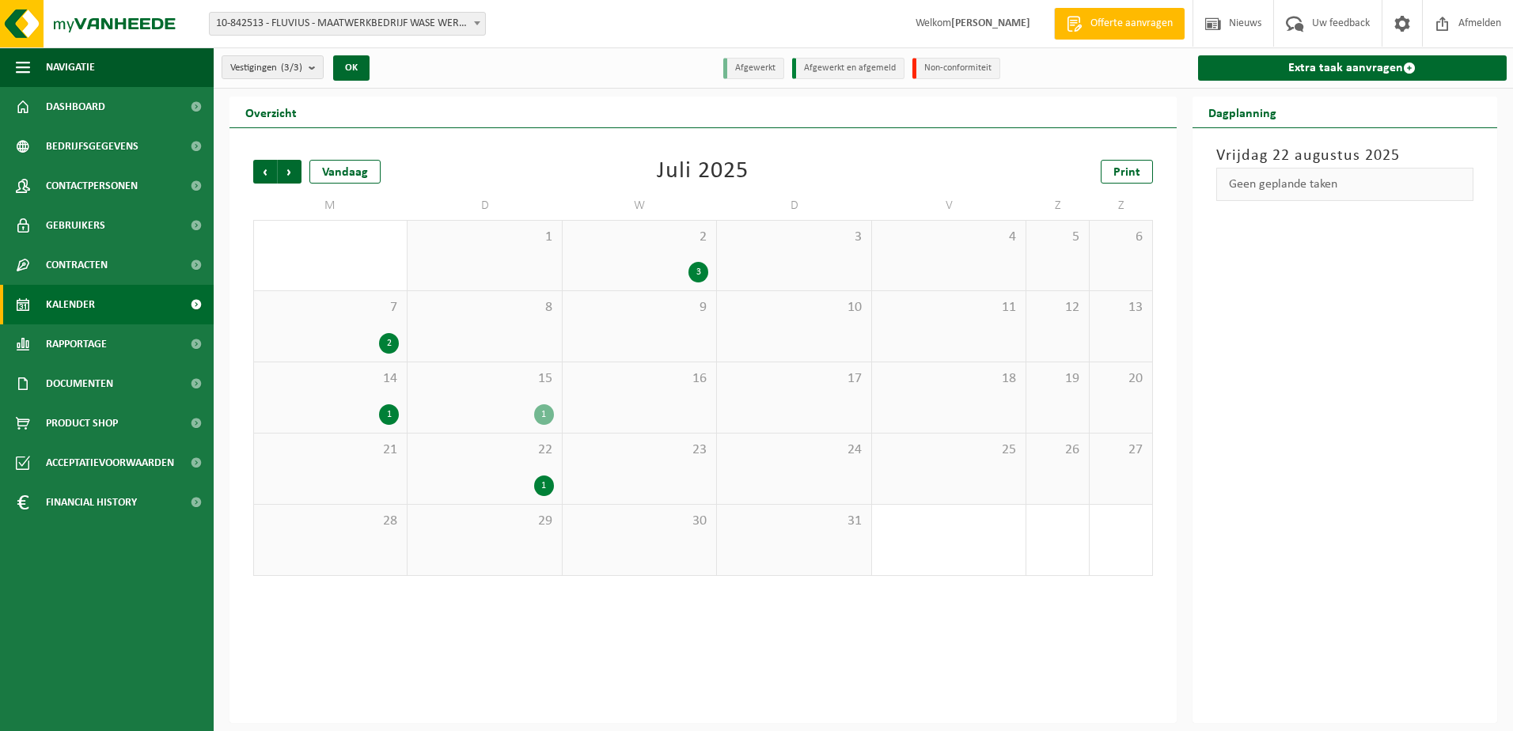
click at [673, 259] on div "2 3" at bounding box center [639, 256] width 153 height 70
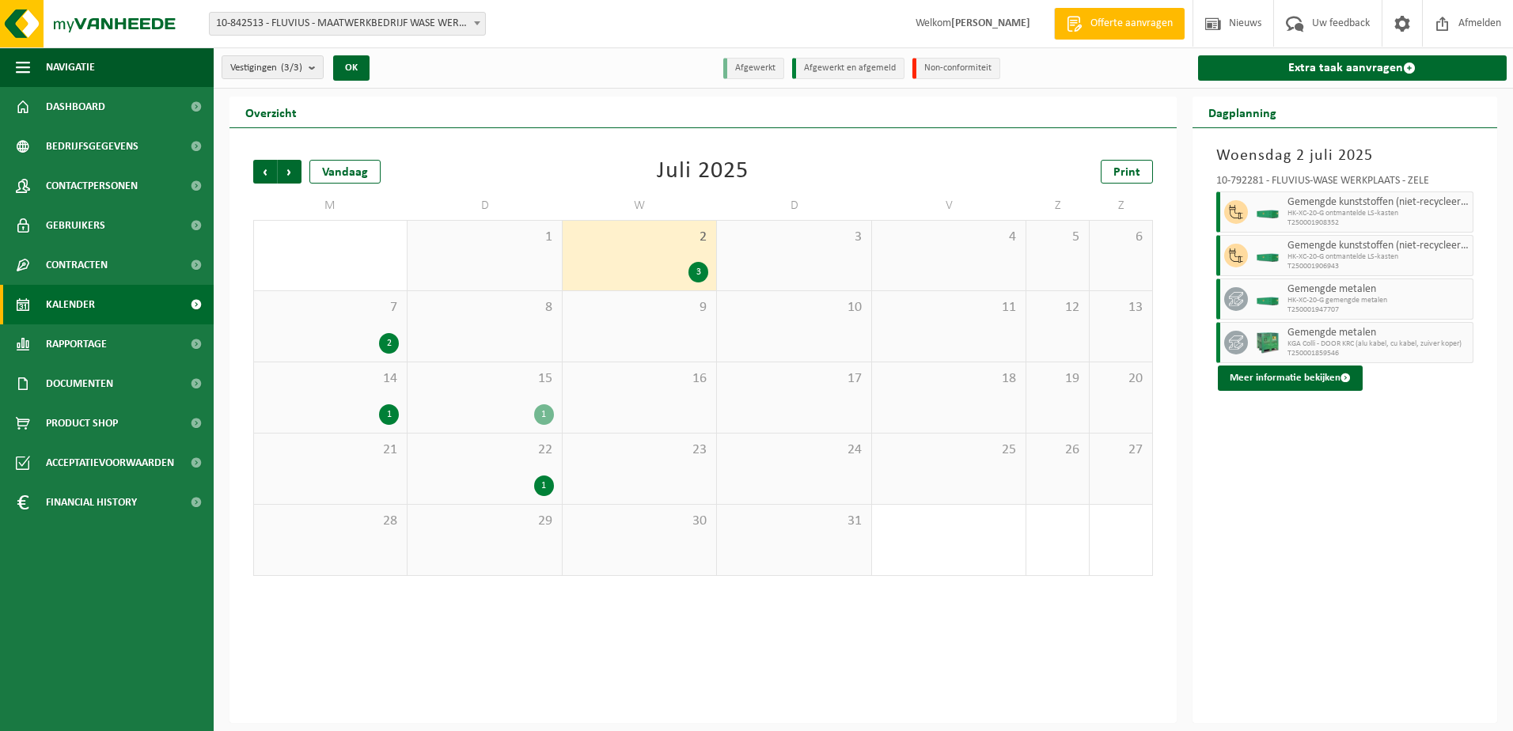
click at [468, 467] on div "22 1" at bounding box center [483, 469] width 153 height 70
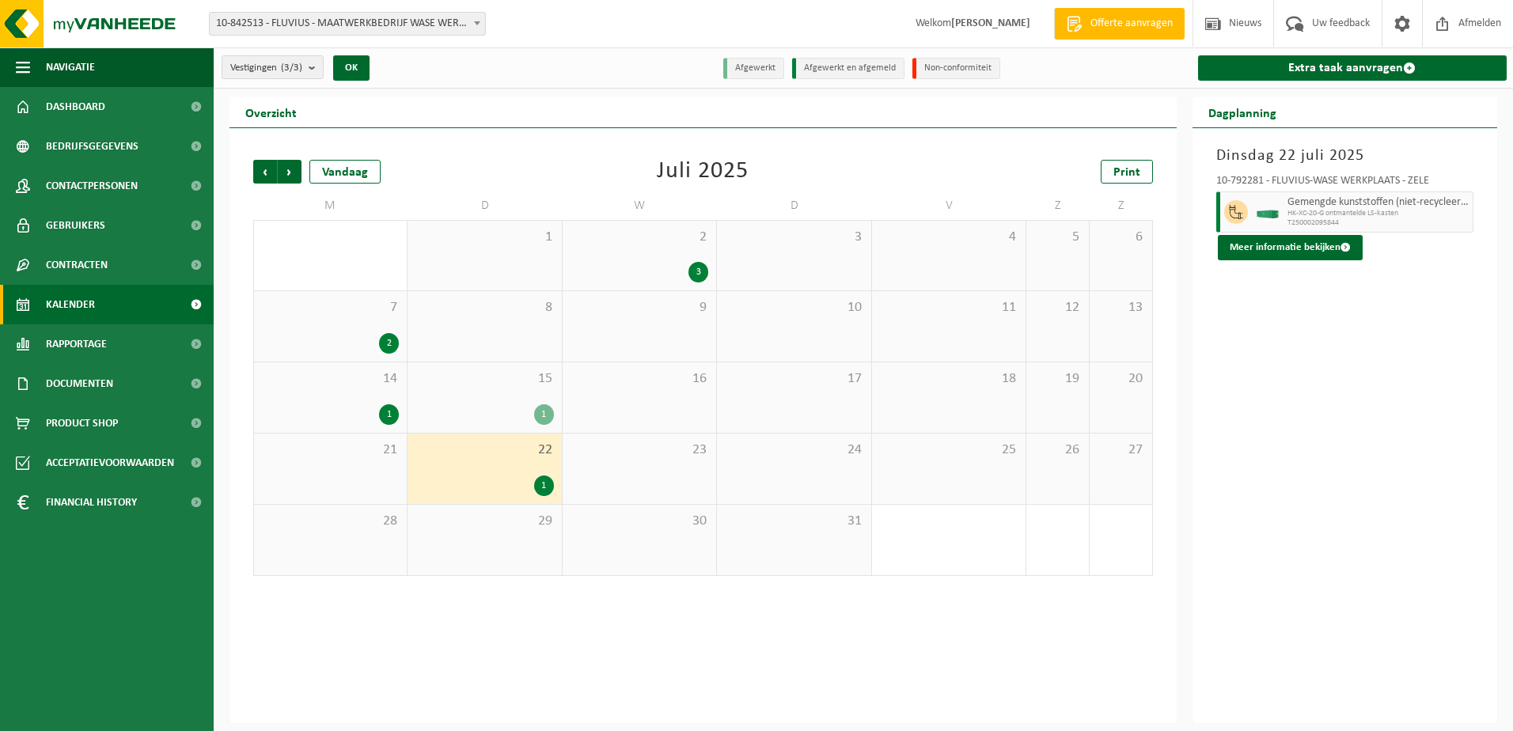
click at [495, 407] on div "1" at bounding box center [484, 414] width 138 height 21
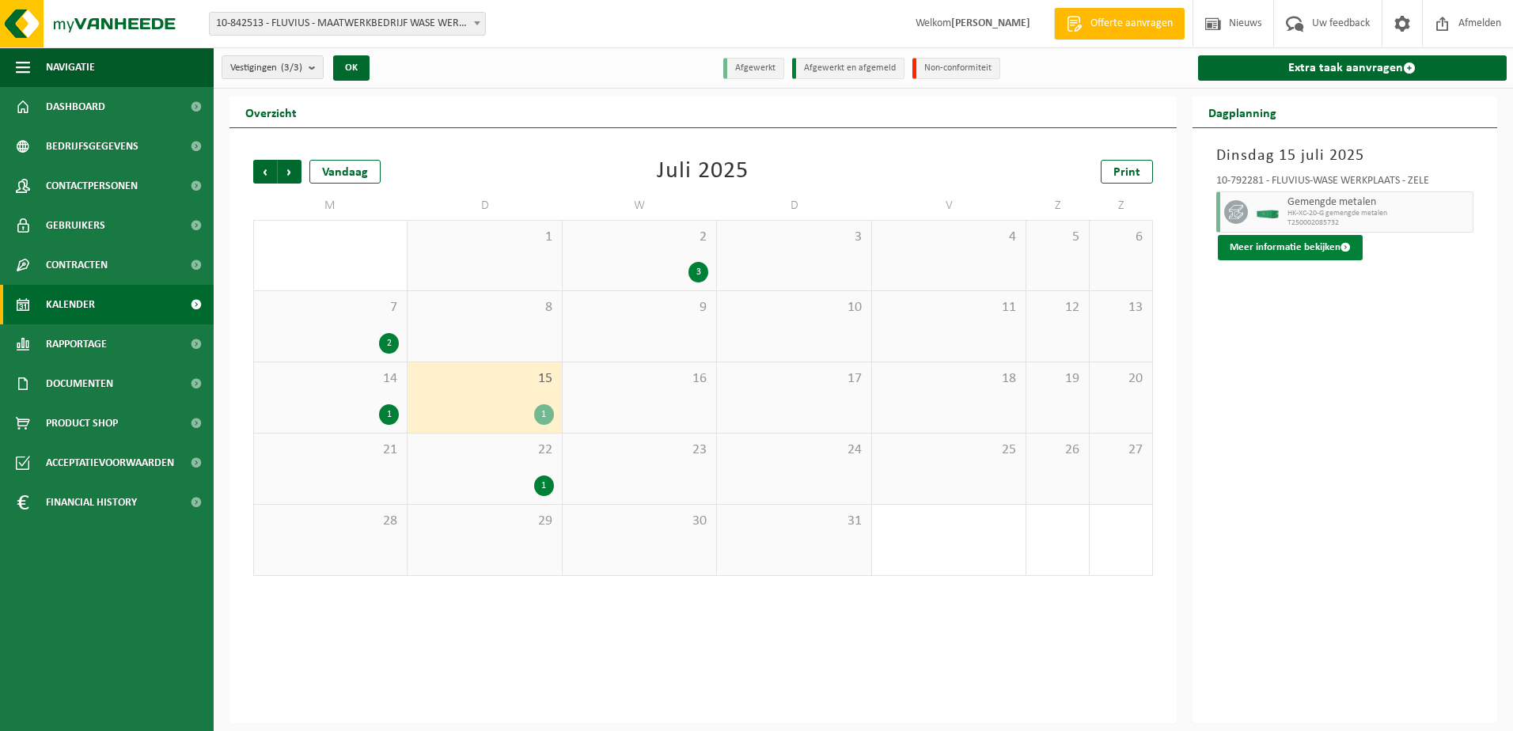
click at [1272, 248] on button "Meer informatie bekijken" at bounding box center [1290, 247] width 145 height 25
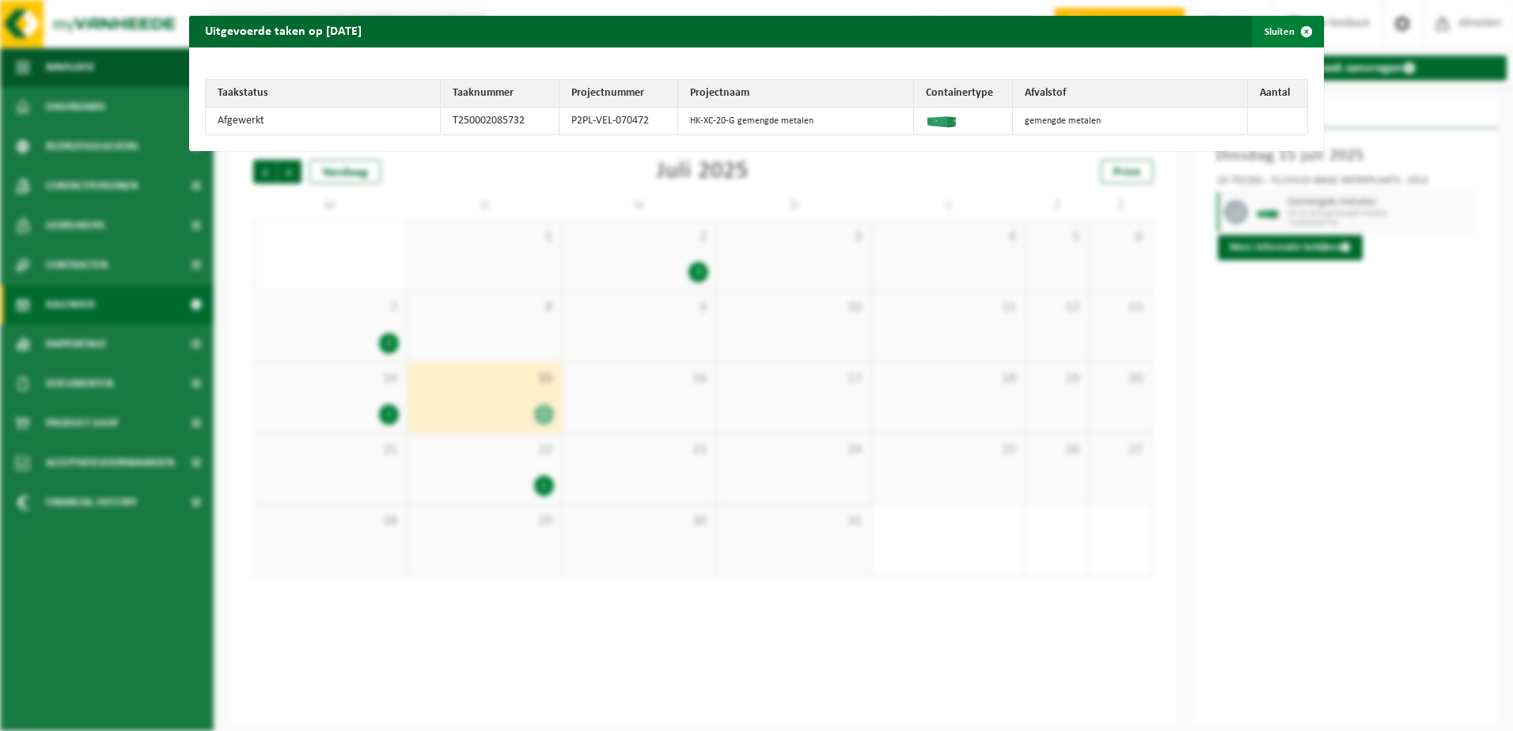
click at [1290, 32] on span "button" at bounding box center [1306, 32] width 32 height 32
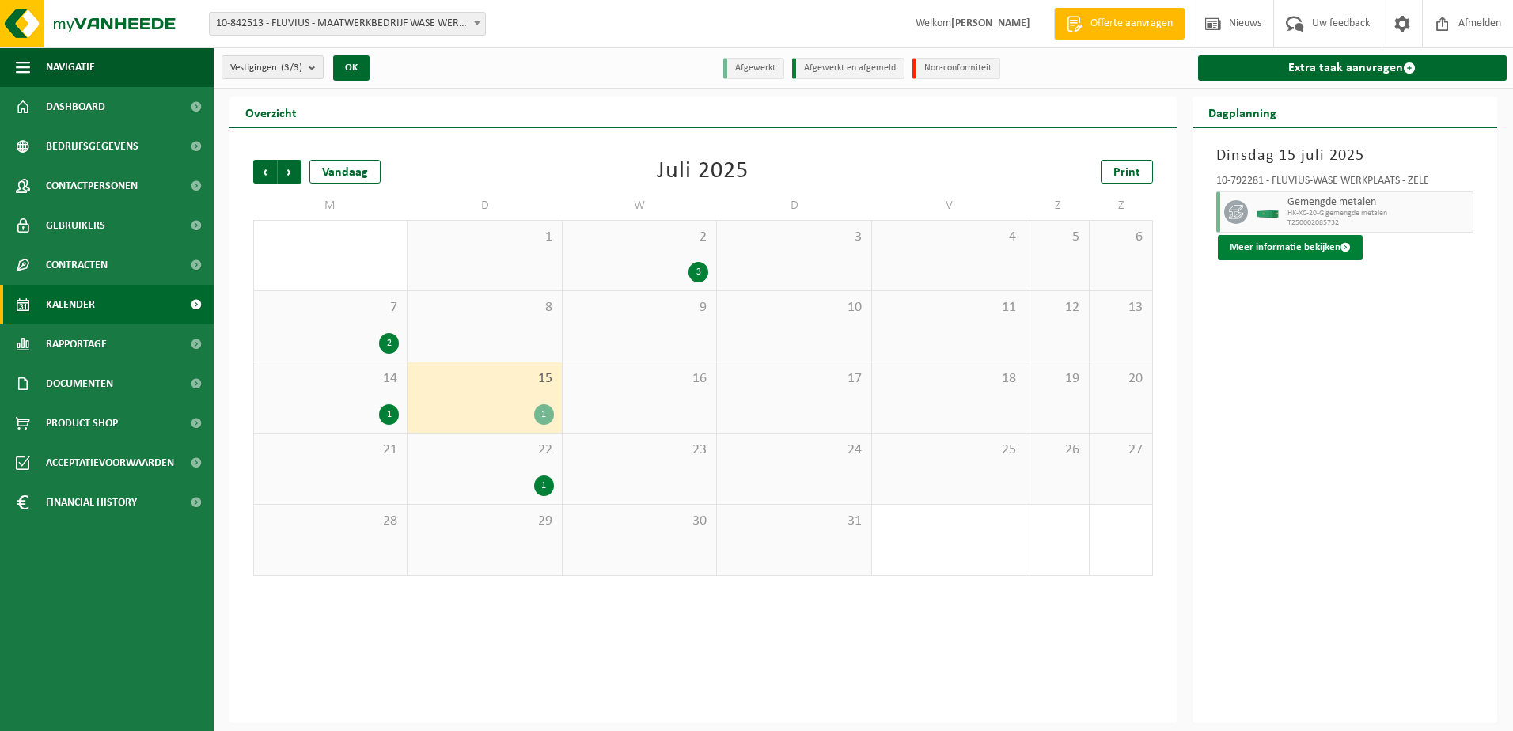
click at [1298, 248] on button "Meer informatie bekijken" at bounding box center [1290, 247] width 145 height 25
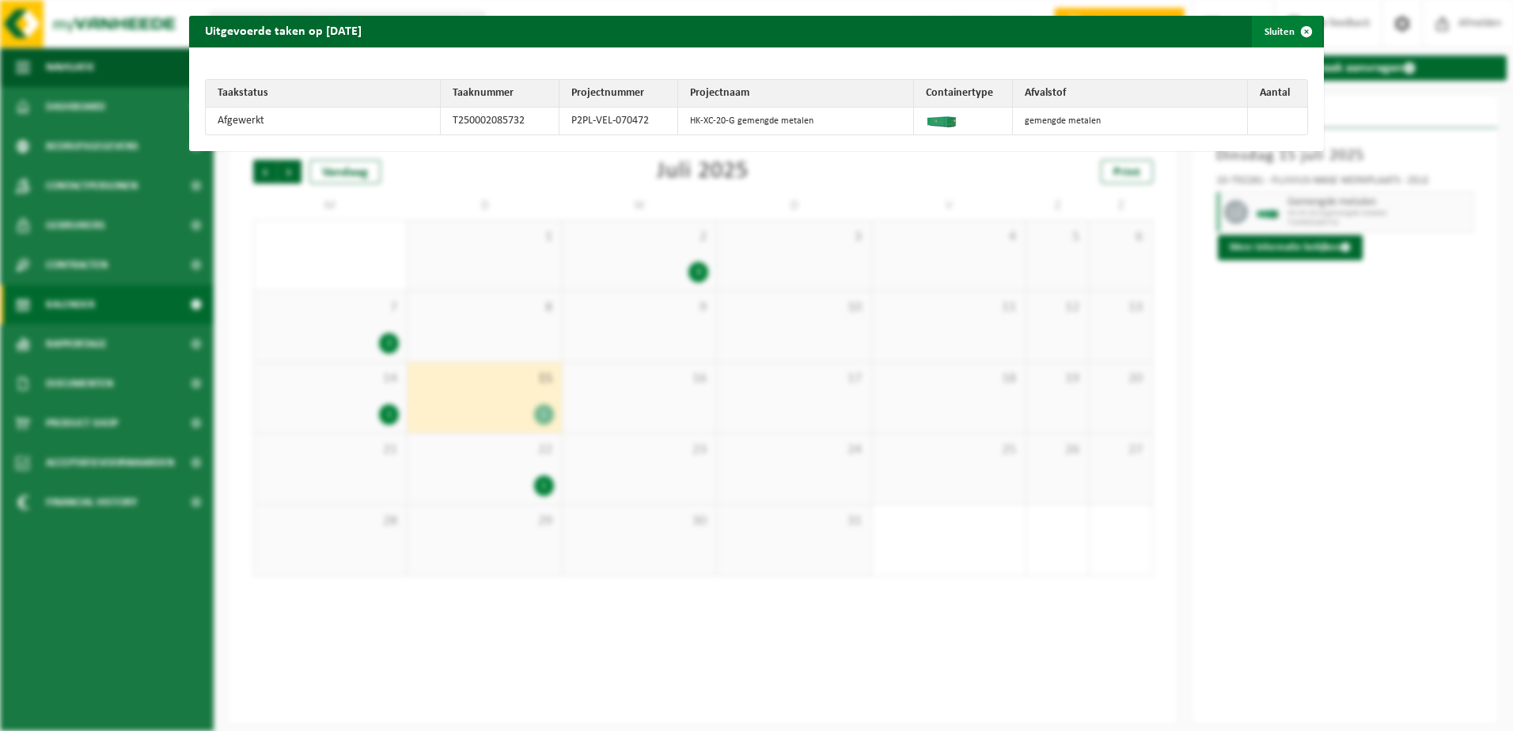
click at [1263, 32] on button "Sluiten" at bounding box center [1287, 32] width 70 height 32
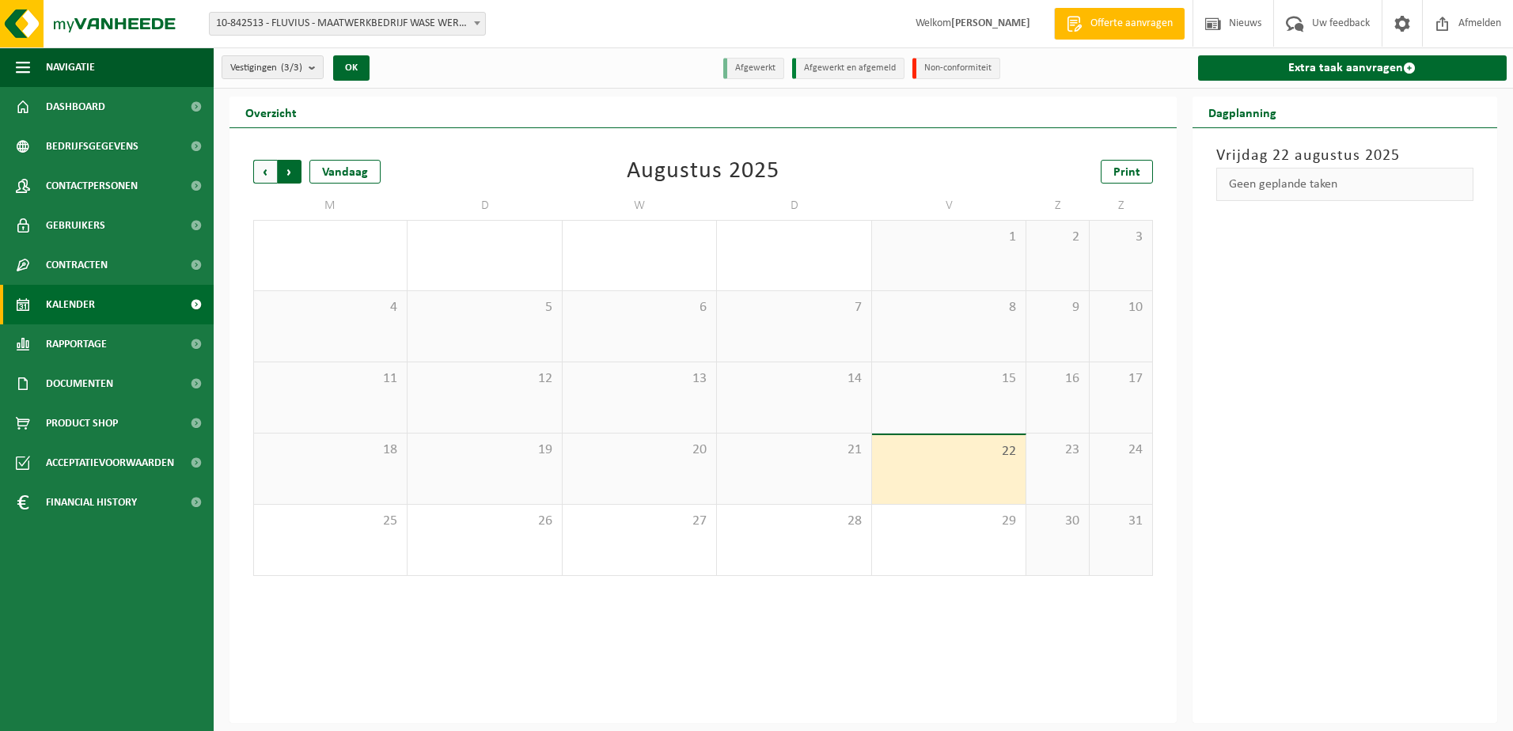
click at [260, 167] on span "Vorige" at bounding box center [265, 172] width 24 height 24
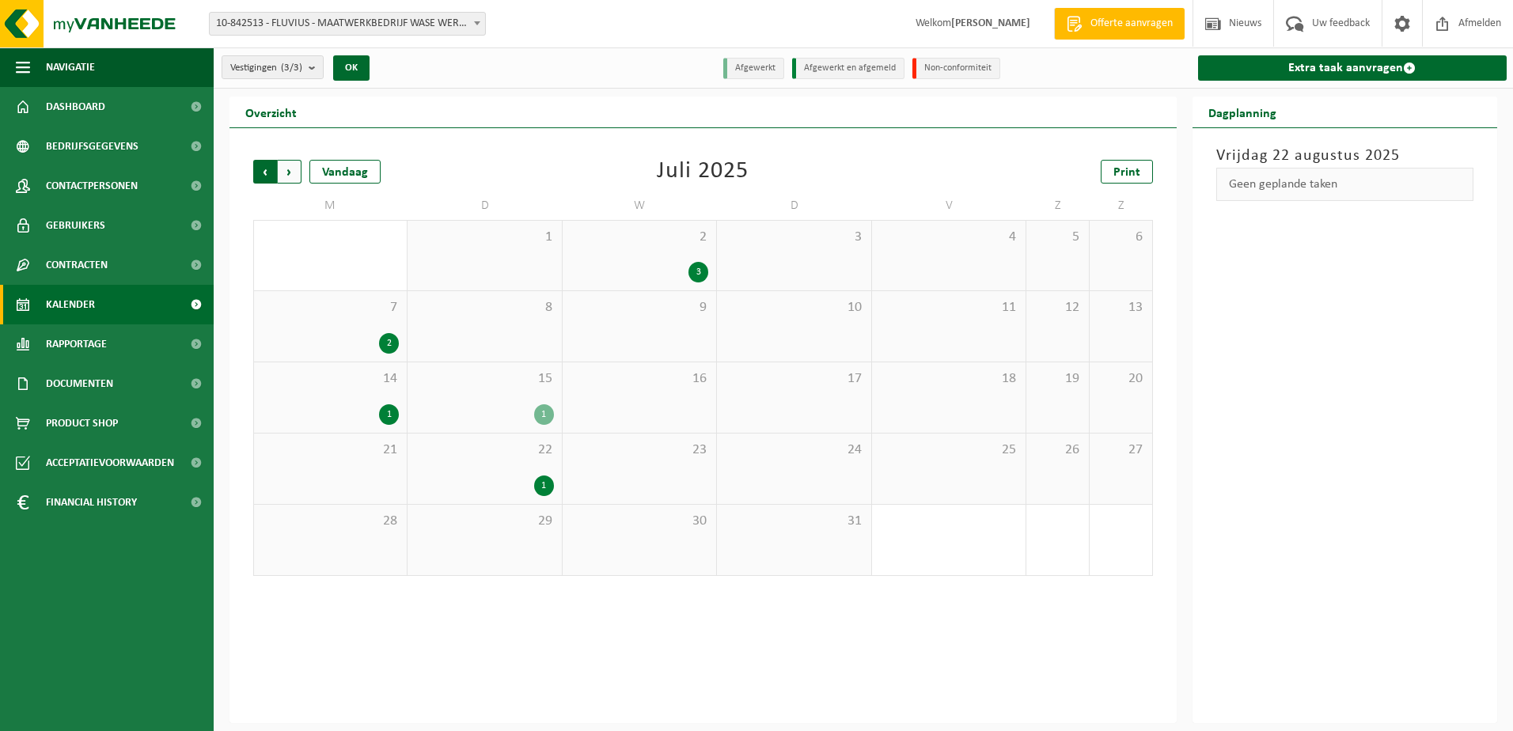
click at [295, 177] on span "Volgende" at bounding box center [290, 172] width 24 height 24
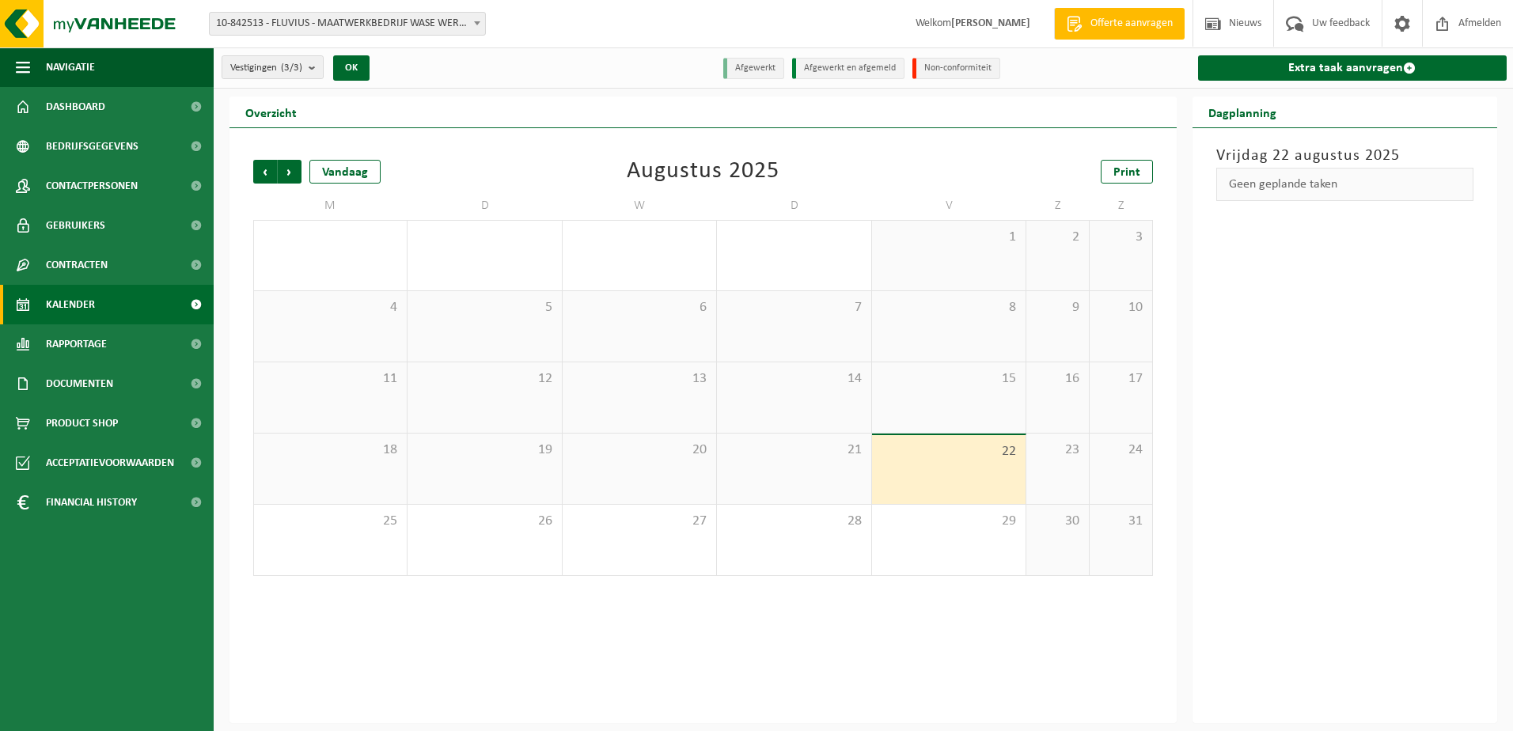
click at [450, 21] on span "10-842513 - FLUVIUS - MAATWERKBEDRIJF WASE WERKPLAATS" at bounding box center [347, 24] width 275 height 22
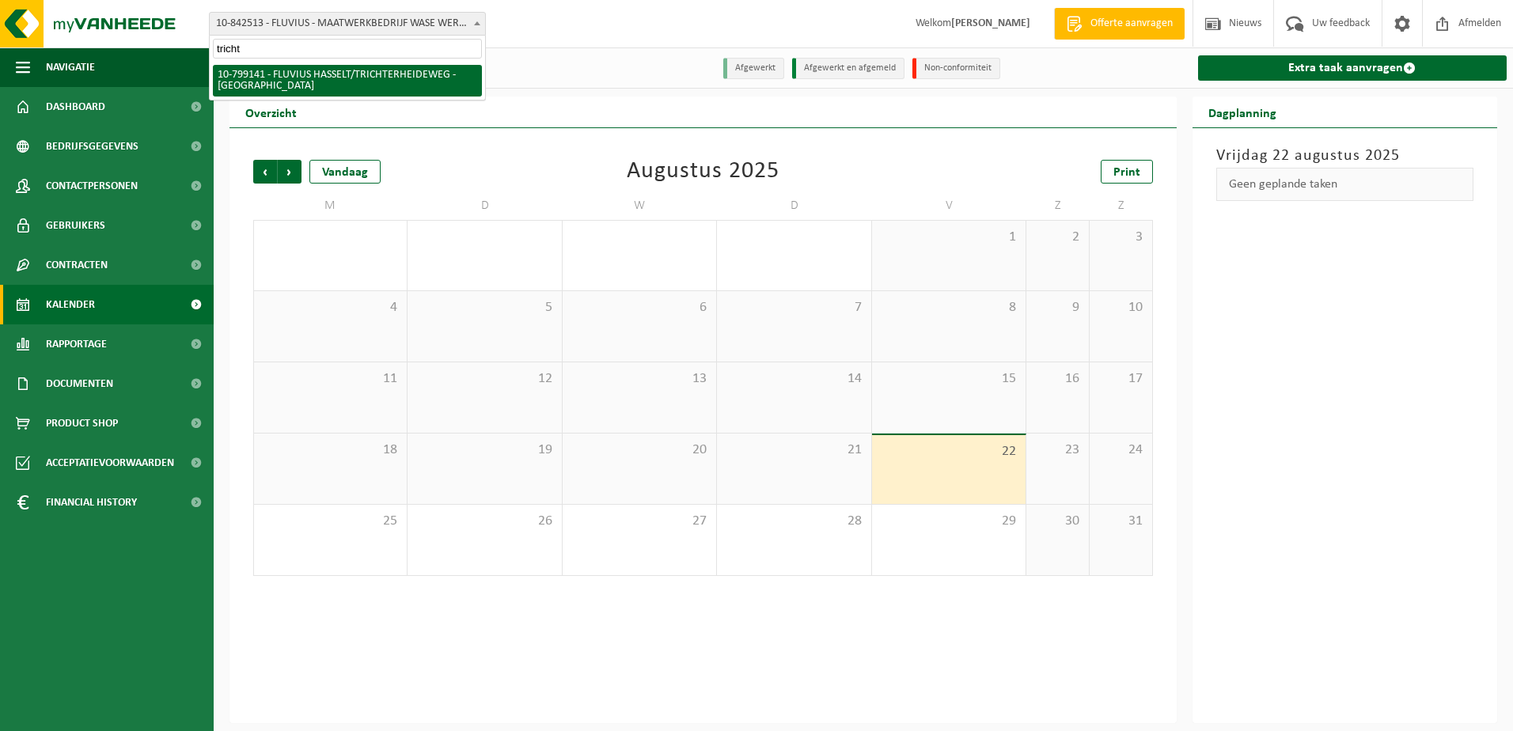
type input "tricht"
select select "33188"
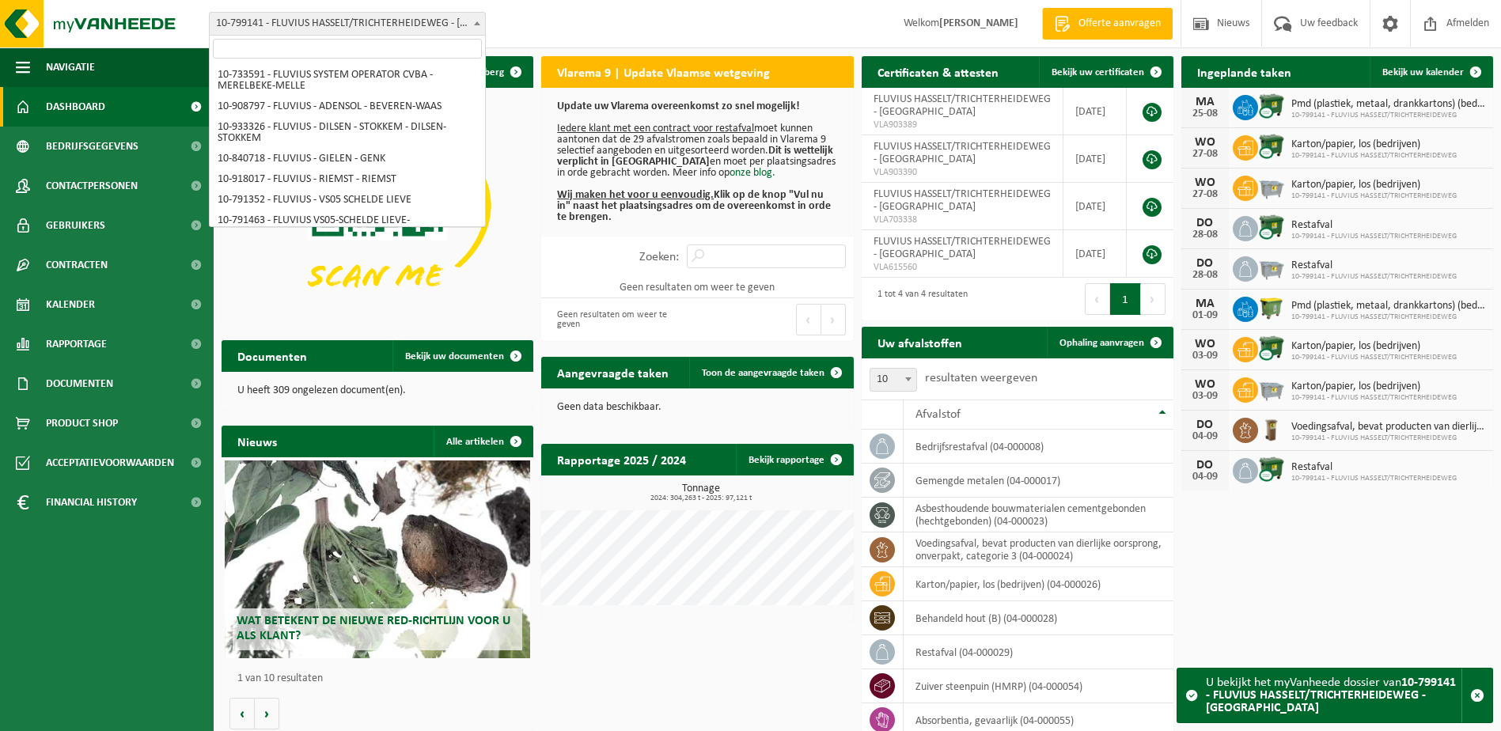
click at [469, 26] on span at bounding box center [477, 23] width 16 height 21
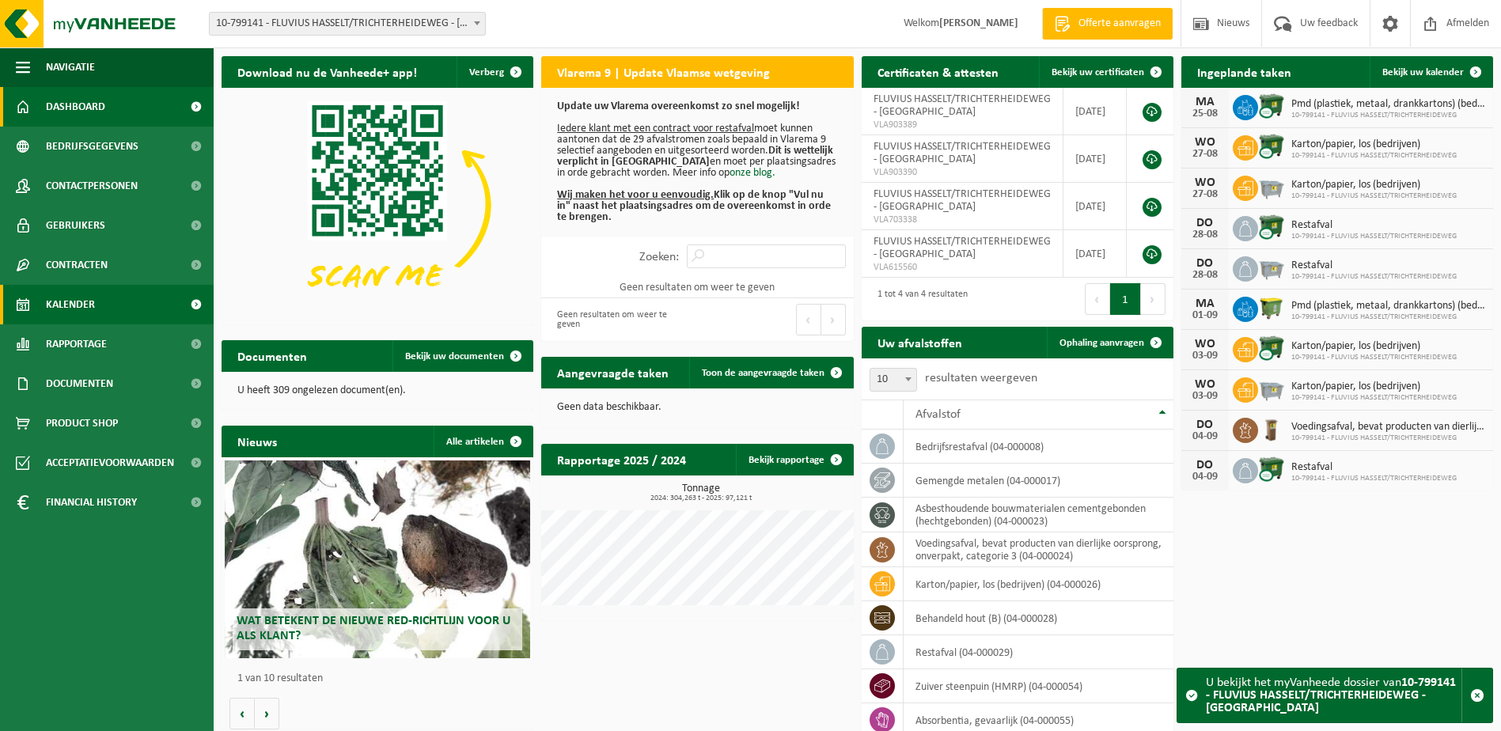
click at [62, 297] on span "Kalender" at bounding box center [70, 305] width 49 height 40
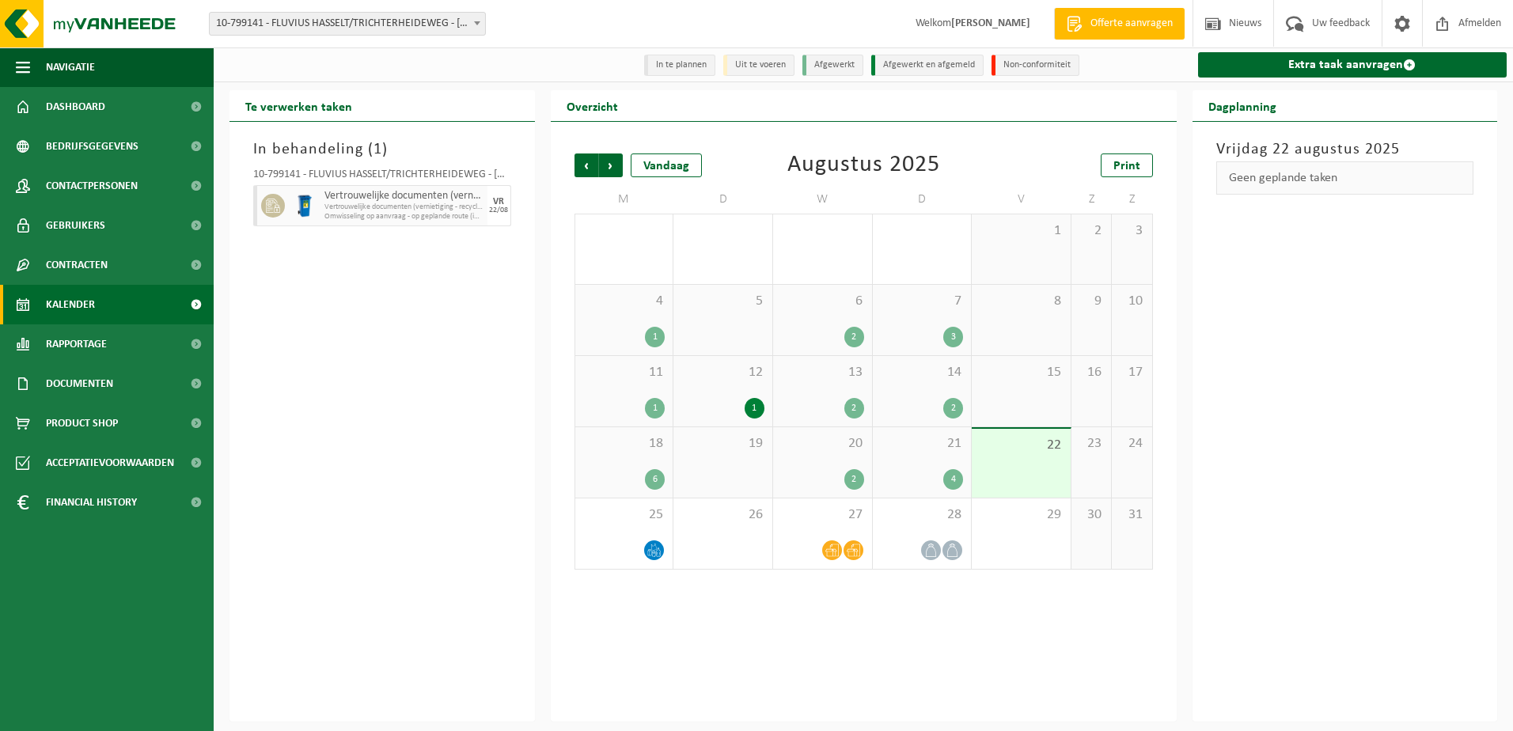
click at [444, 28] on span "10-799141 - FLUVIUS HASSELT/TRICHTERHEIDEWEG - [GEOGRAPHIC_DATA]" at bounding box center [347, 24] width 275 height 22
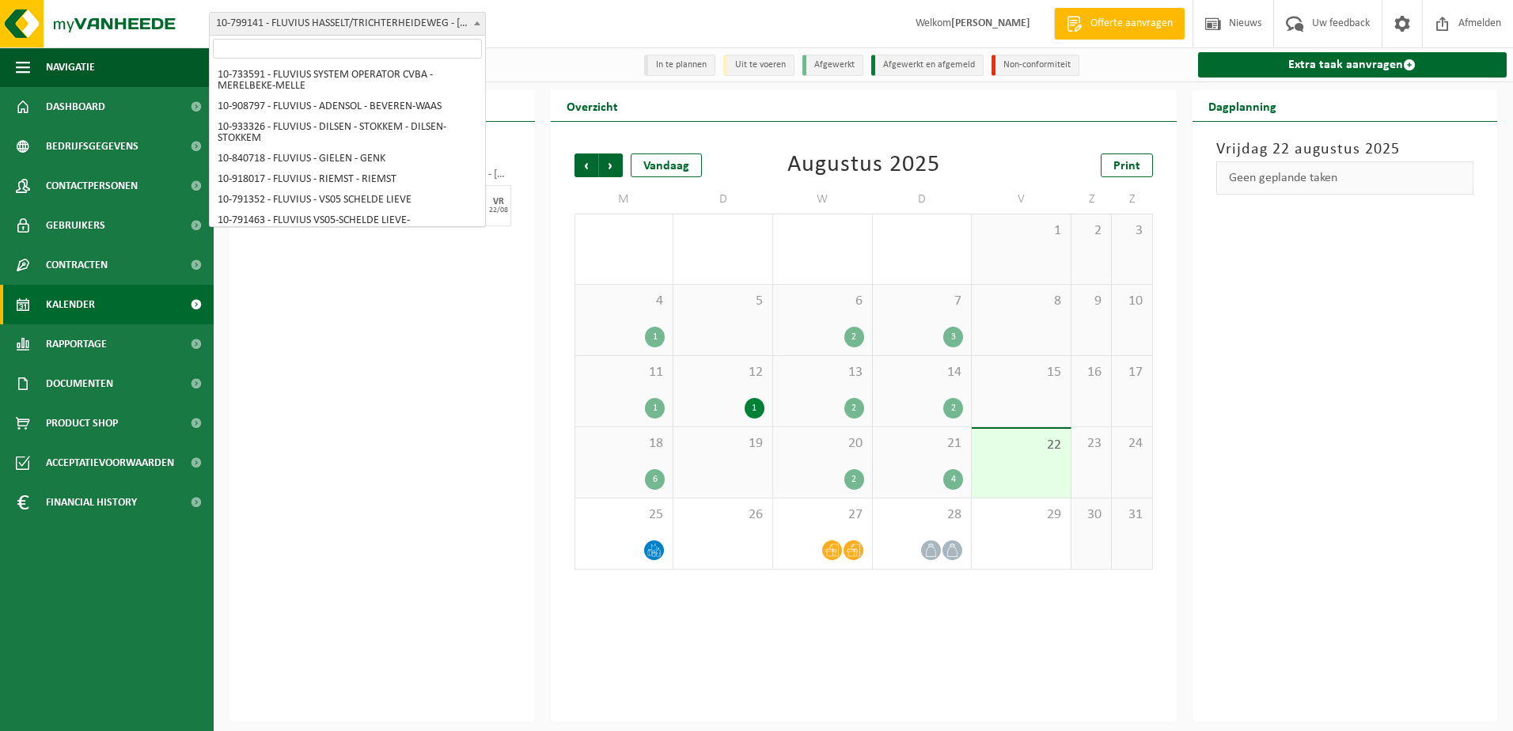
scroll to position [9344, 0]
click at [426, 45] on input "search" at bounding box center [347, 49] width 269 height 20
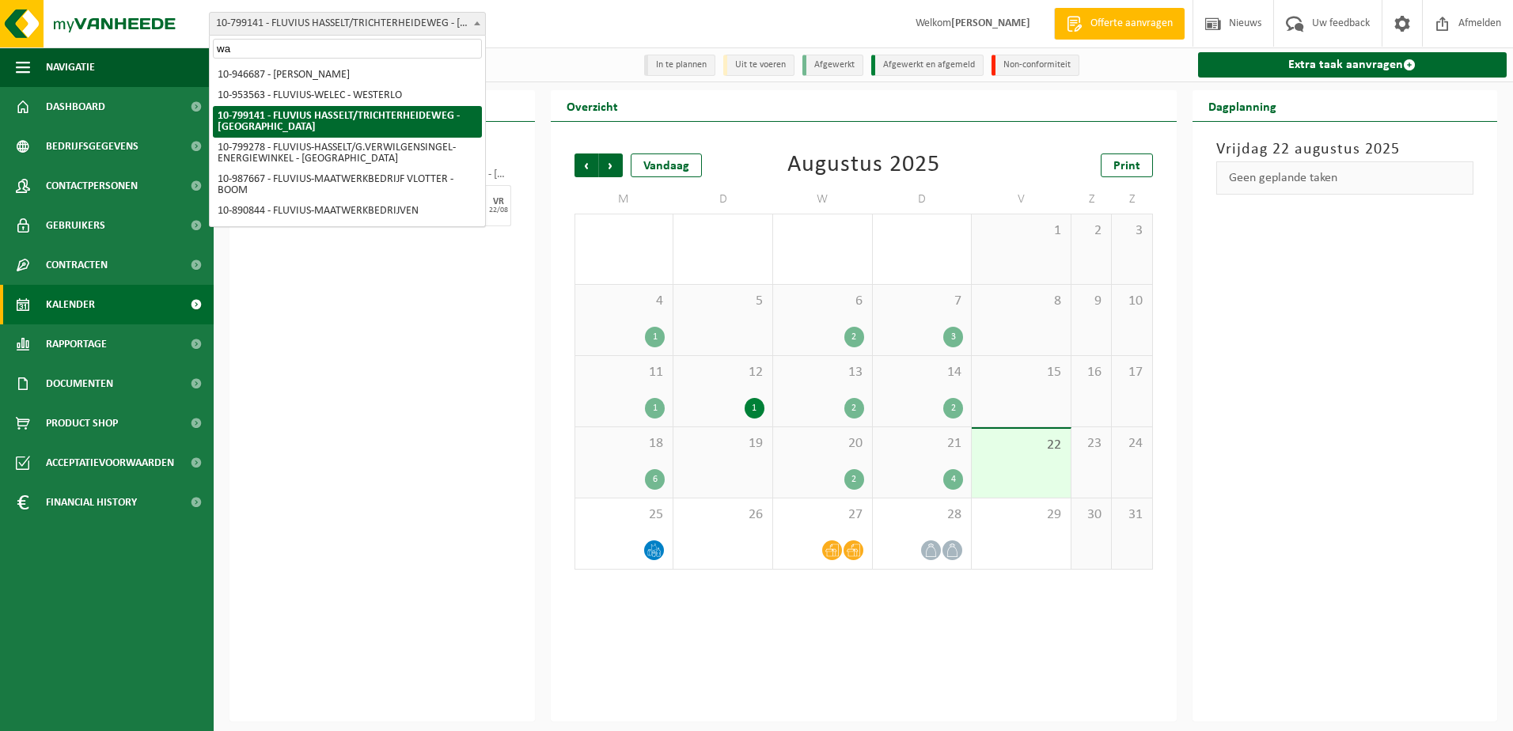
scroll to position [0, 0]
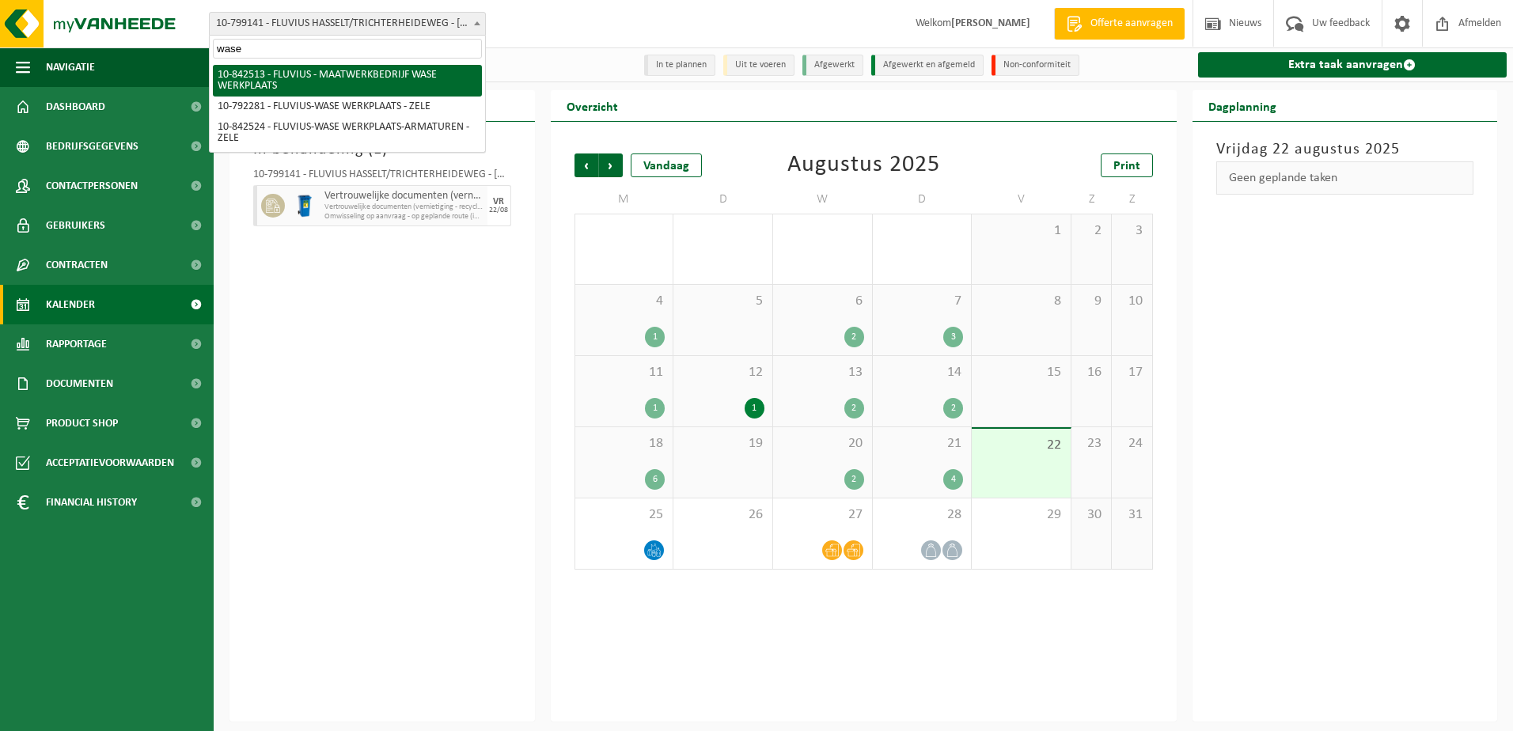
type input "wase"
select select "92553"
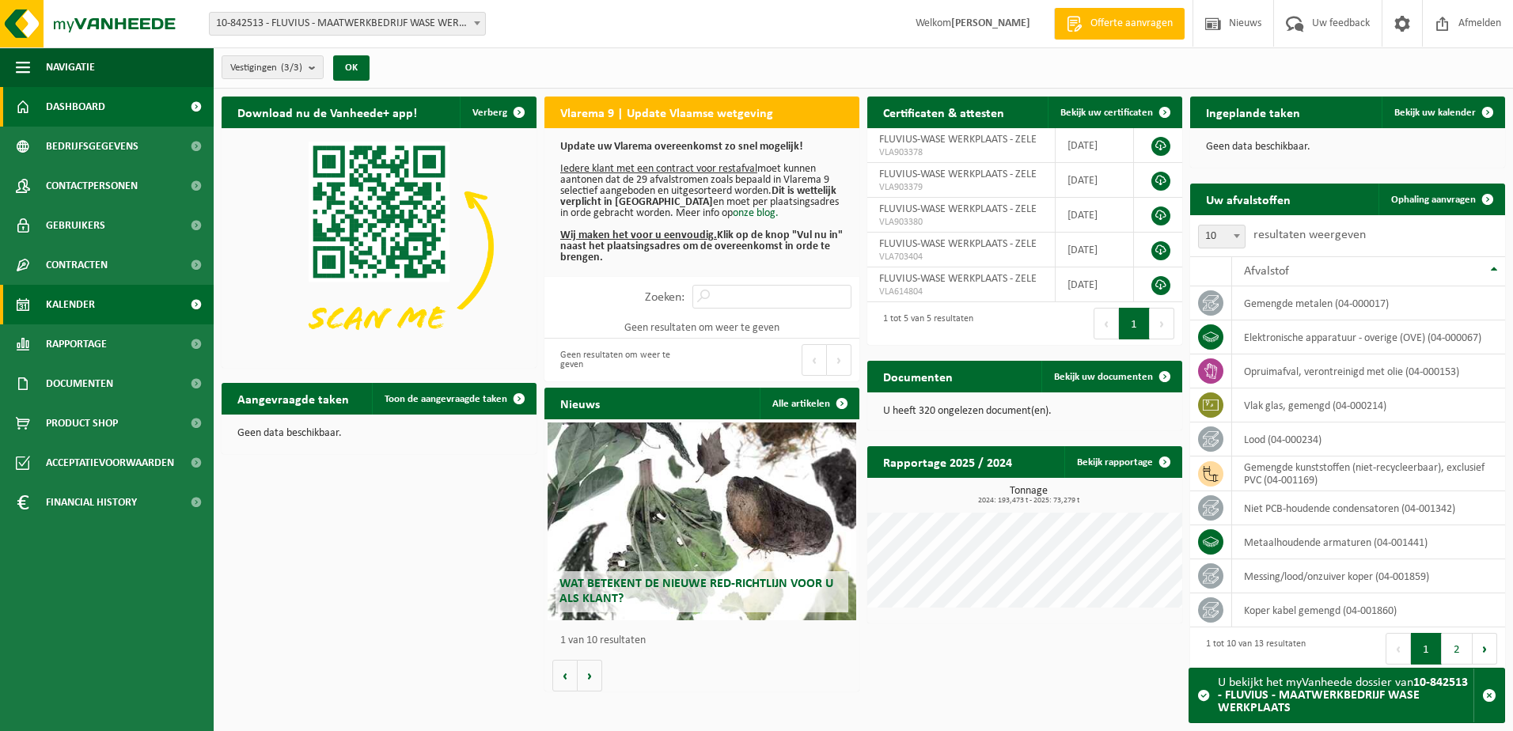
click at [97, 308] on link "Kalender" at bounding box center [107, 305] width 214 height 40
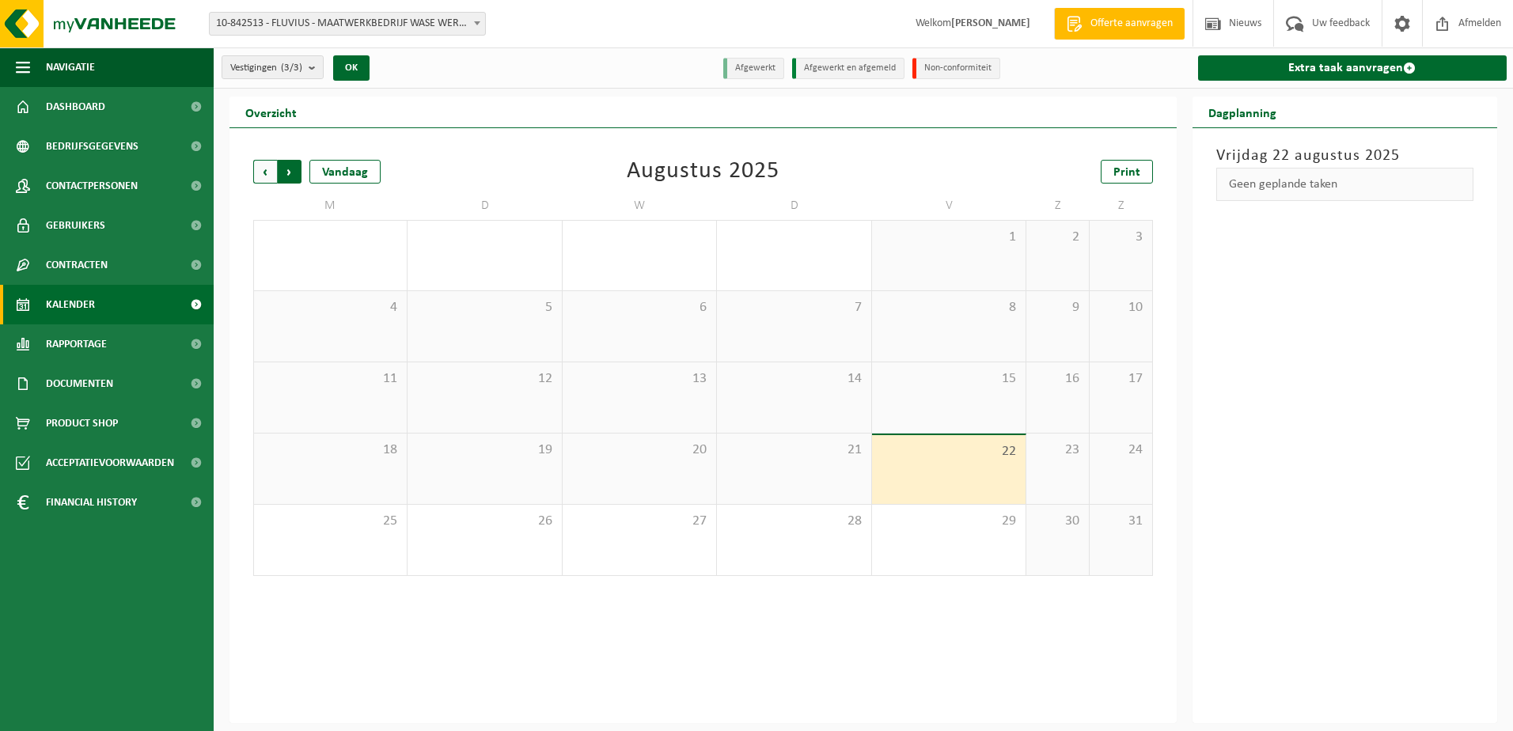
click at [263, 172] on span "Vorige" at bounding box center [265, 172] width 24 height 24
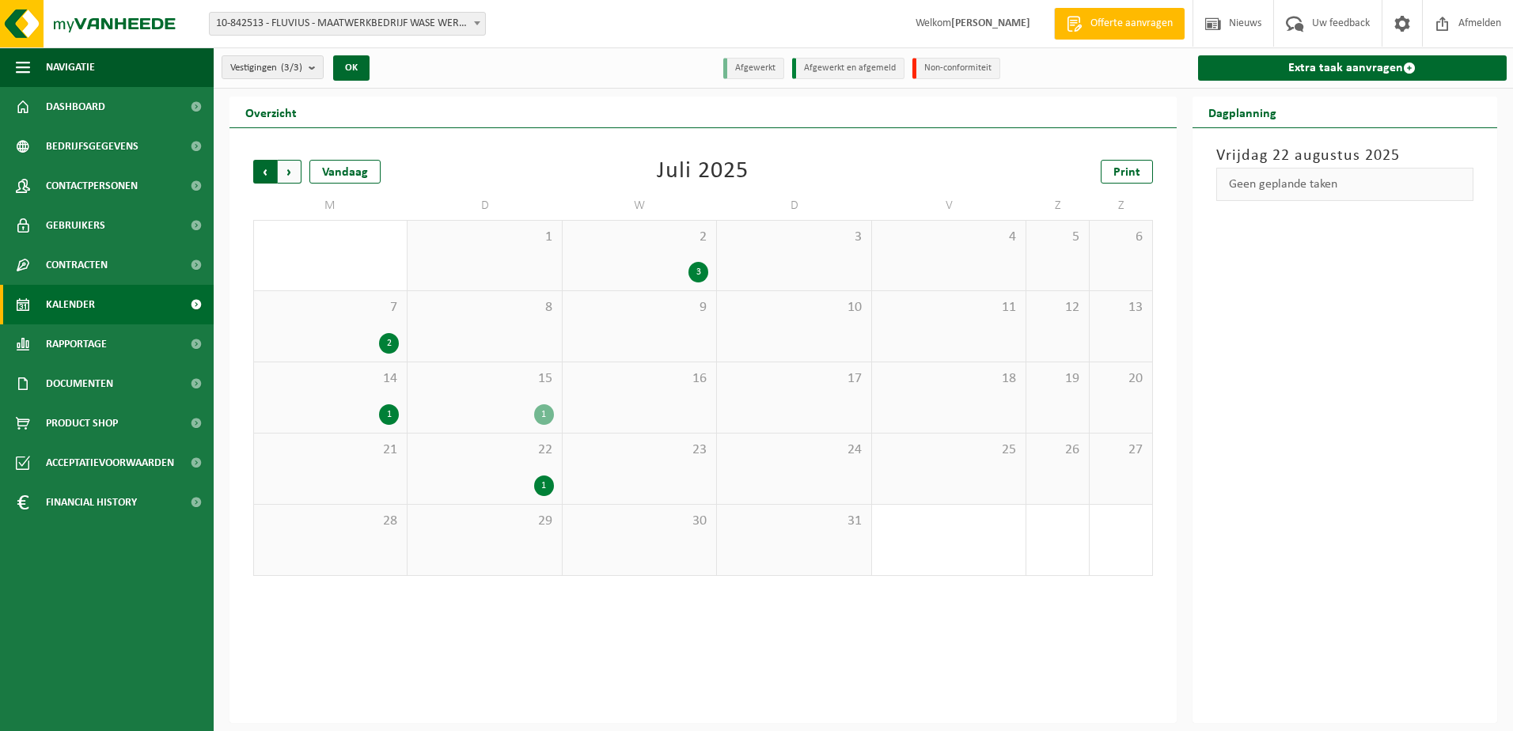
click at [292, 172] on span "Volgende" at bounding box center [290, 172] width 24 height 24
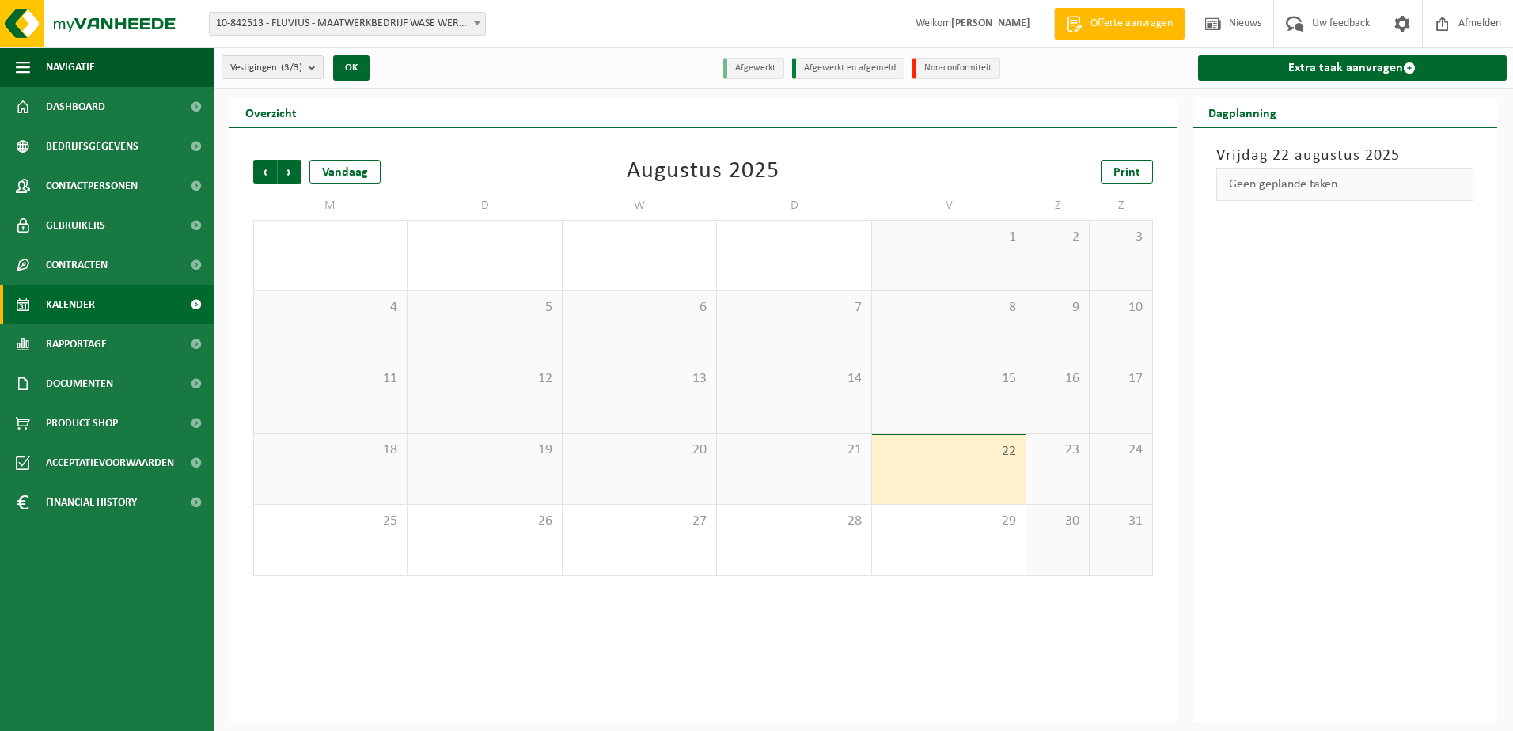
click at [462, 23] on span "10-842513 - FLUVIUS - MAATWERKBEDRIJF WASE WERKPLAATS" at bounding box center [347, 24] width 275 height 22
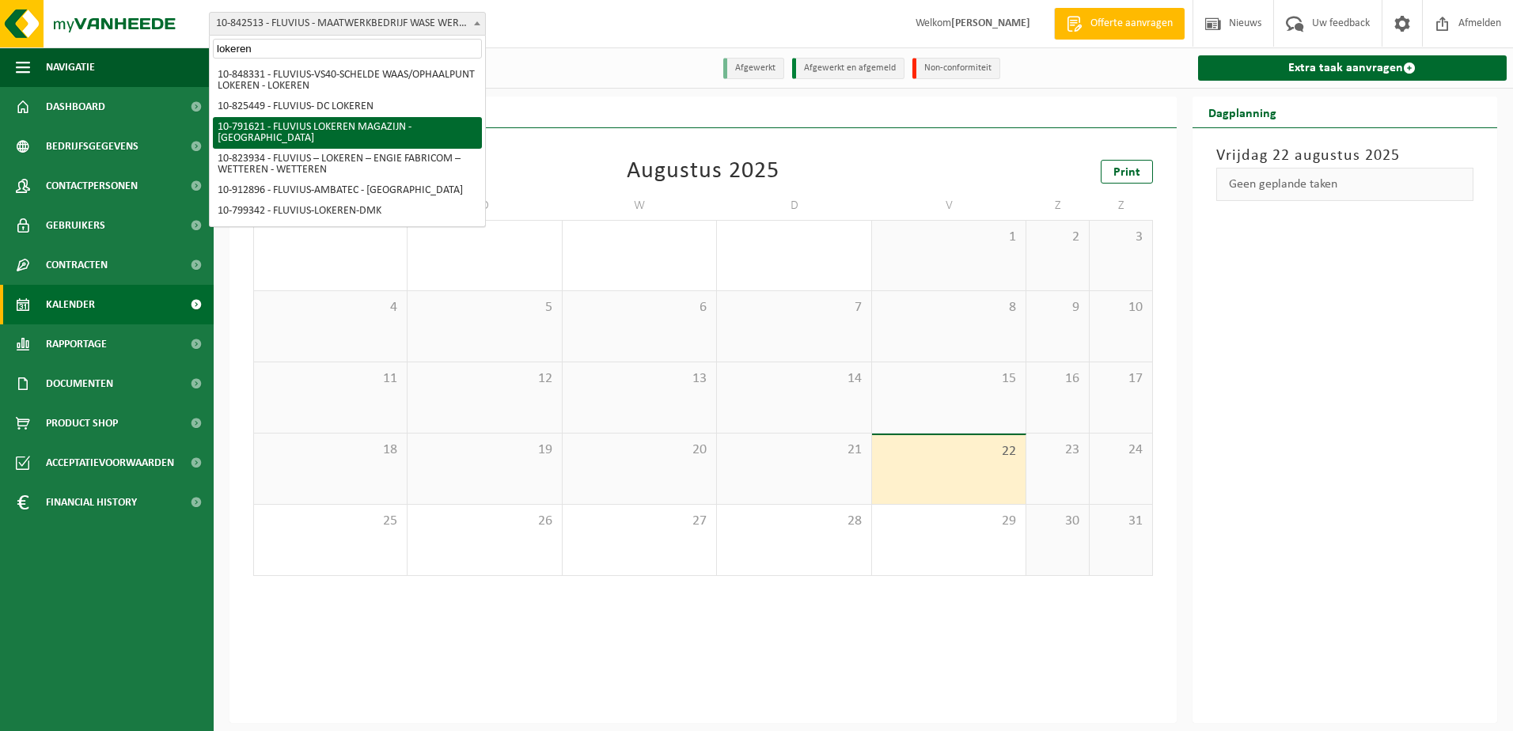
type input "lokeren"
select select "84511"
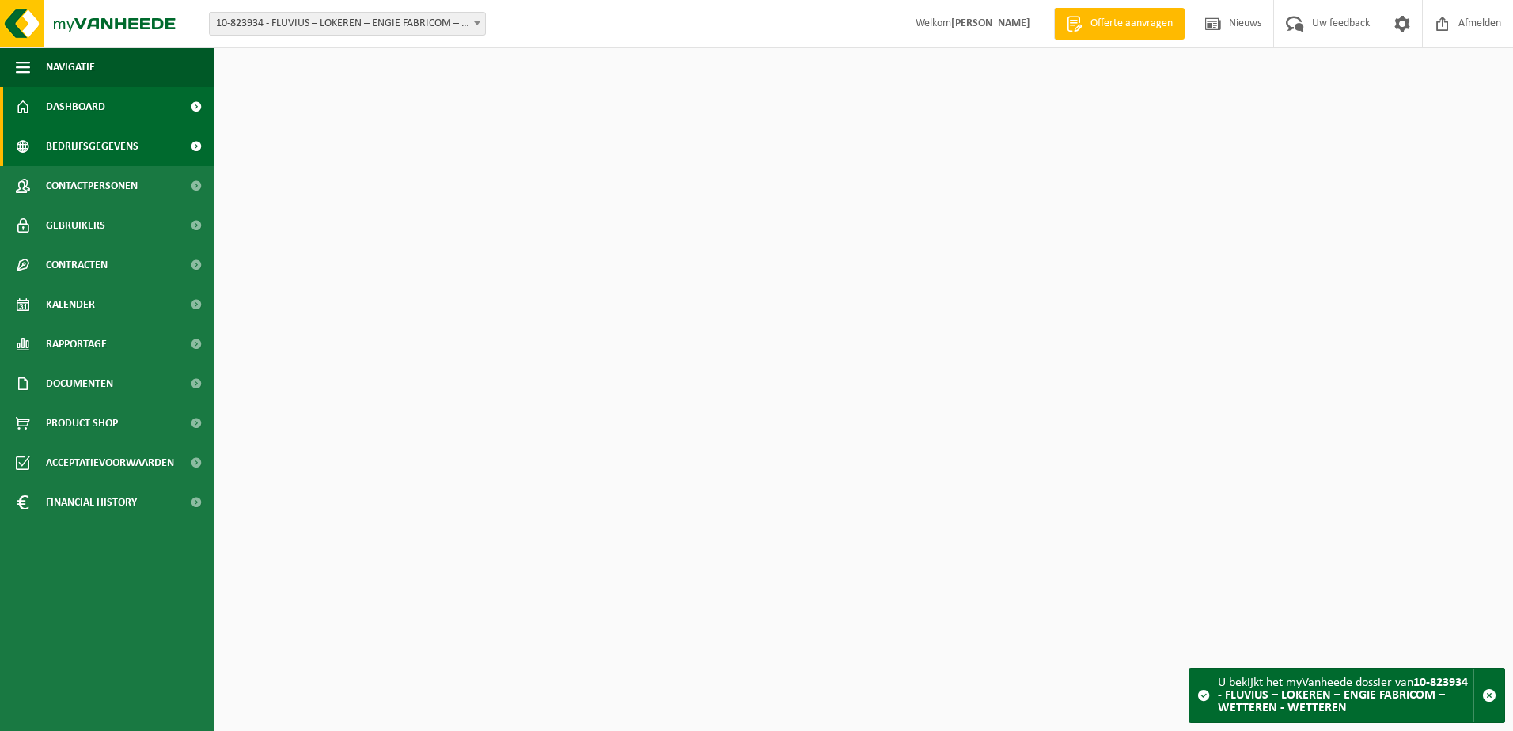
click at [103, 150] on span "Bedrijfsgegevens" at bounding box center [92, 147] width 93 height 40
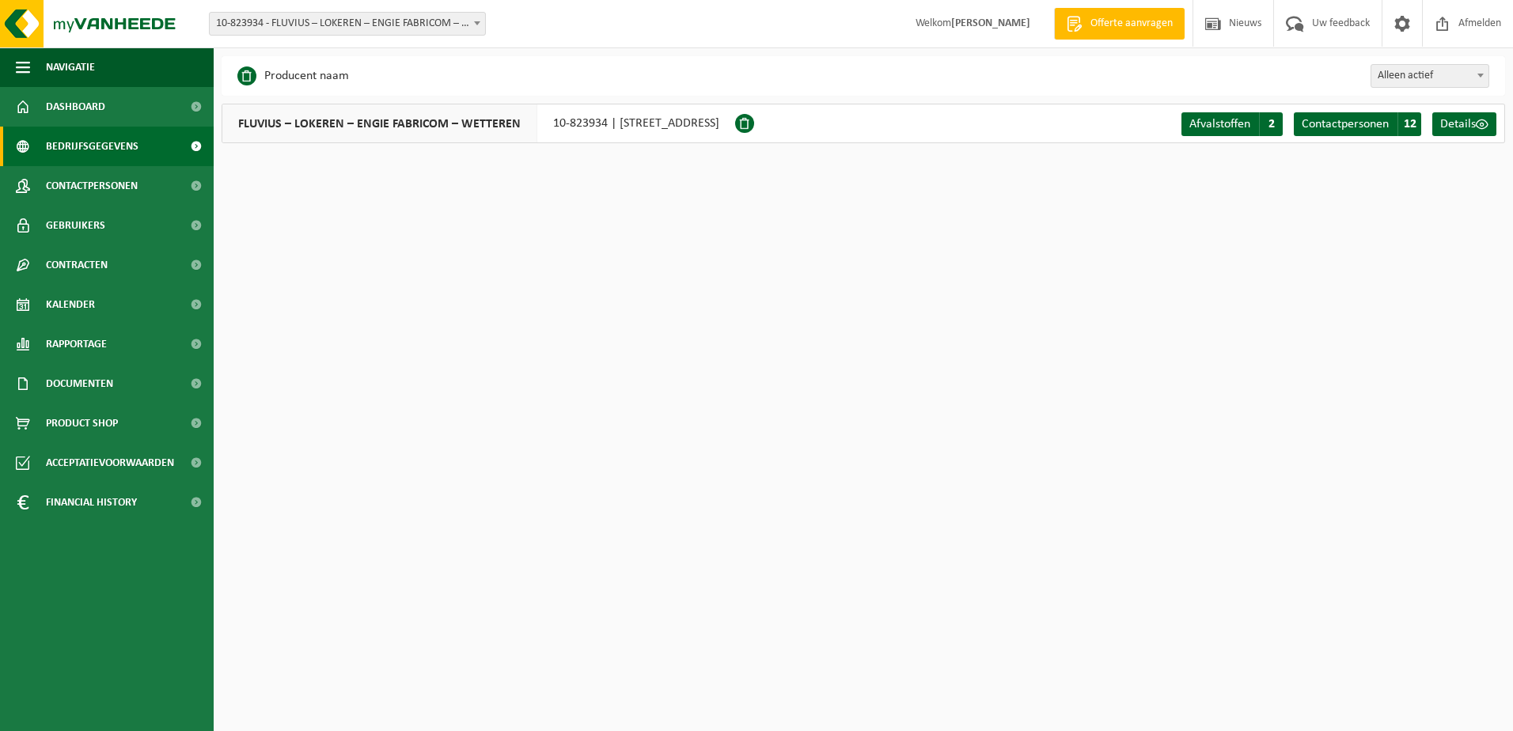
click at [101, 150] on span "Bedrijfsgegevens" at bounding box center [92, 147] width 93 height 40
click at [405, 29] on span "10-823934 - FLUVIUS – LOKEREN – ENGIE FABRICOM – WETTEREN - WETTEREN" at bounding box center [347, 24] width 275 height 22
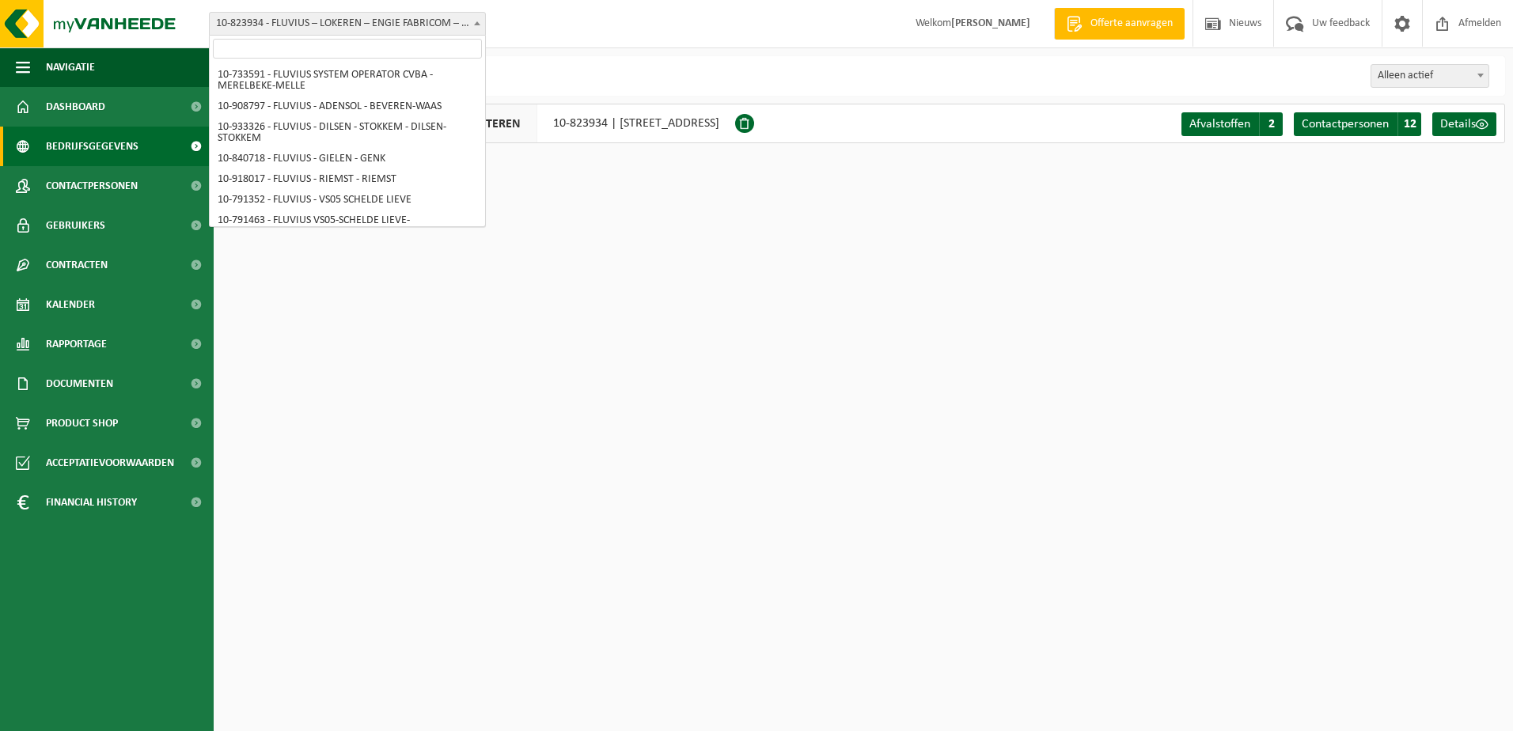
scroll to position [8468, 0]
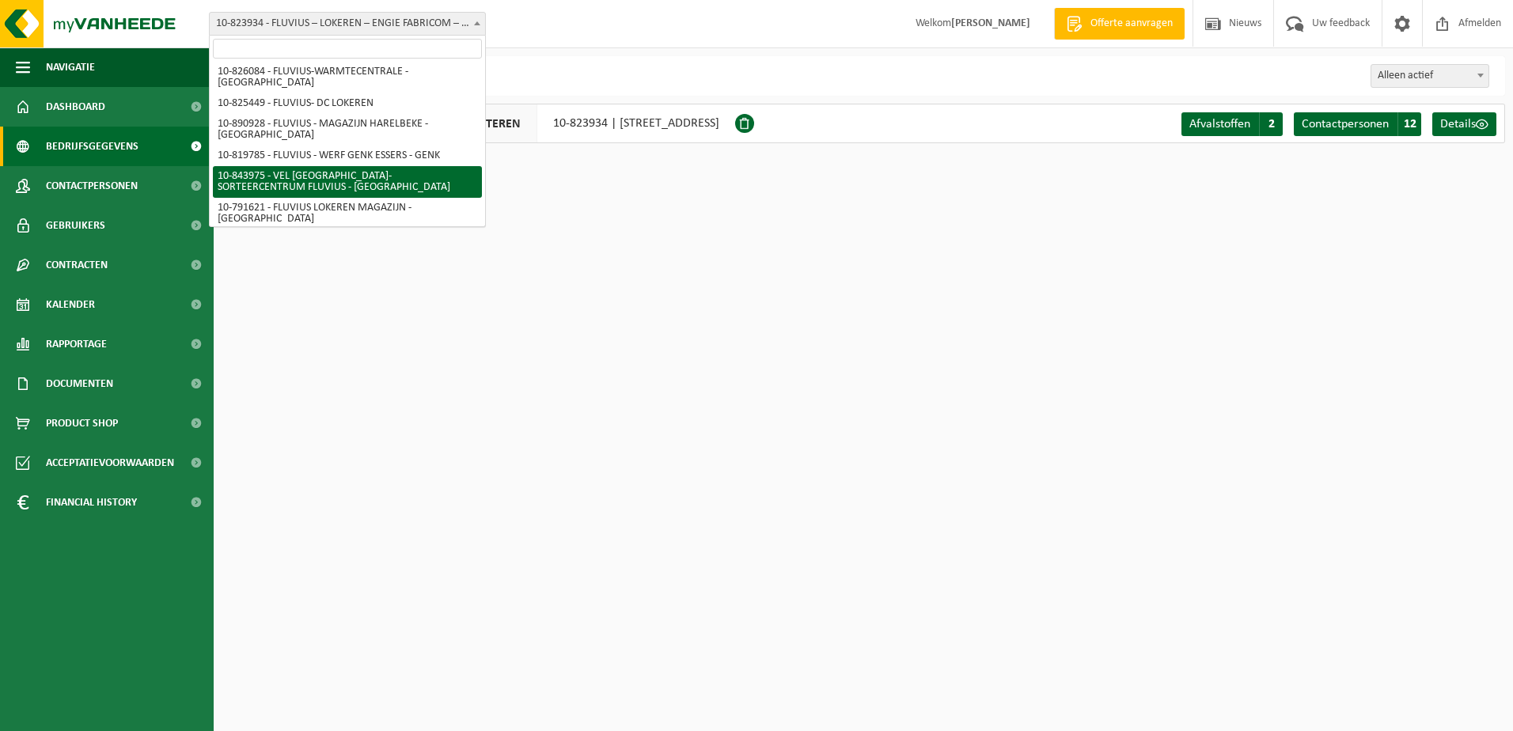
click at [408, 51] on input "search" at bounding box center [347, 49] width 269 height 20
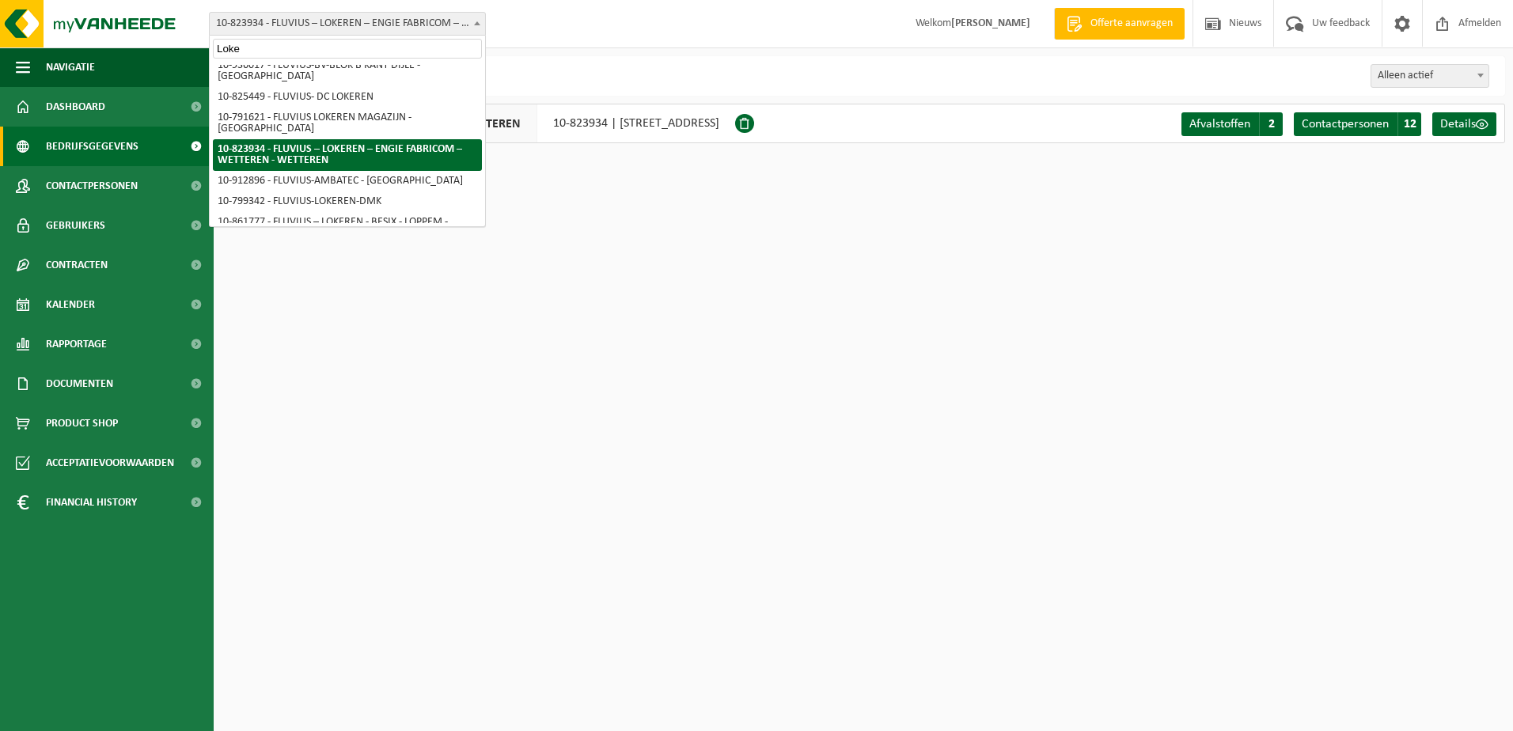
scroll to position [9, 0]
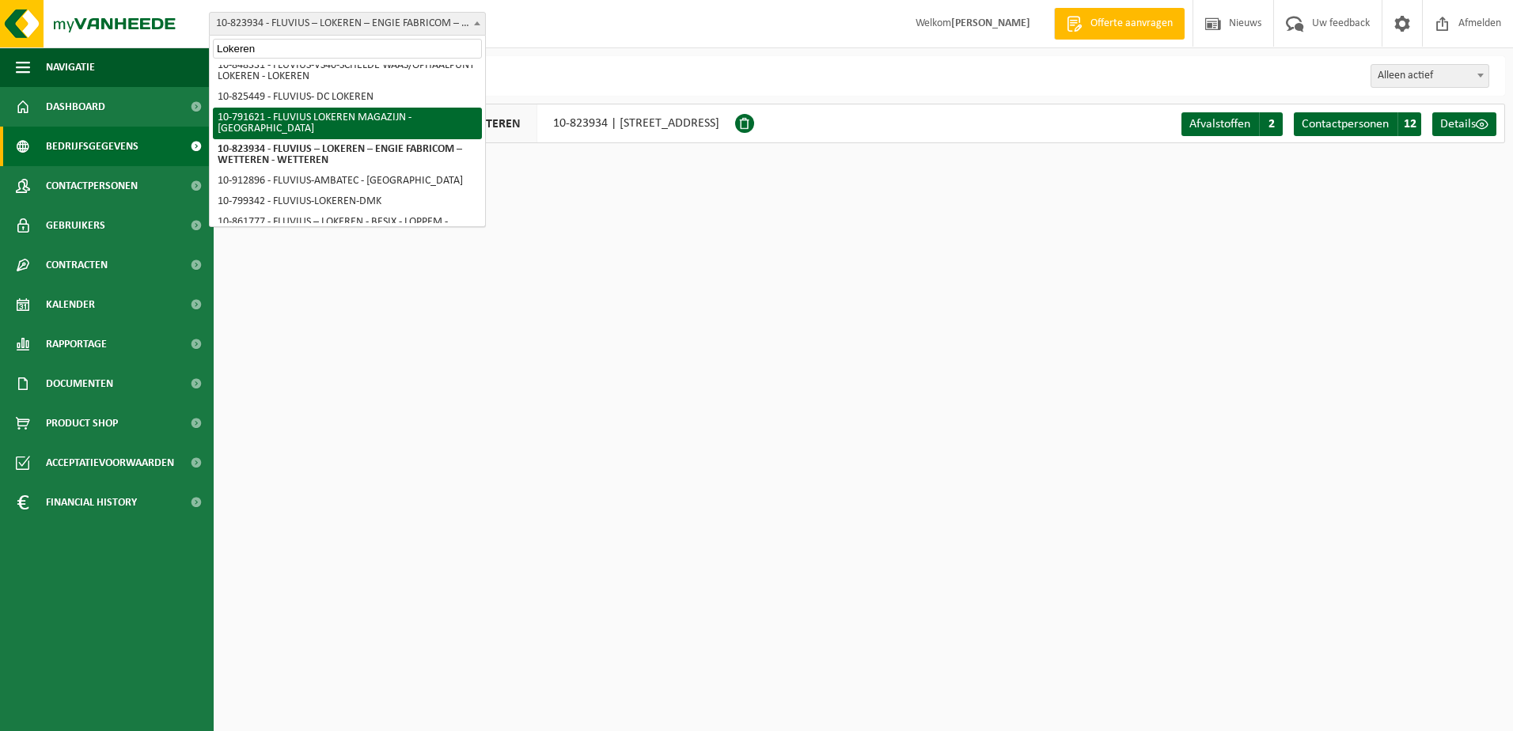
type input "Lokeren"
select select "30279"
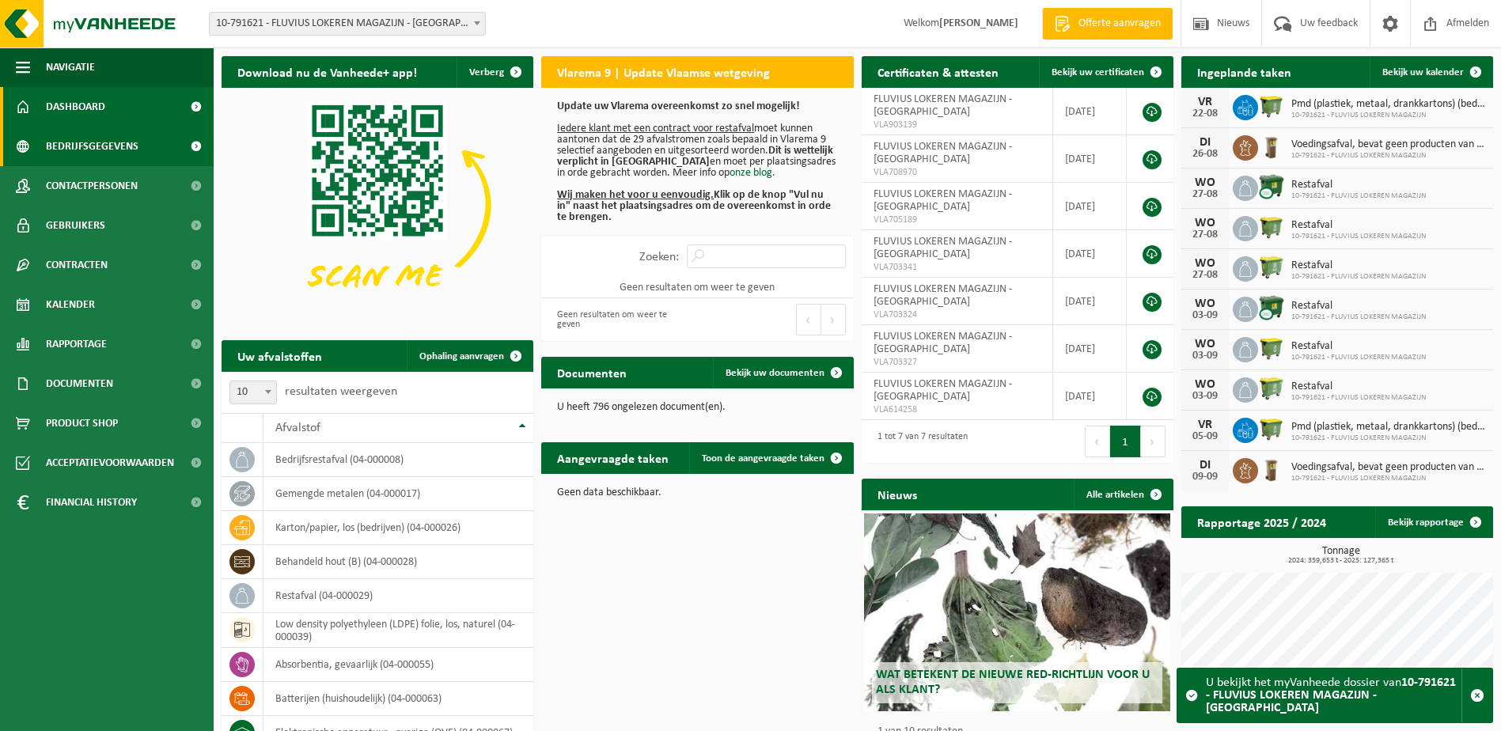
click at [84, 149] on span "Bedrijfsgegevens" at bounding box center [92, 147] width 93 height 40
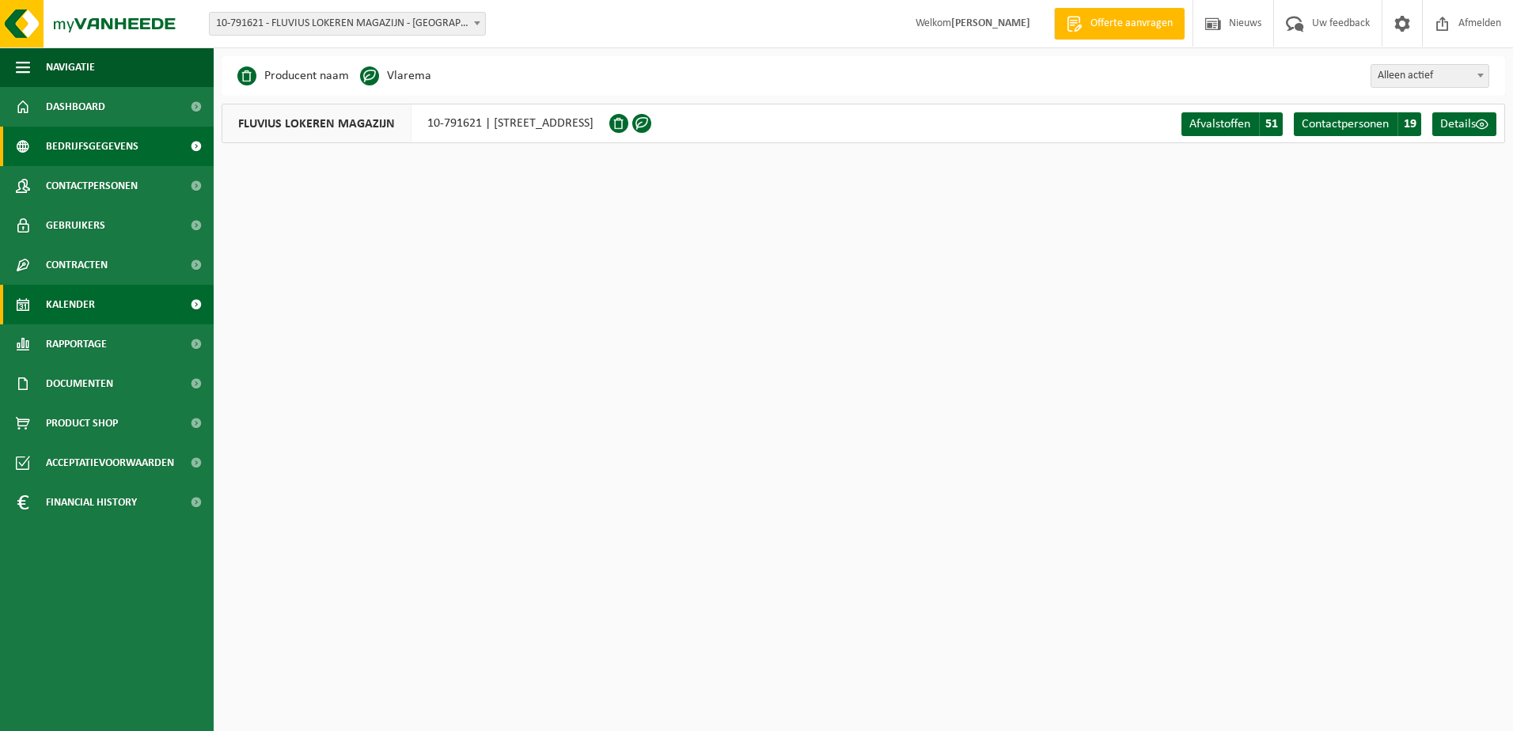
click at [86, 304] on span "Kalender" at bounding box center [70, 305] width 49 height 40
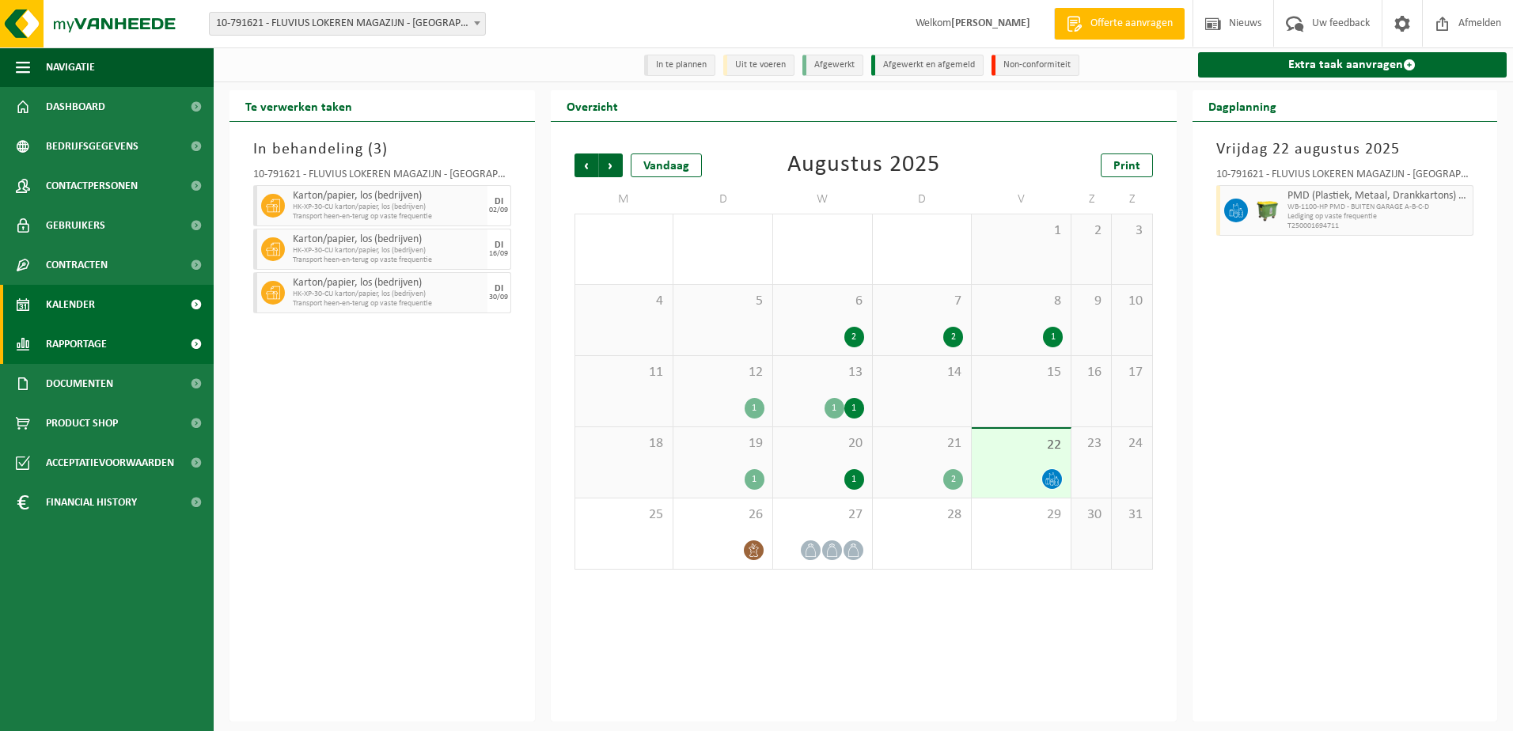
click at [81, 344] on span "Rapportage" at bounding box center [76, 344] width 61 height 40
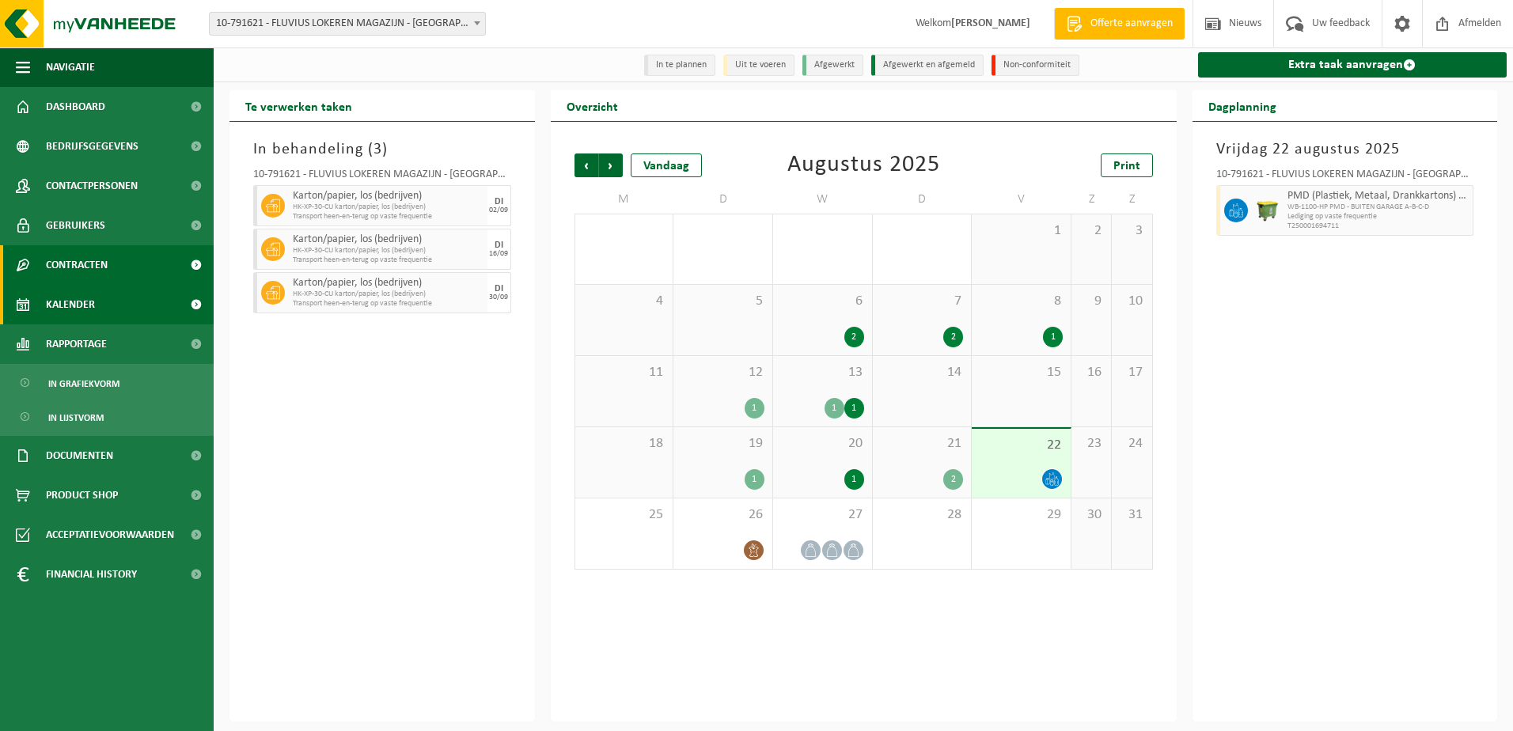
click at [82, 267] on span "Contracten" at bounding box center [77, 265] width 62 height 40
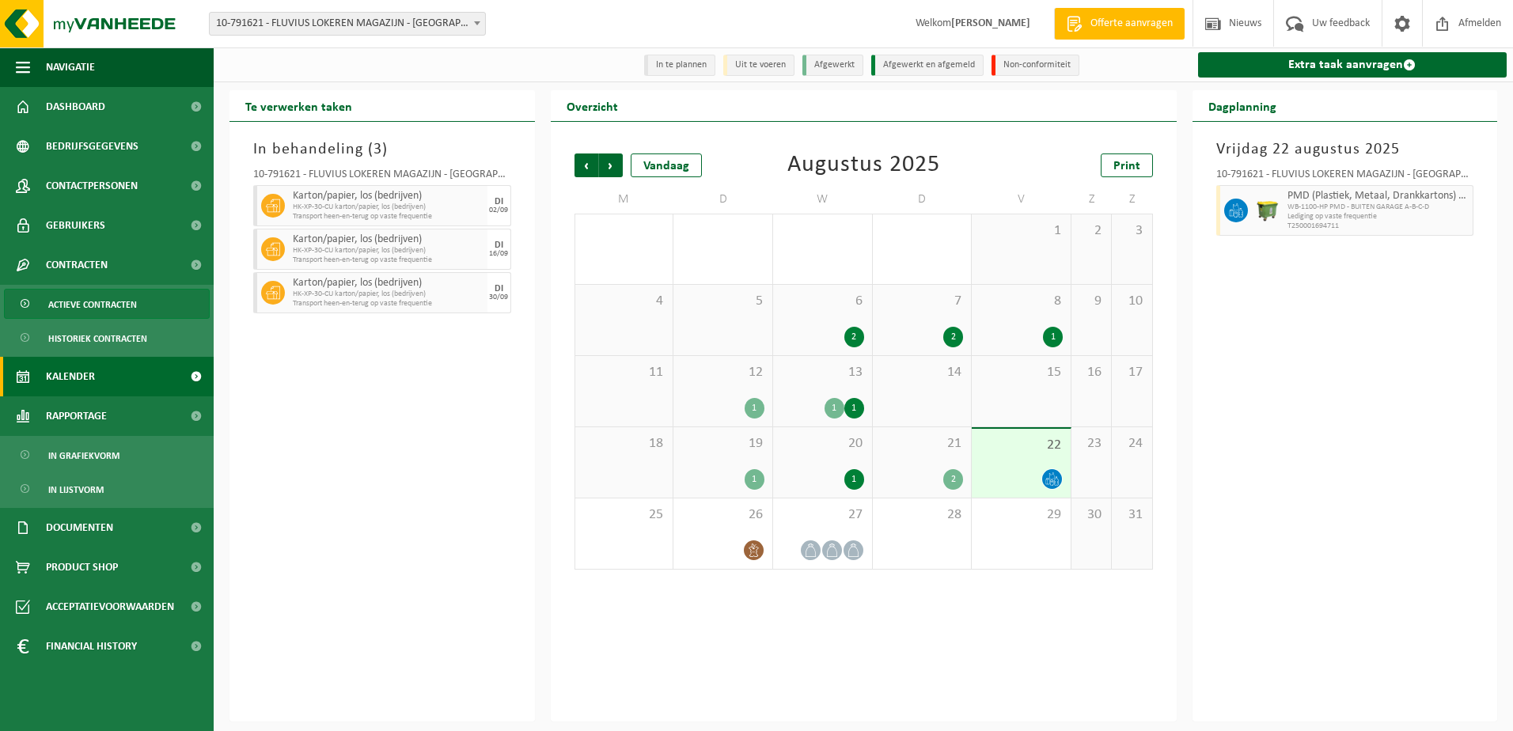
click at [86, 305] on span "Actieve contracten" at bounding box center [92, 305] width 89 height 30
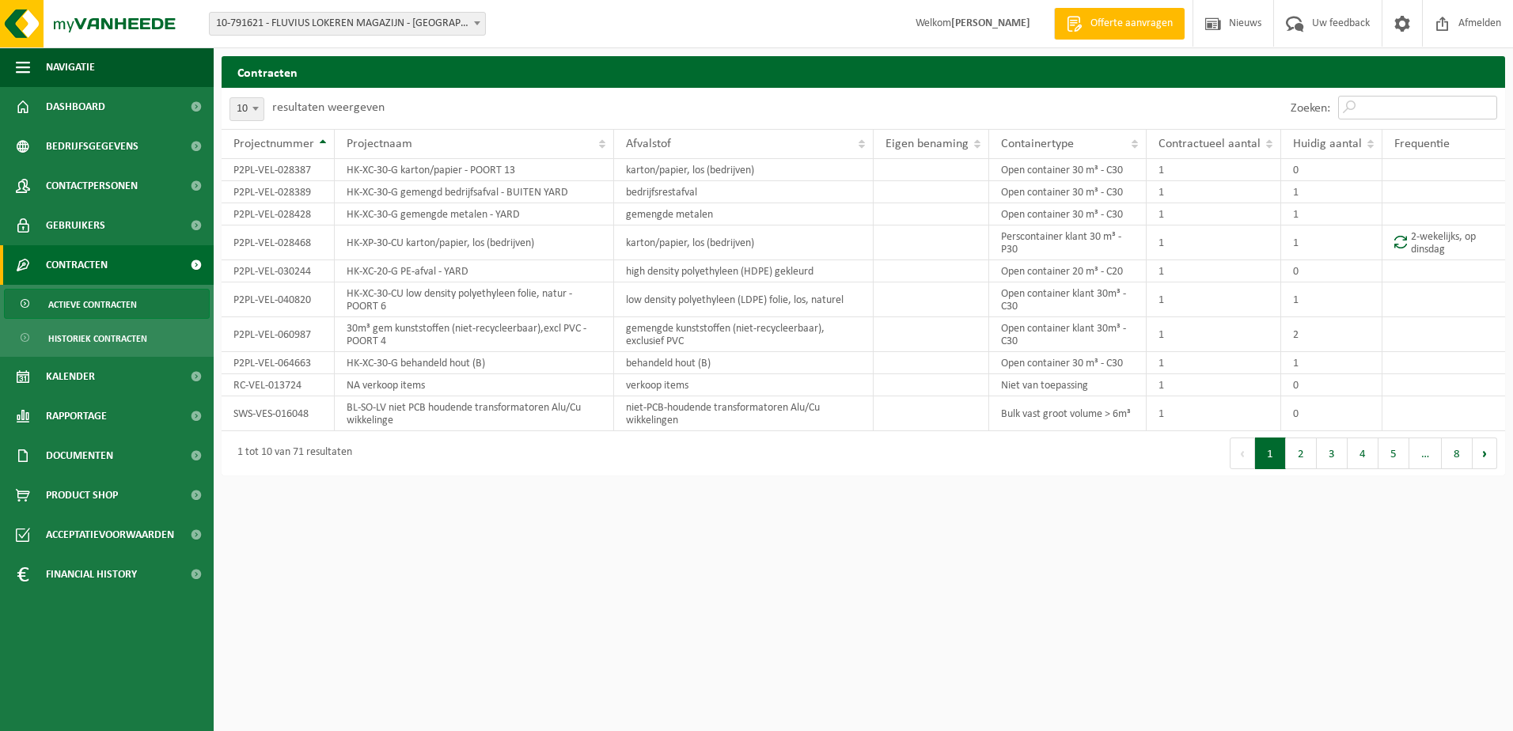
click at [1386, 112] on input "Zoeken:" at bounding box center [1417, 108] width 159 height 24
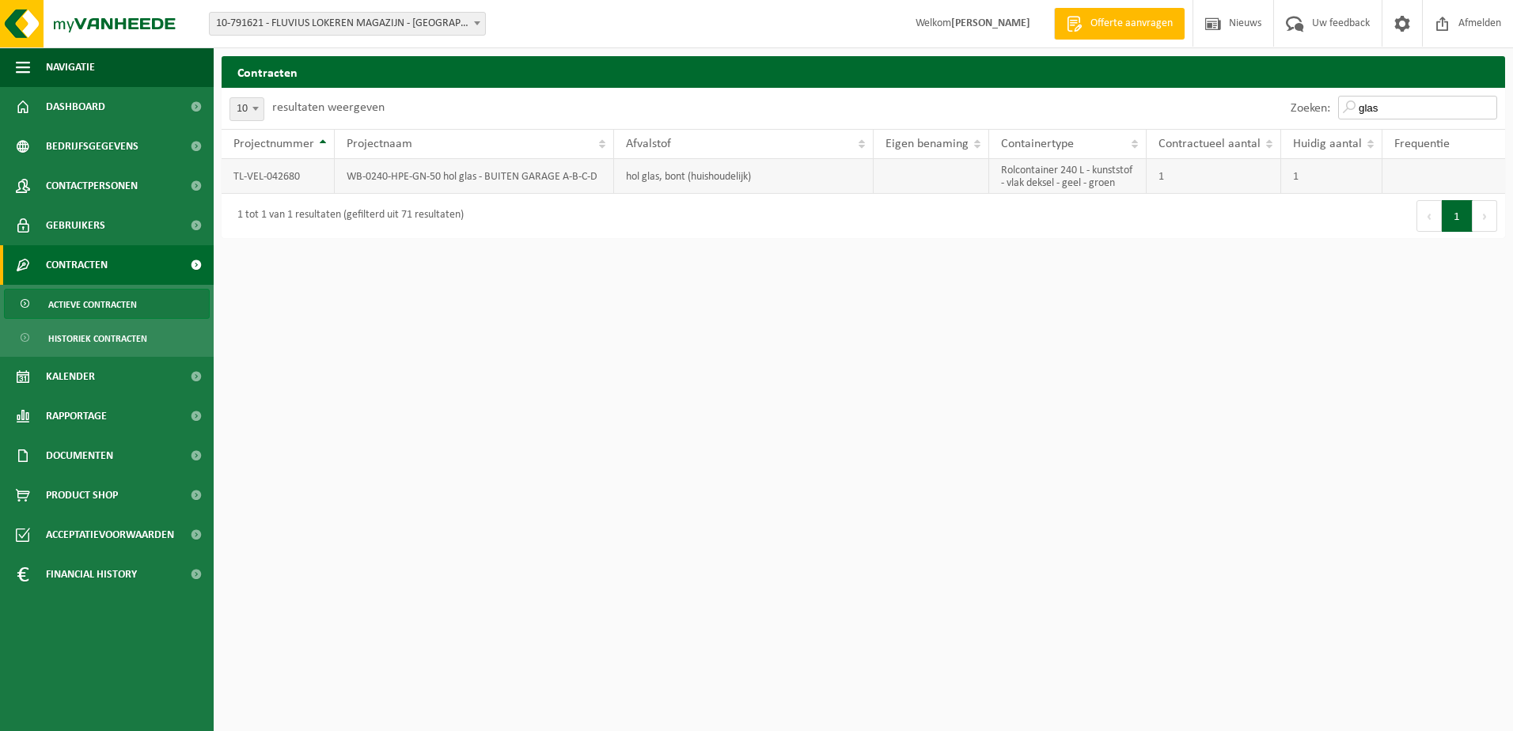
type input "glas"
click at [493, 179] on td "WB-0240-HPE-GN-50 hol glas - BUITEN GARAGE A-B-C-D" at bounding box center [474, 176] width 279 height 35
